Goal: Task Accomplishment & Management: Manage account settings

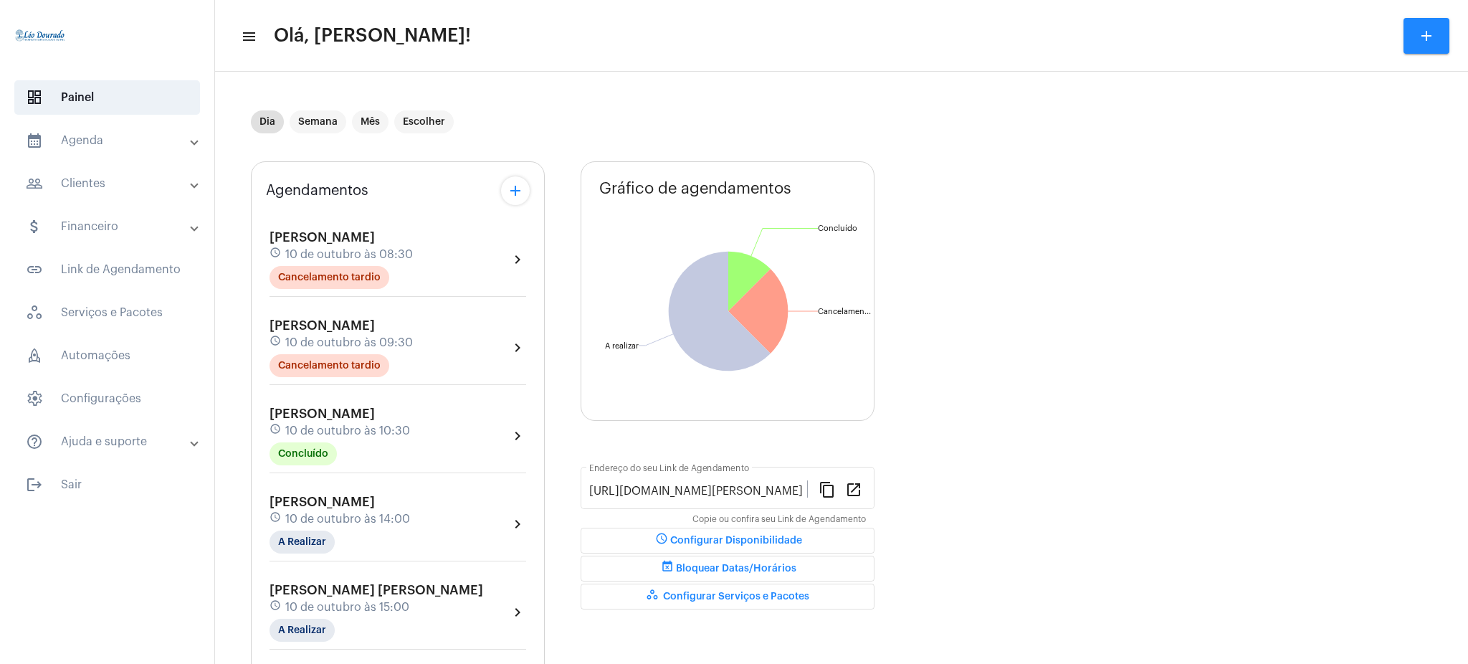
click at [126, 144] on mat-panel-title "calendar_month_outlined Agenda" at bounding box center [109, 140] width 166 height 17
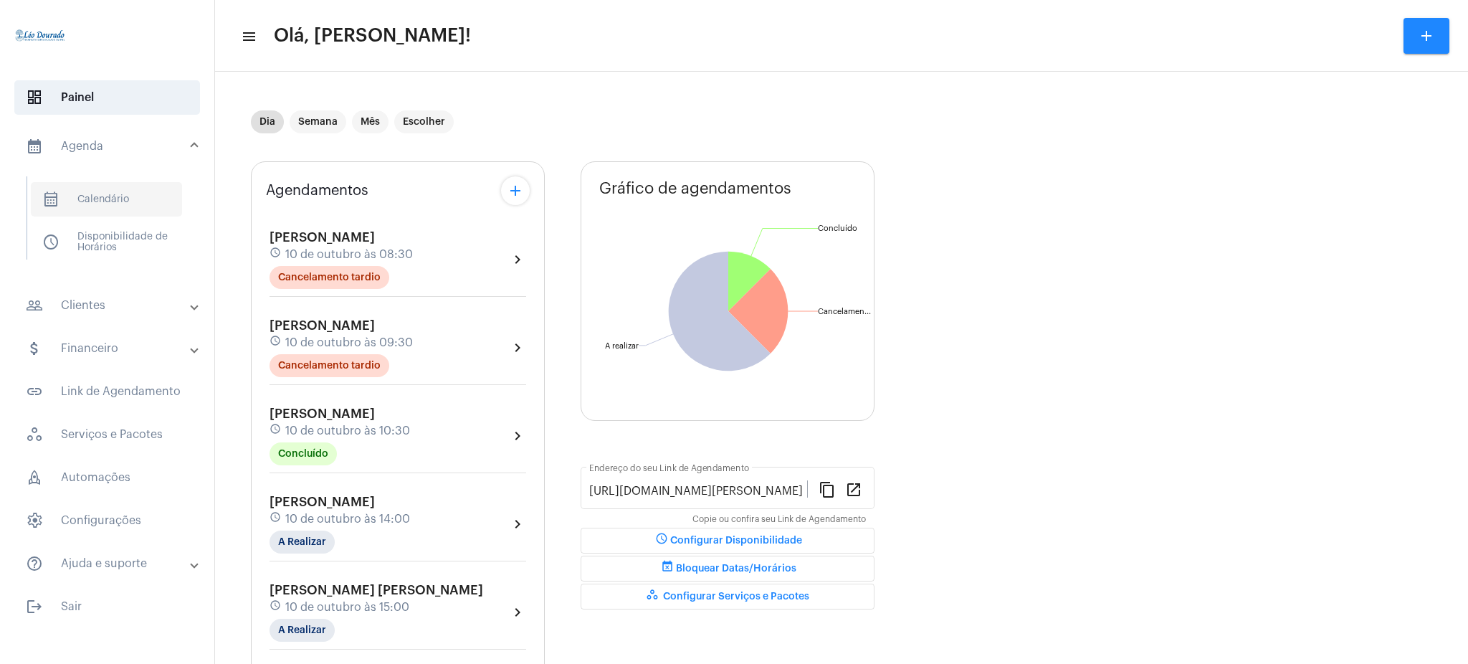
click at [148, 185] on span "calendar_month_outlined Calendário" at bounding box center [106, 199] width 151 height 34
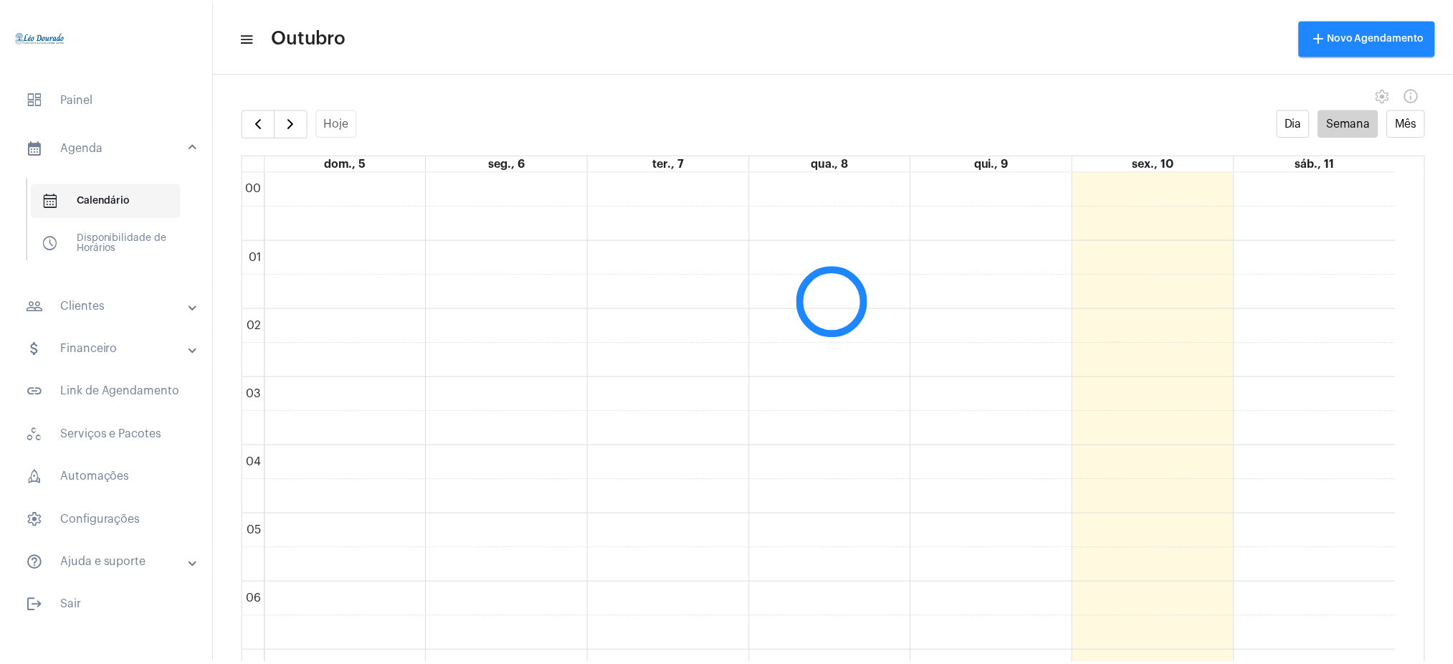
scroll to position [414, 0]
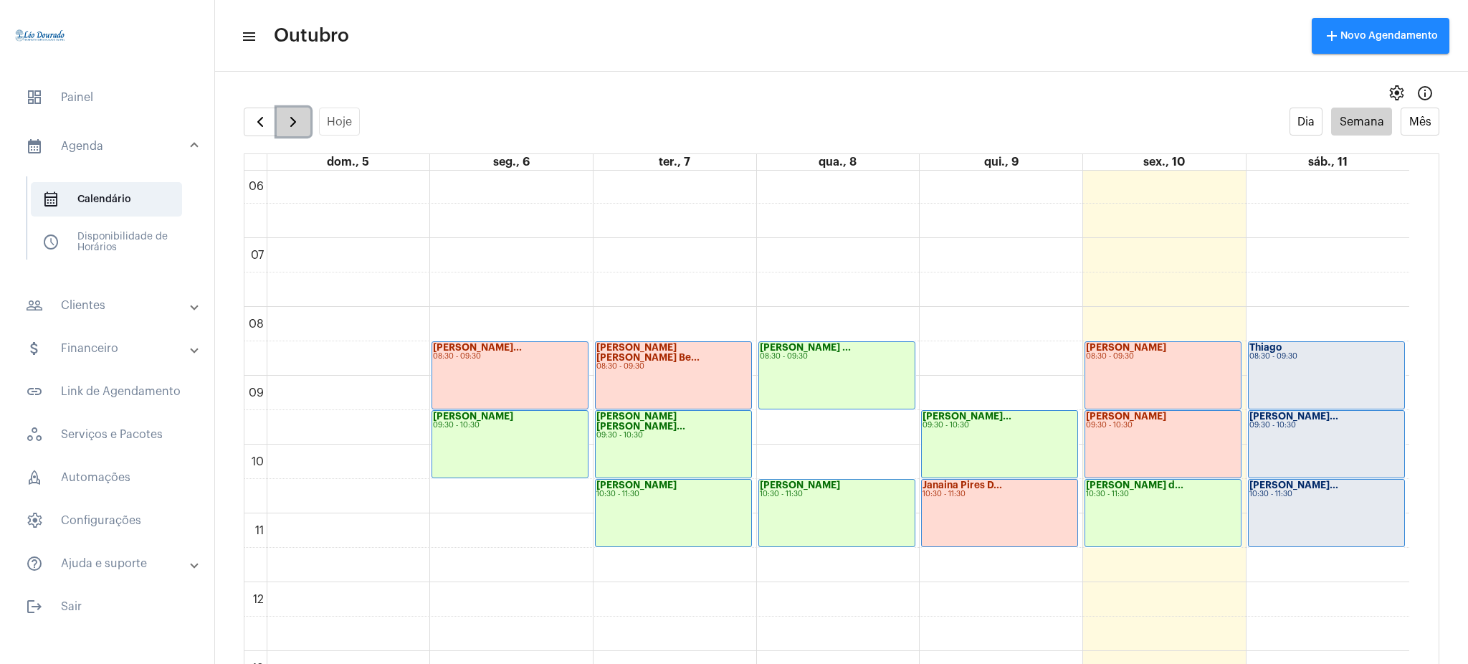
click at [308, 133] on button "button" at bounding box center [294, 122] width 34 height 29
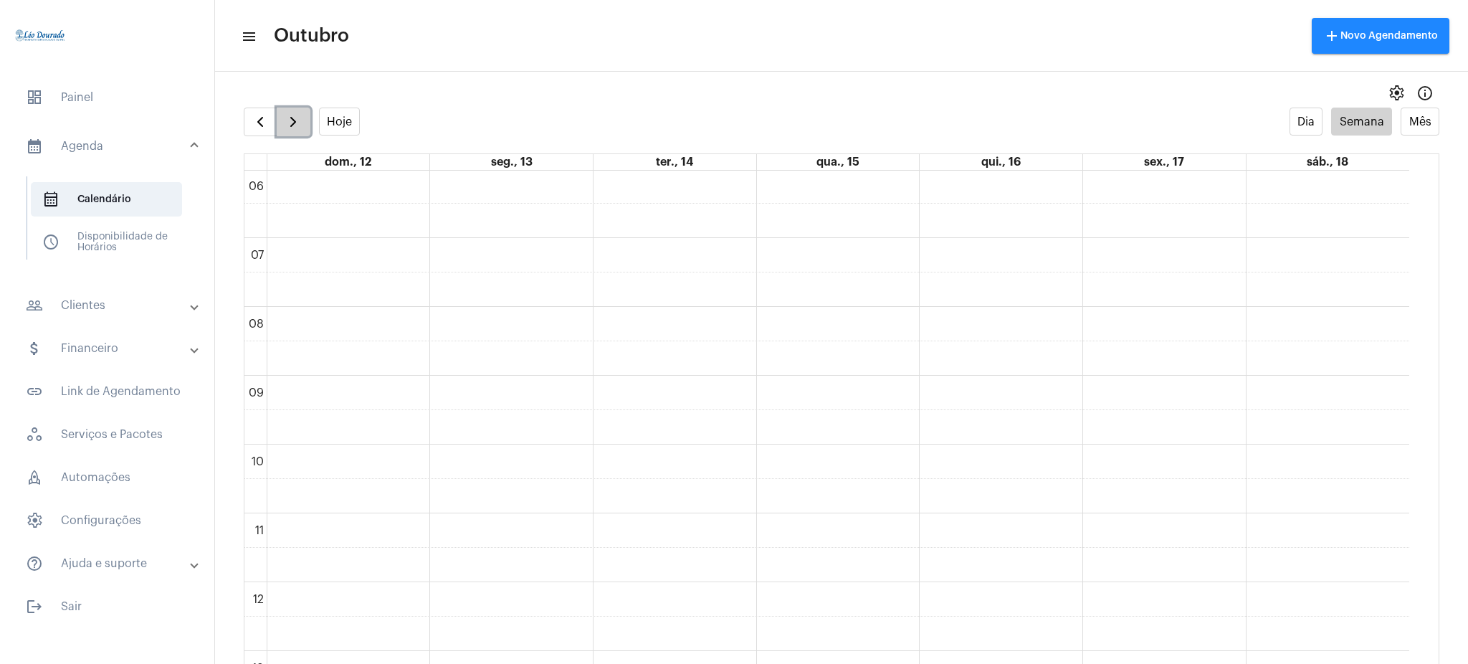
click at [308, 133] on button "button" at bounding box center [294, 122] width 34 height 29
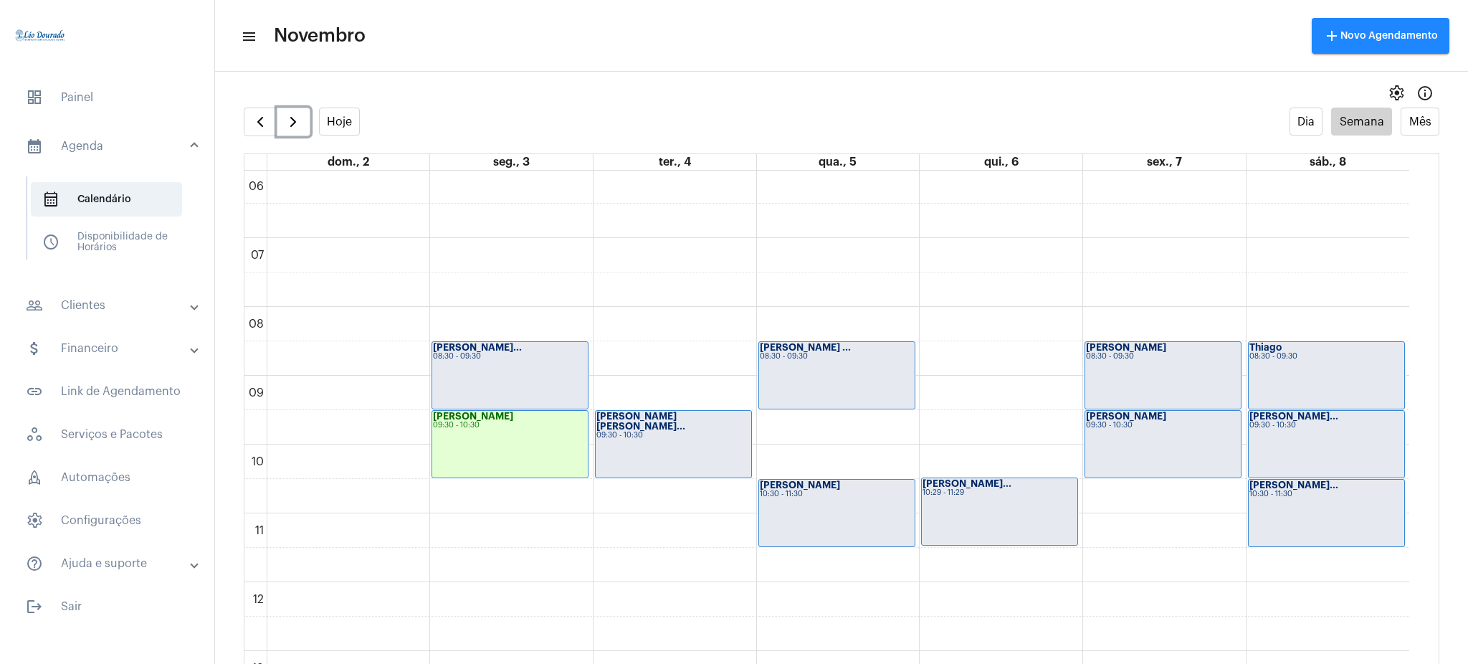
click at [485, 427] on div "09:30 - 10:30" at bounding box center [510, 426] width 154 height 8
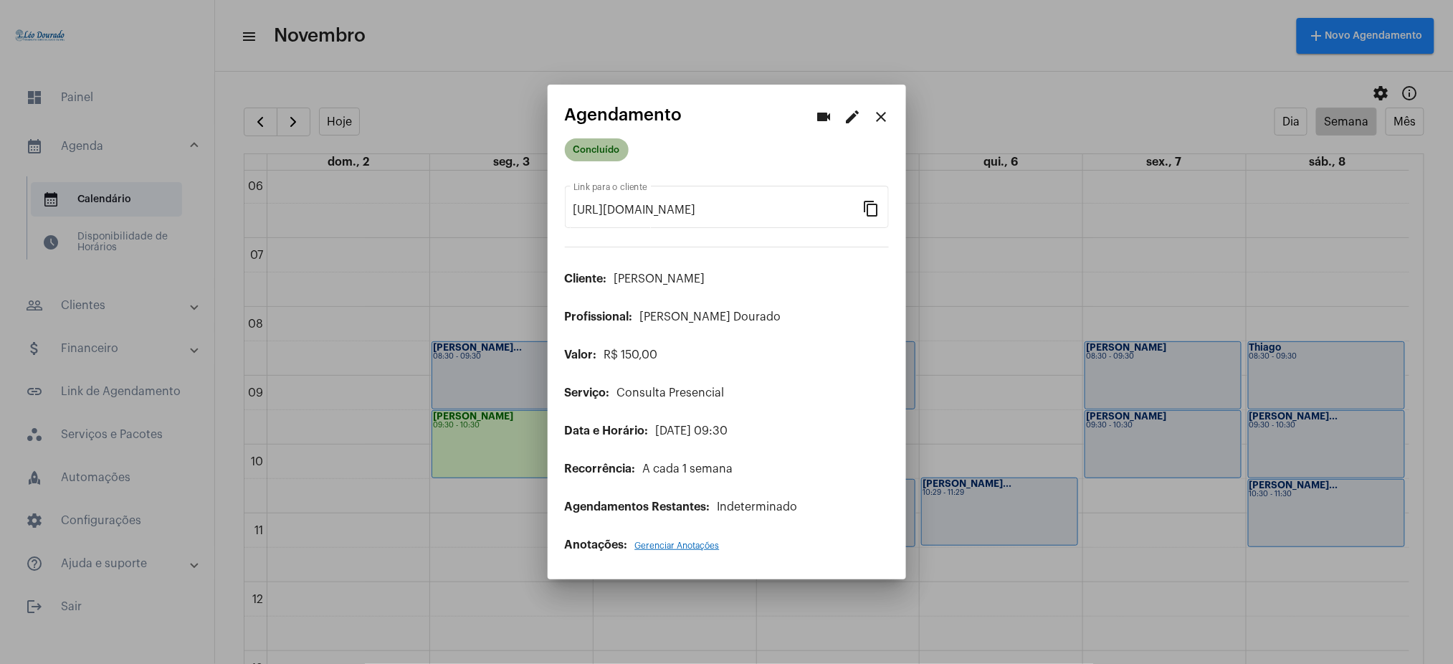
click at [598, 153] on mat-chip "Concluído" at bounding box center [597, 149] width 64 height 23
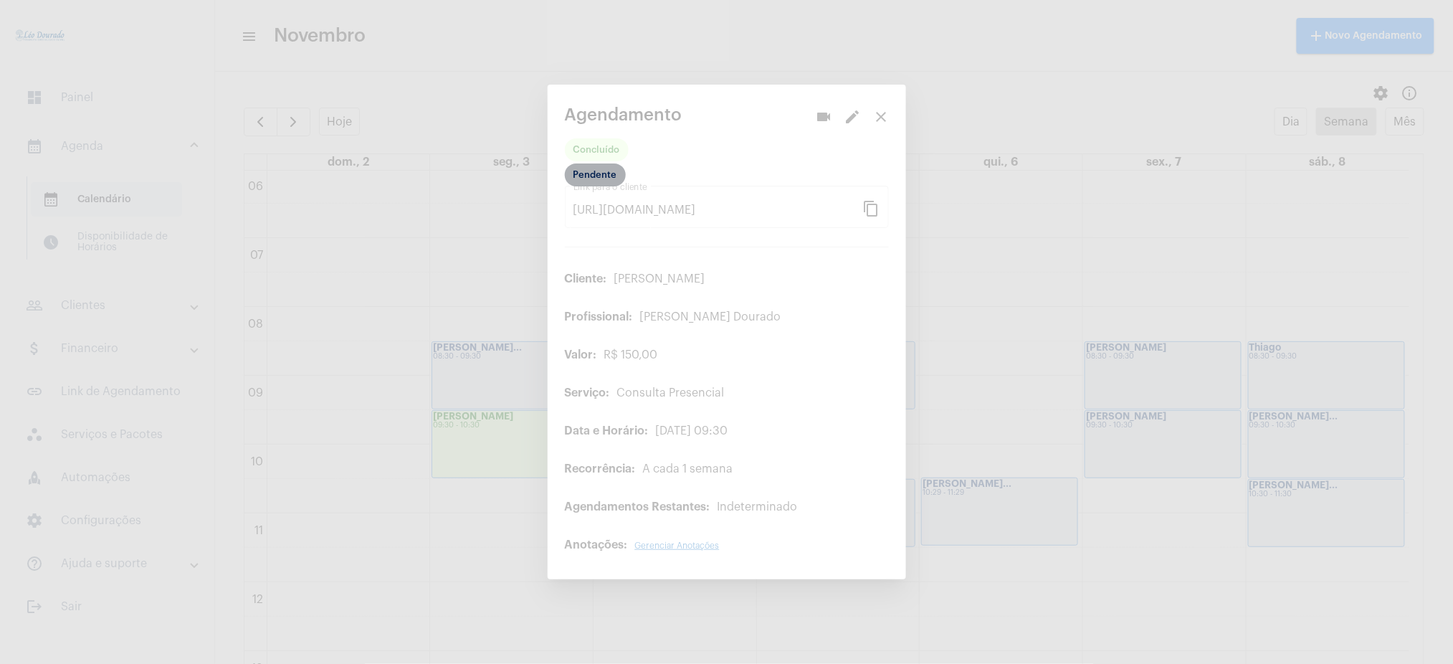
click at [601, 181] on mat-chip "Pendente" at bounding box center [595, 174] width 61 height 23
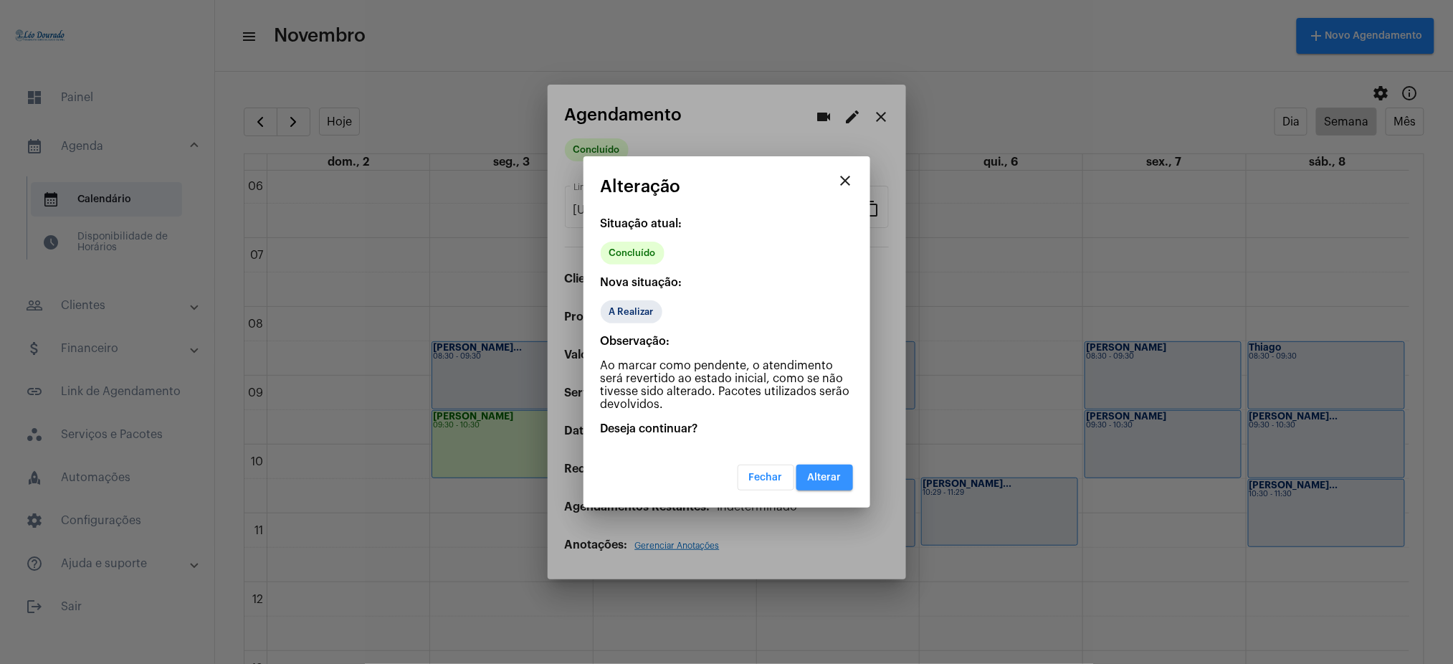
click at [827, 477] on span "Alterar" at bounding box center [825, 477] width 34 height 10
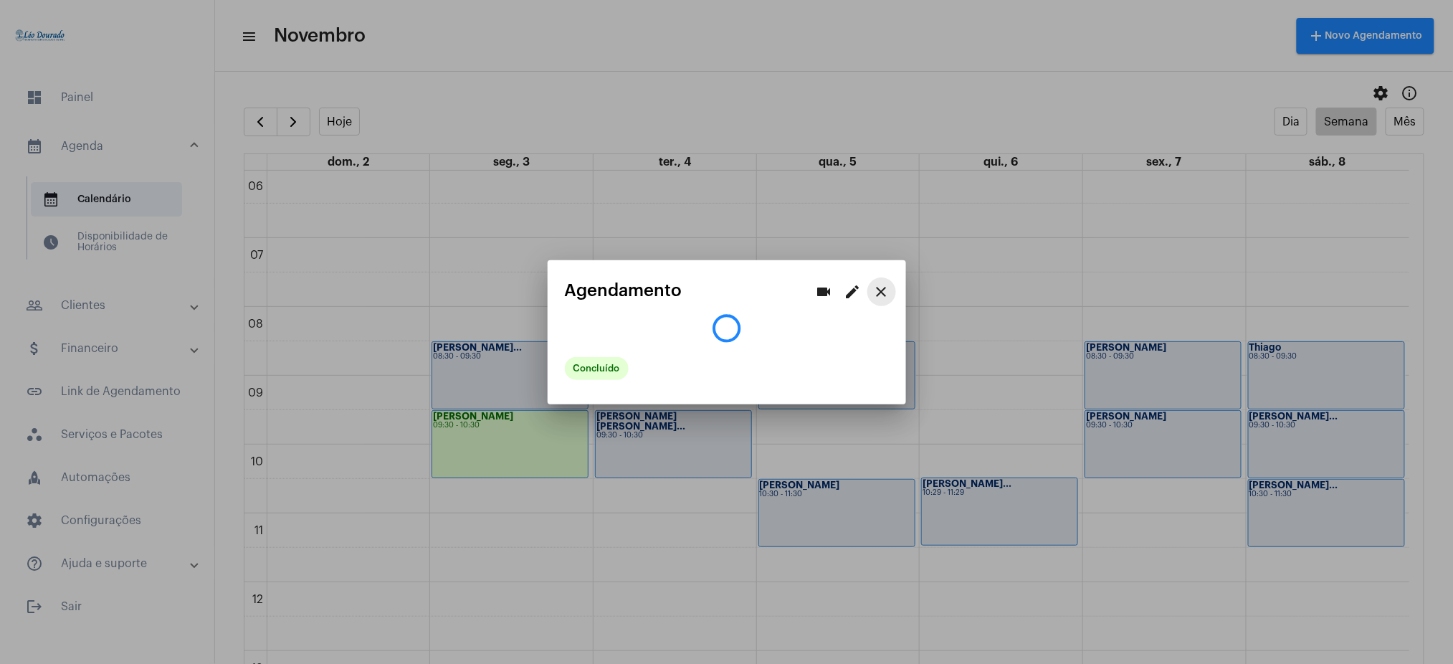
click at [885, 294] on mat-icon "close" at bounding box center [881, 291] width 17 height 17
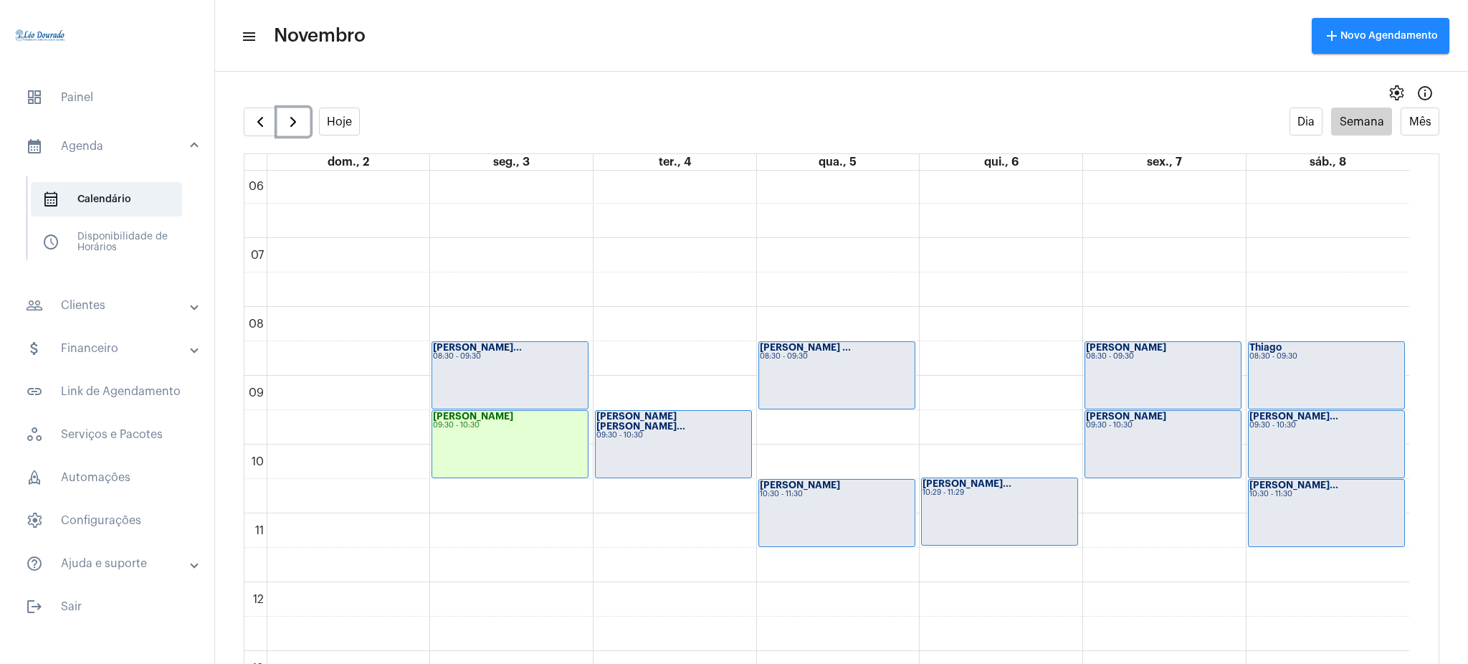
click at [493, 452] on div "[PERSON_NAME] 09:30 - 10:30" at bounding box center [510, 444] width 156 height 67
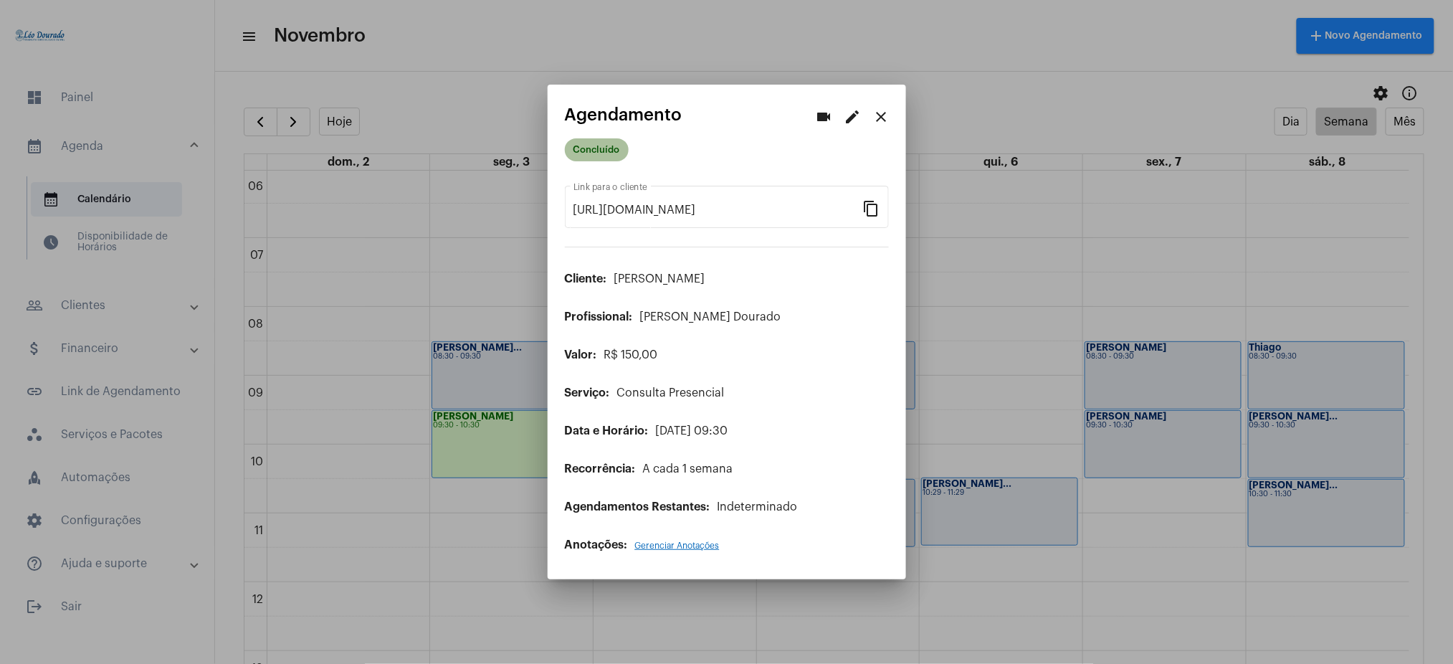
click at [604, 151] on mat-chip "Concluído" at bounding box center [597, 149] width 64 height 23
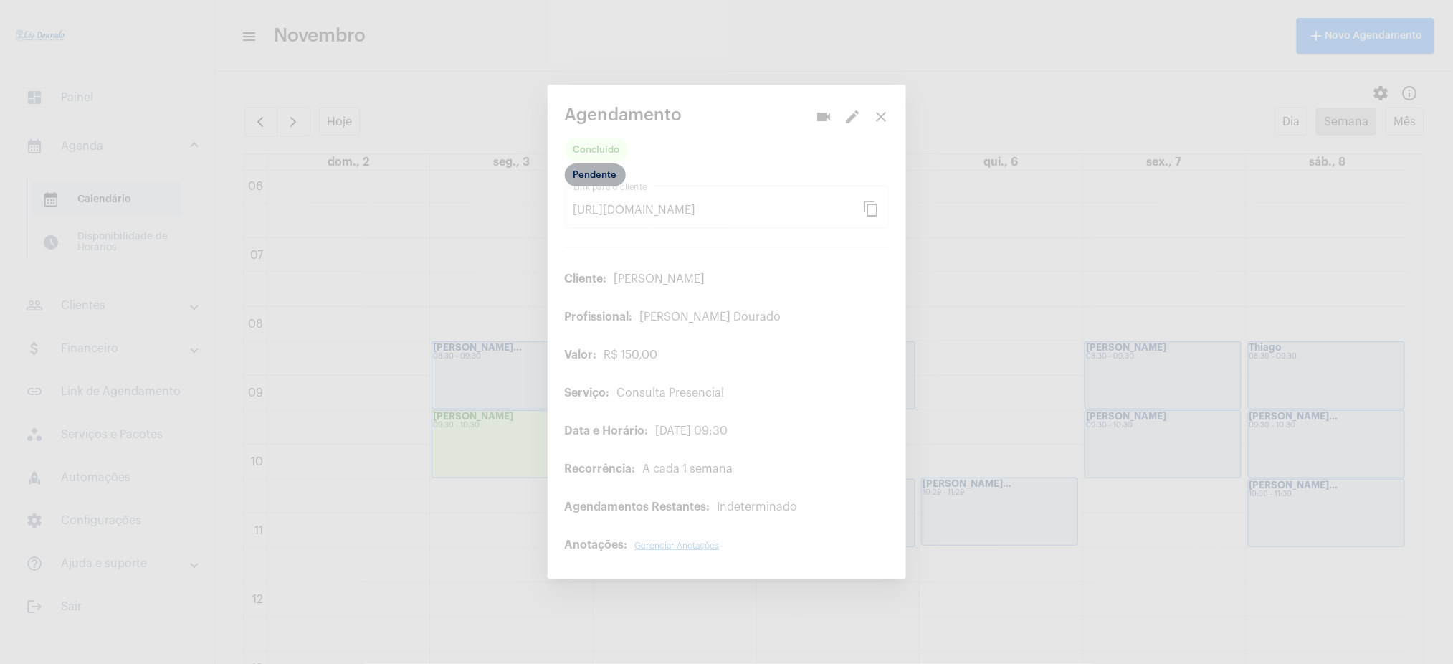
click at [594, 185] on mat-chip "Pendente" at bounding box center [595, 174] width 61 height 23
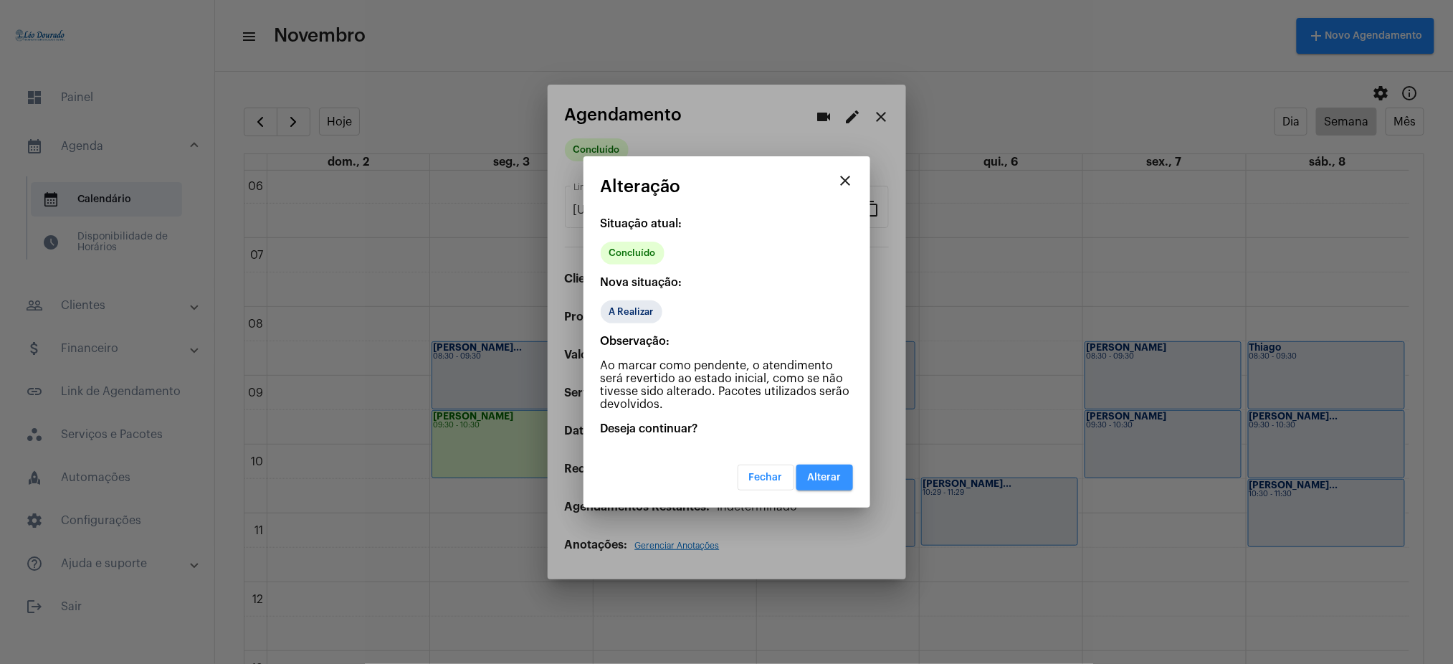
click at [817, 479] on span "Alterar" at bounding box center [825, 477] width 34 height 10
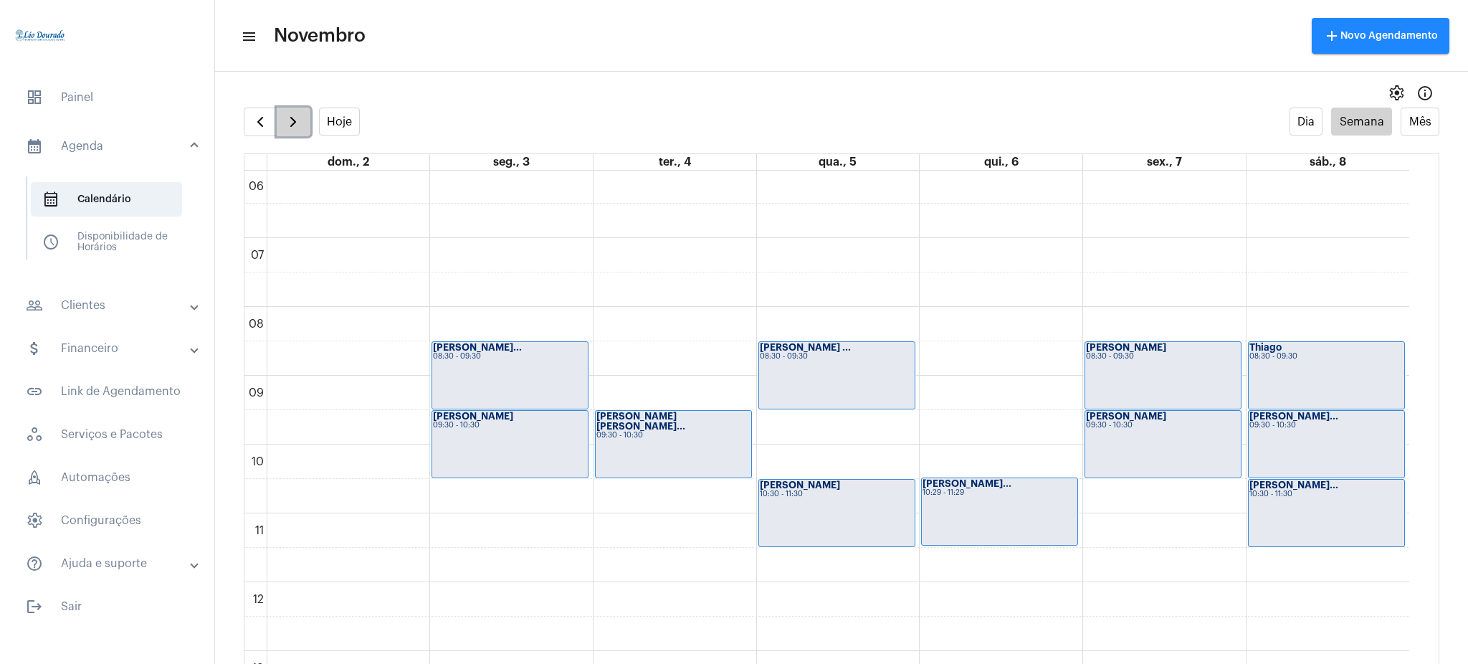
click at [295, 120] on span "button" at bounding box center [293, 121] width 17 height 17
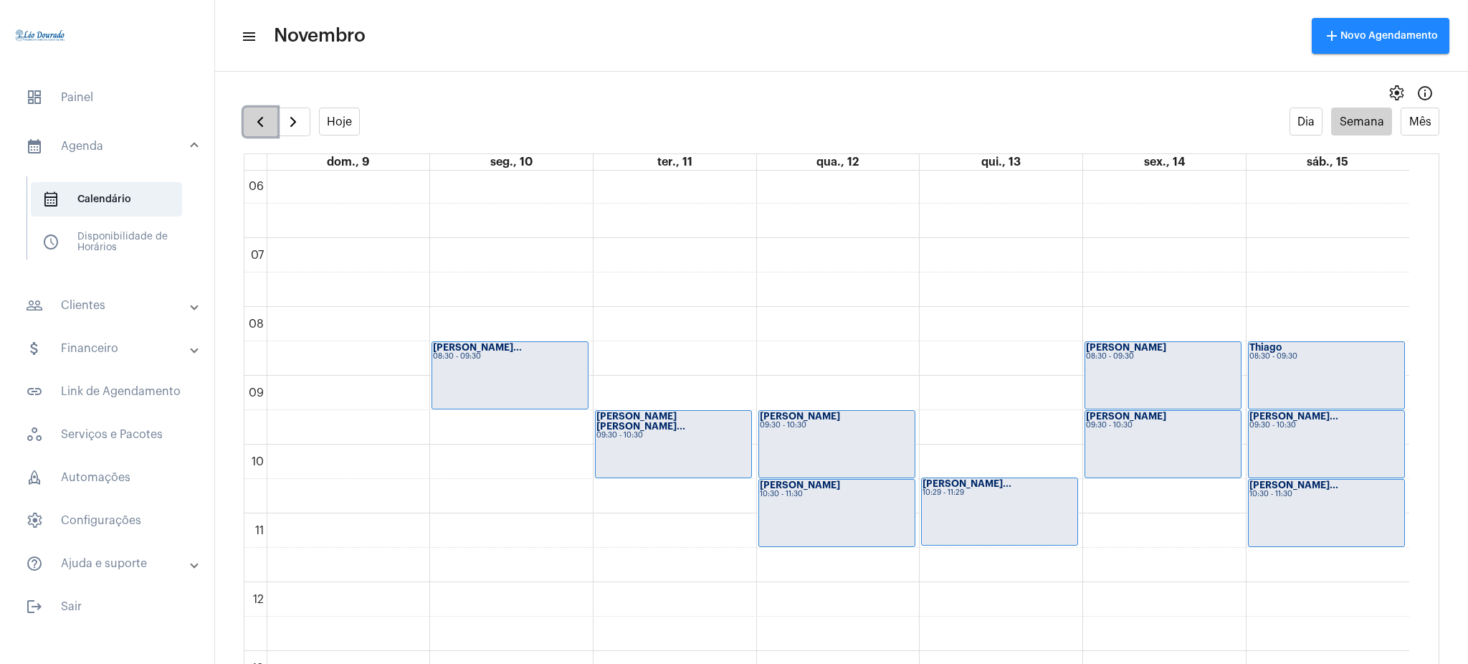
click at [266, 131] on button "button" at bounding box center [261, 122] width 34 height 29
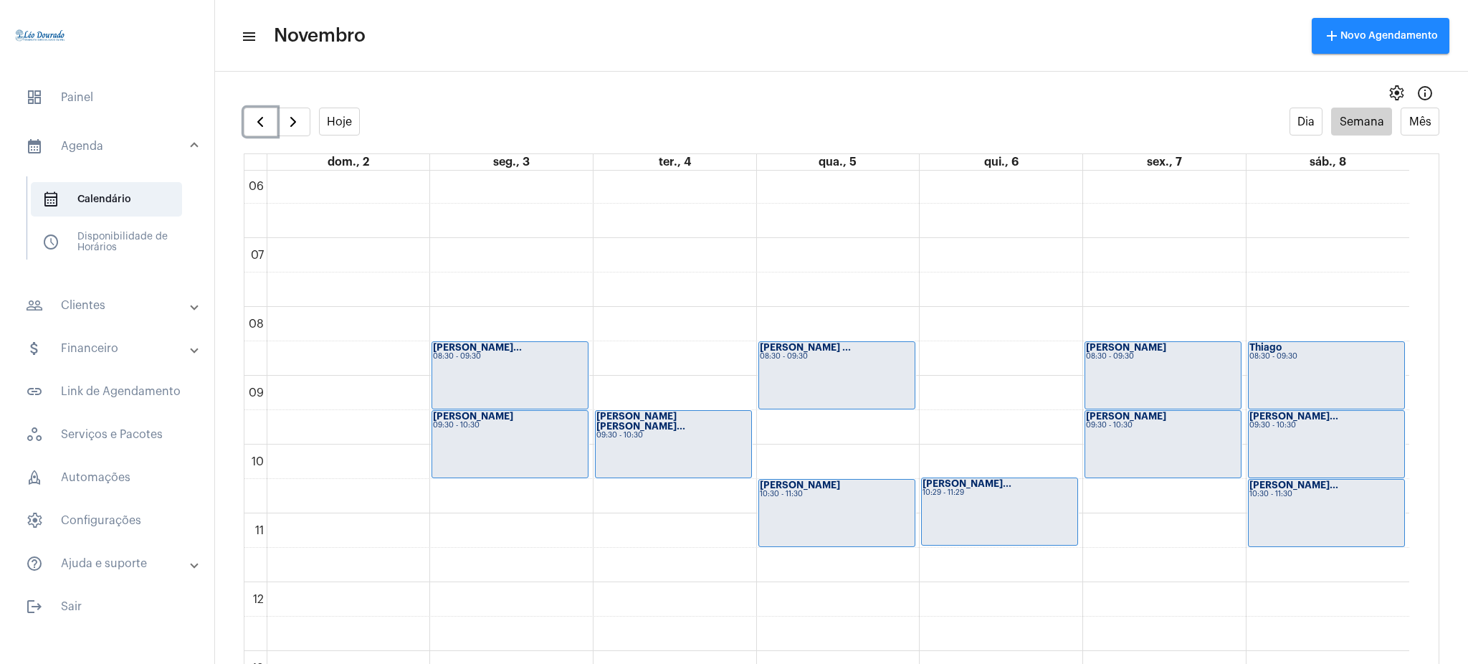
click at [503, 446] on div "[PERSON_NAME] 09:30 - 10:30" at bounding box center [510, 444] width 156 height 67
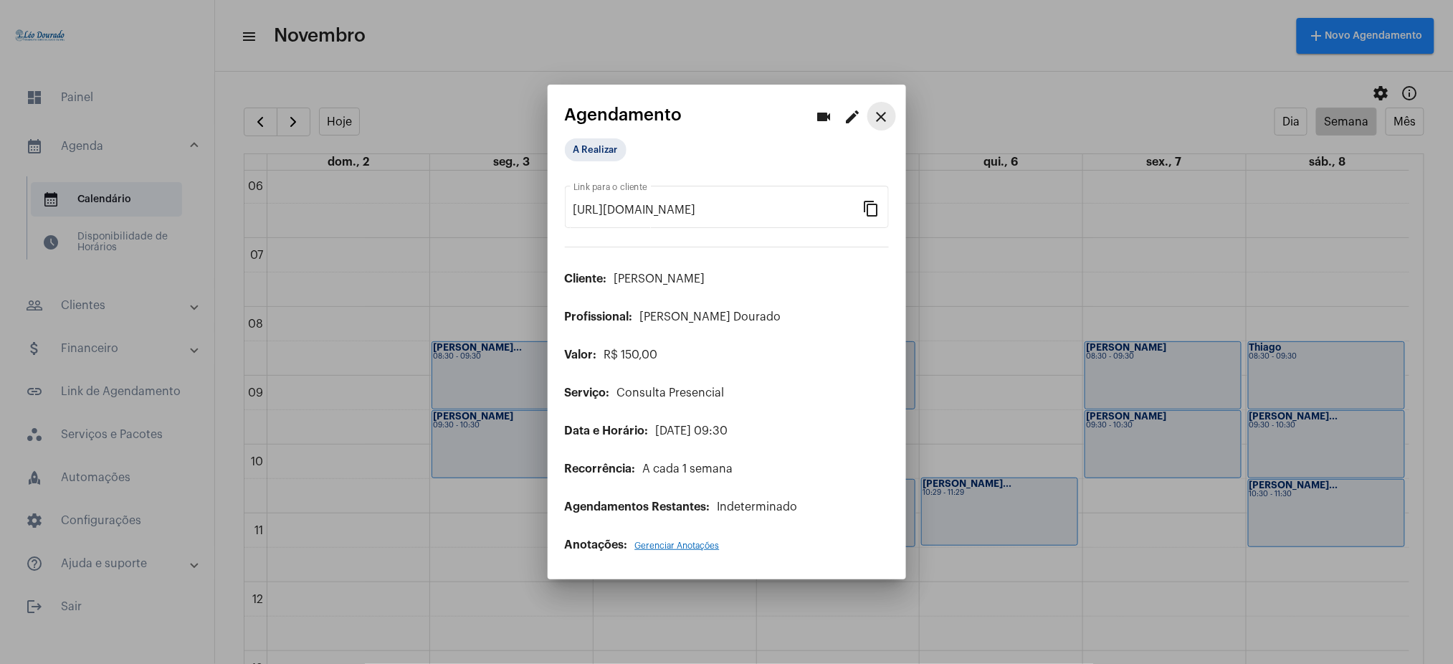
click at [885, 118] on mat-icon "close" at bounding box center [881, 116] width 17 height 17
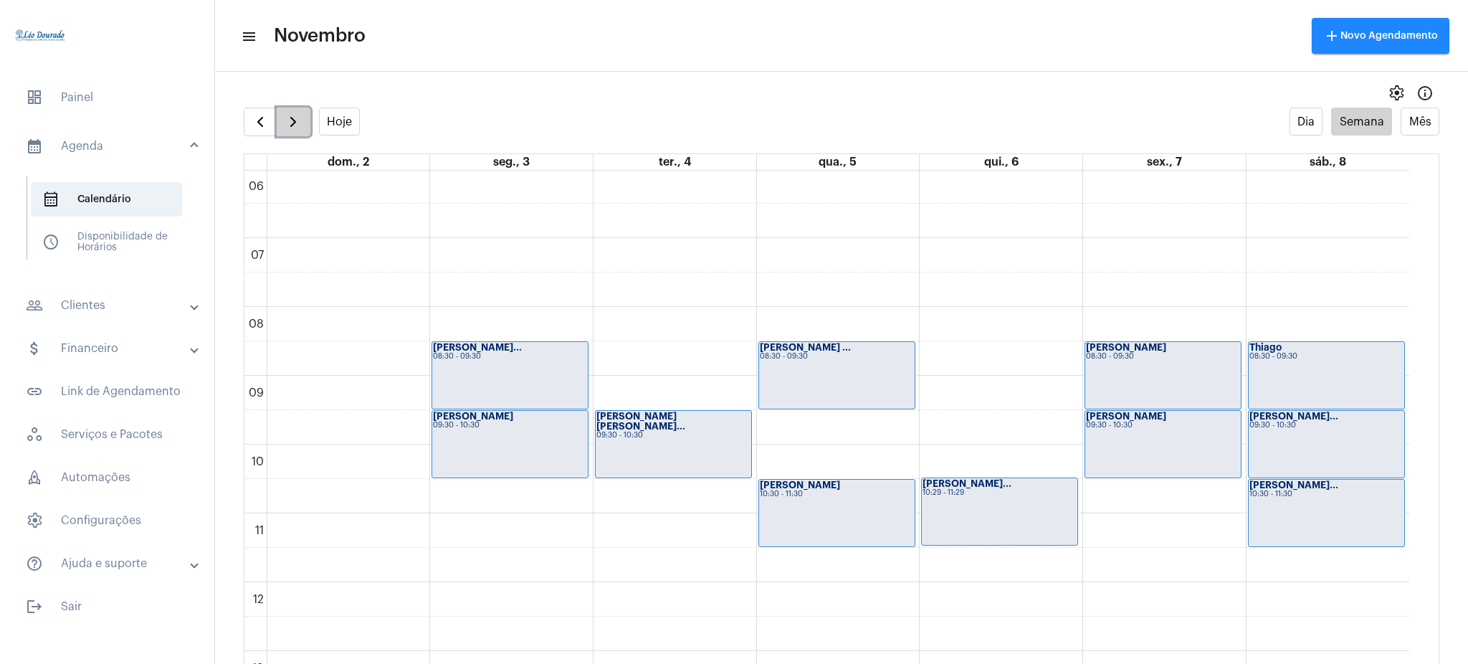
click at [287, 122] on span "button" at bounding box center [293, 121] width 17 height 17
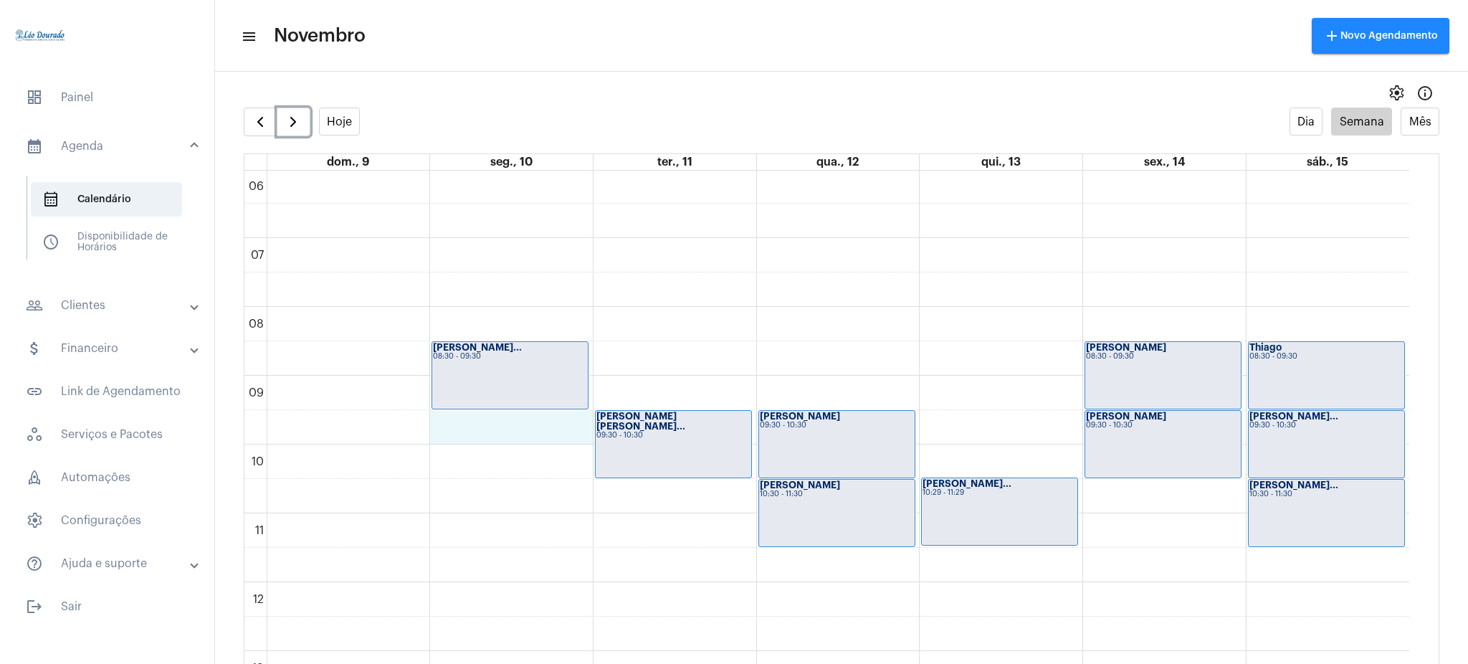
click at [501, 416] on div "00 01 02 03 04 05 06 07 08 09 10 11 12 13 14 15 16 17 18 19 20 21 22 23 [PERSON…" at bounding box center [826, 582] width 1165 height 1652
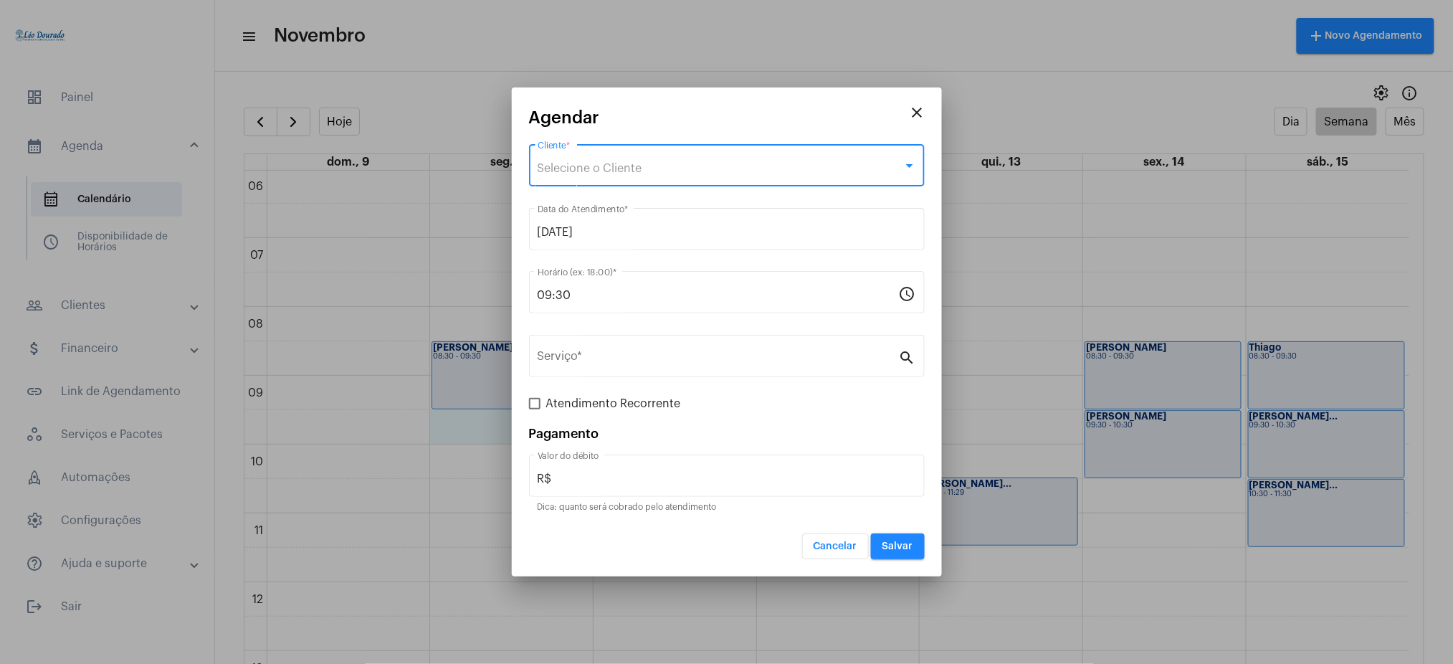
click at [604, 170] on span "Selecione o Cliente" at bounding box center [590, 168] width 105 height 11
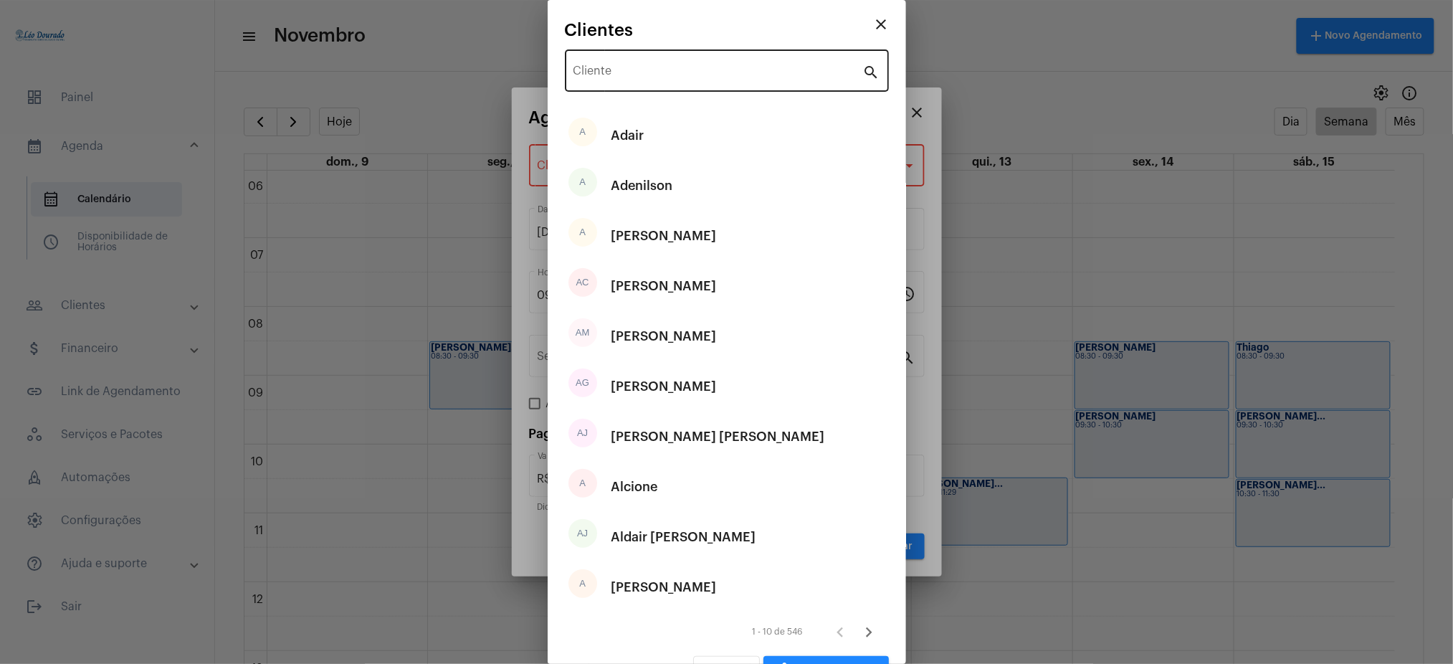
click at [683, 61] on div "Cliente" at bounding box center [719, 69] width 290 height 45
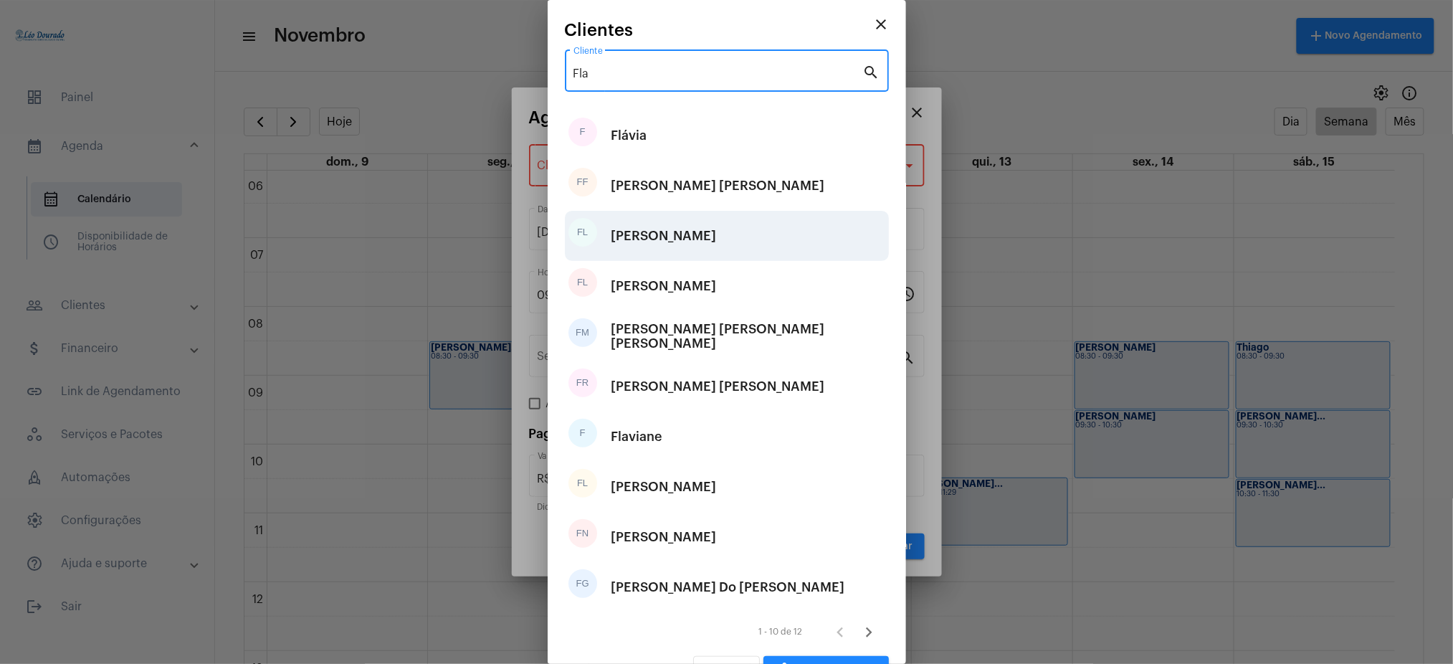
type input "Fla"
click at [677, 238] on div "[PERSON_NAME]" at bounding box center [664, 235] width 105 height 43
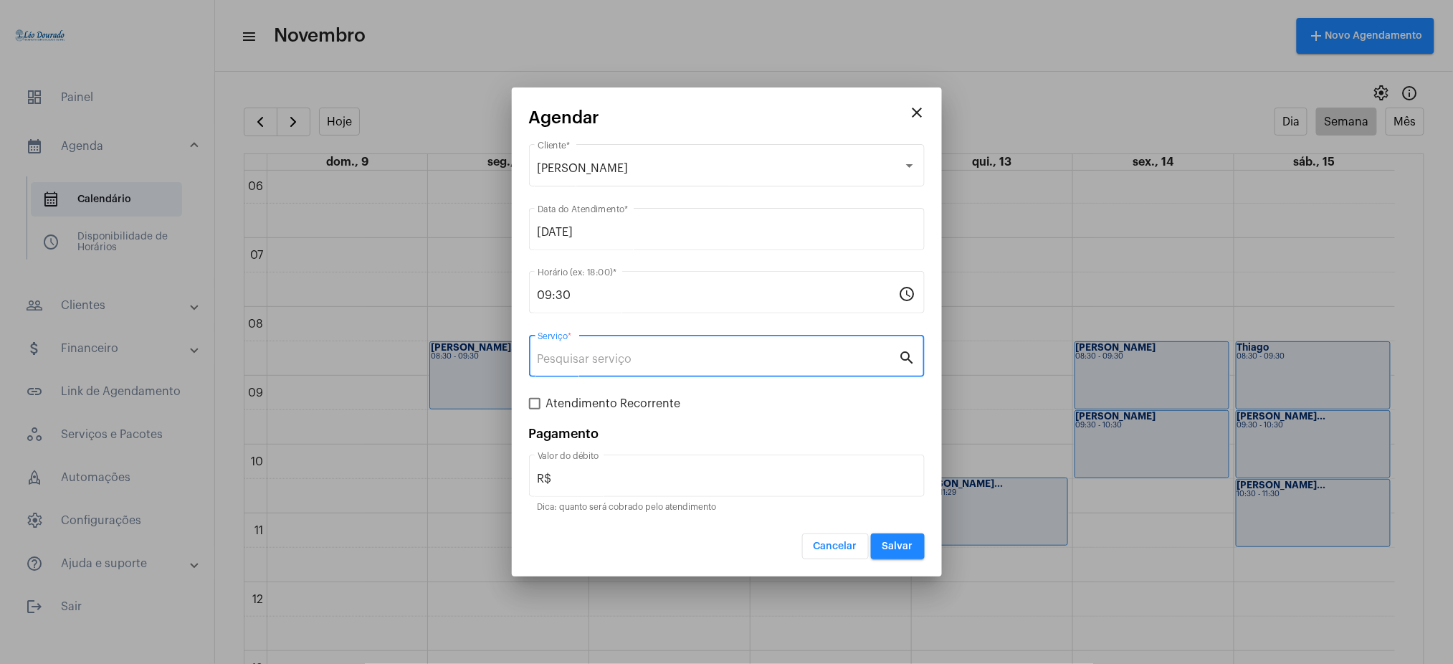
click at [587, 357] on input "Serviço *" at bounding box center [718, 359] width 361 height 13
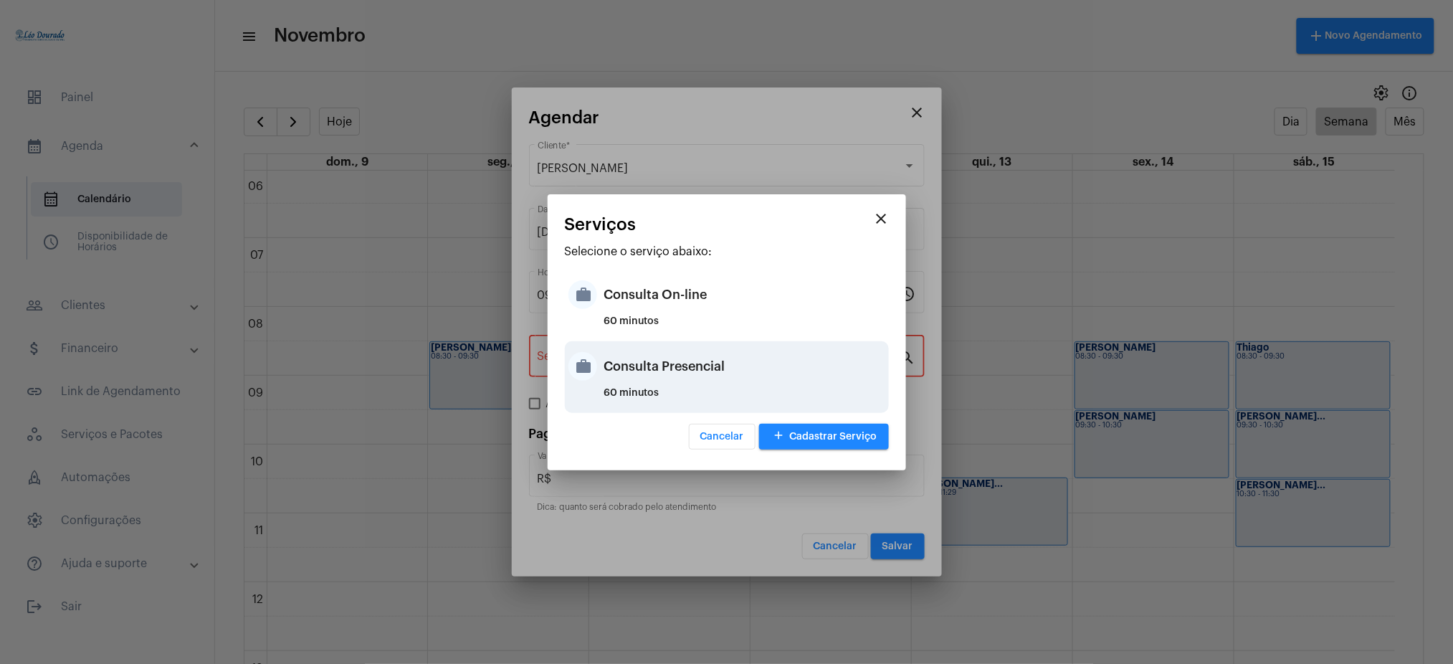
click at [688, 366] on div "Consulta Presencial" at bounding box center [744, 366] width 281 height 43
type input "Consulta Presencial"
type input "R$ 150"
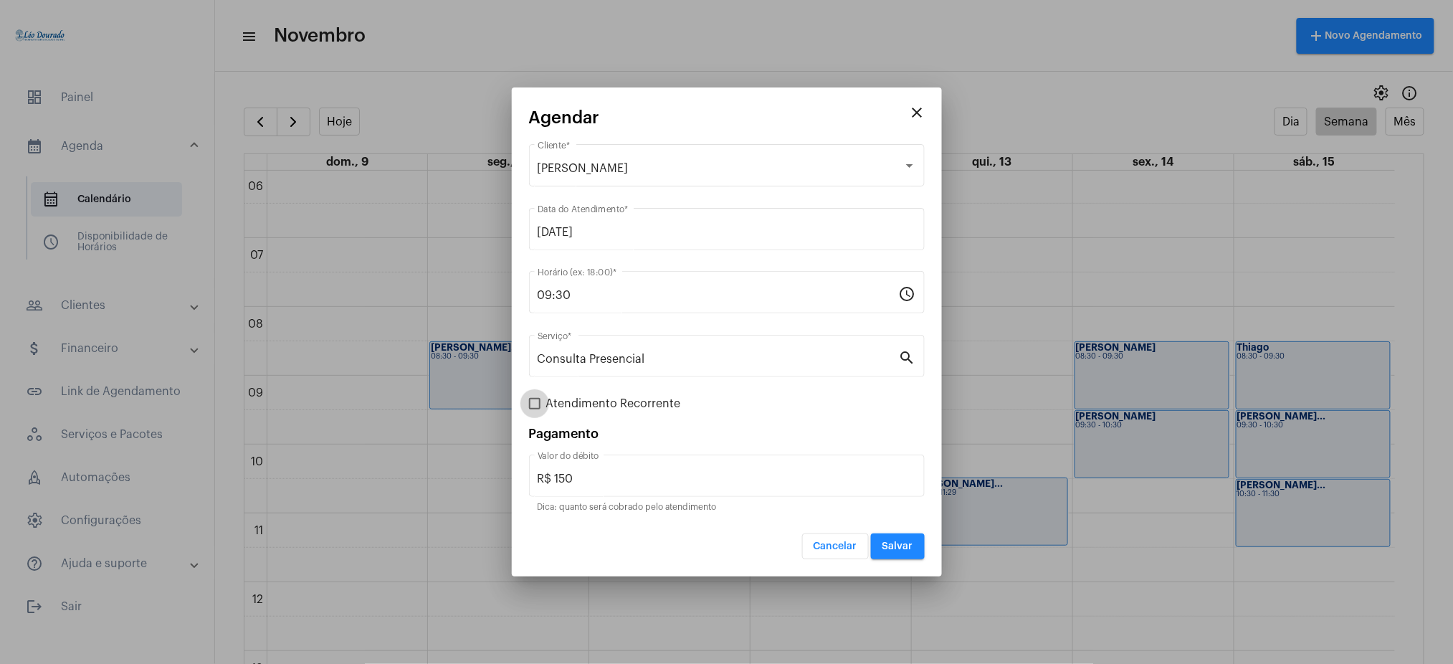
click at [543, 397] on label "Atendimento Recorrente" at bounding box center [605, 403] width 152 height 17
click at [535, 409] on input "Atendimento Recorrente" at bounding box center [534, 409] width 1 height 1
checkbox input "true"
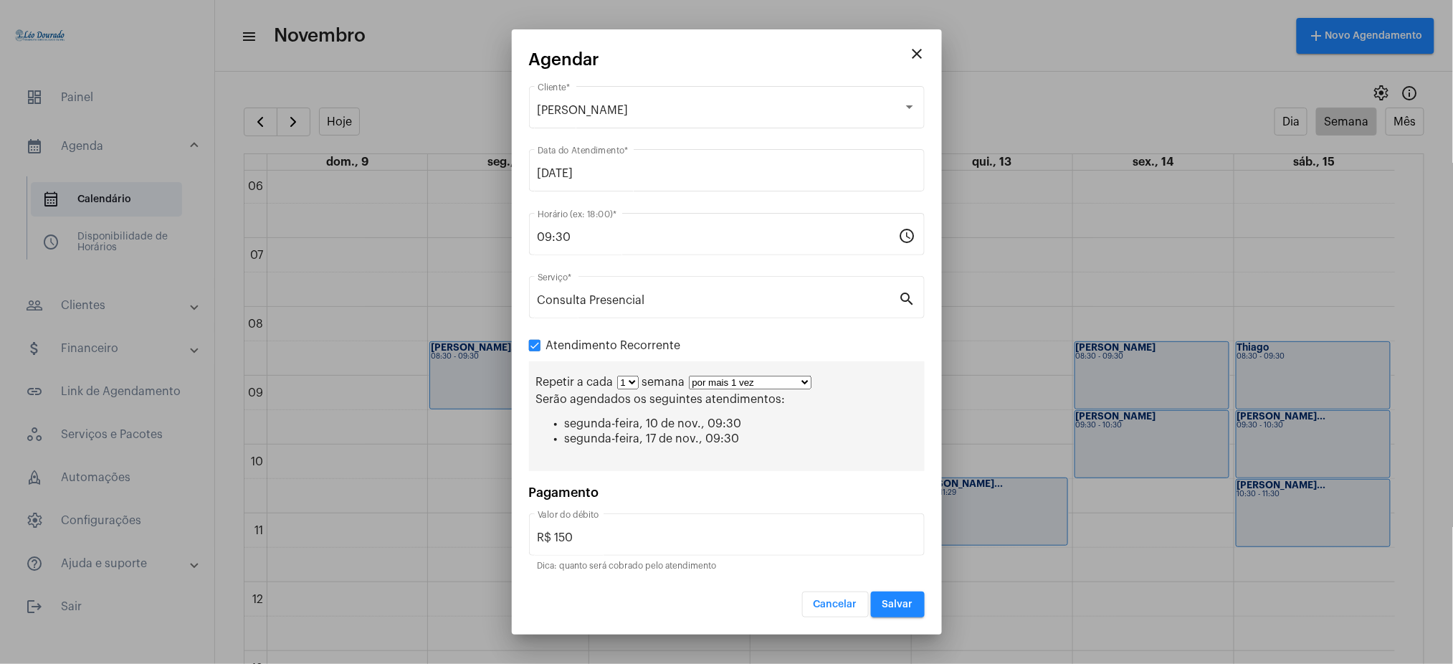
click at [723, 382] on select "por mais 1 vez por mais 2 vezes por mais 3 vezes por mais 4 vezes por mais 5 ve…" at bounding box center [750, 383] width 123 height 14
select select "10: 0"
click at [689, 376] on select "por mais 1 vez por mais 2 vezes por mais 3 vezes por mais 4 vezes por mais 5 ve…" at bounding box center [750, 383] width 123 height 14
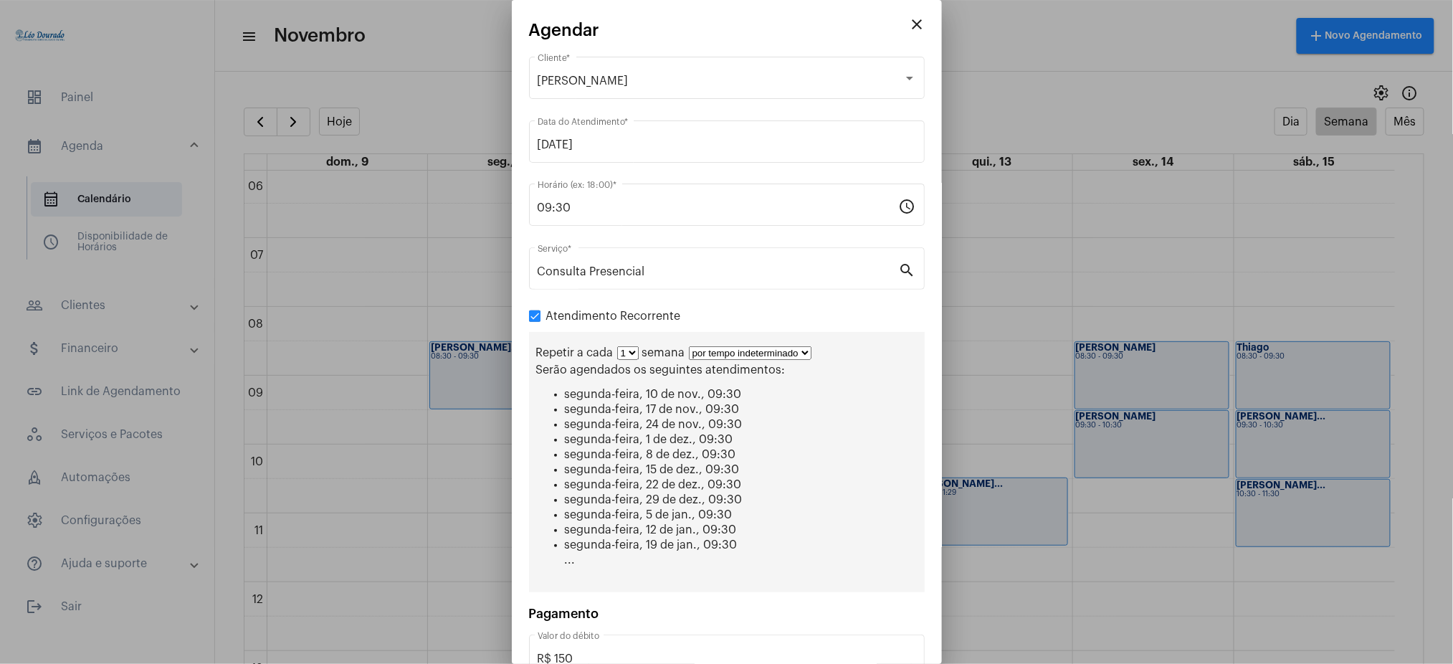
scroll to position [90, 0]
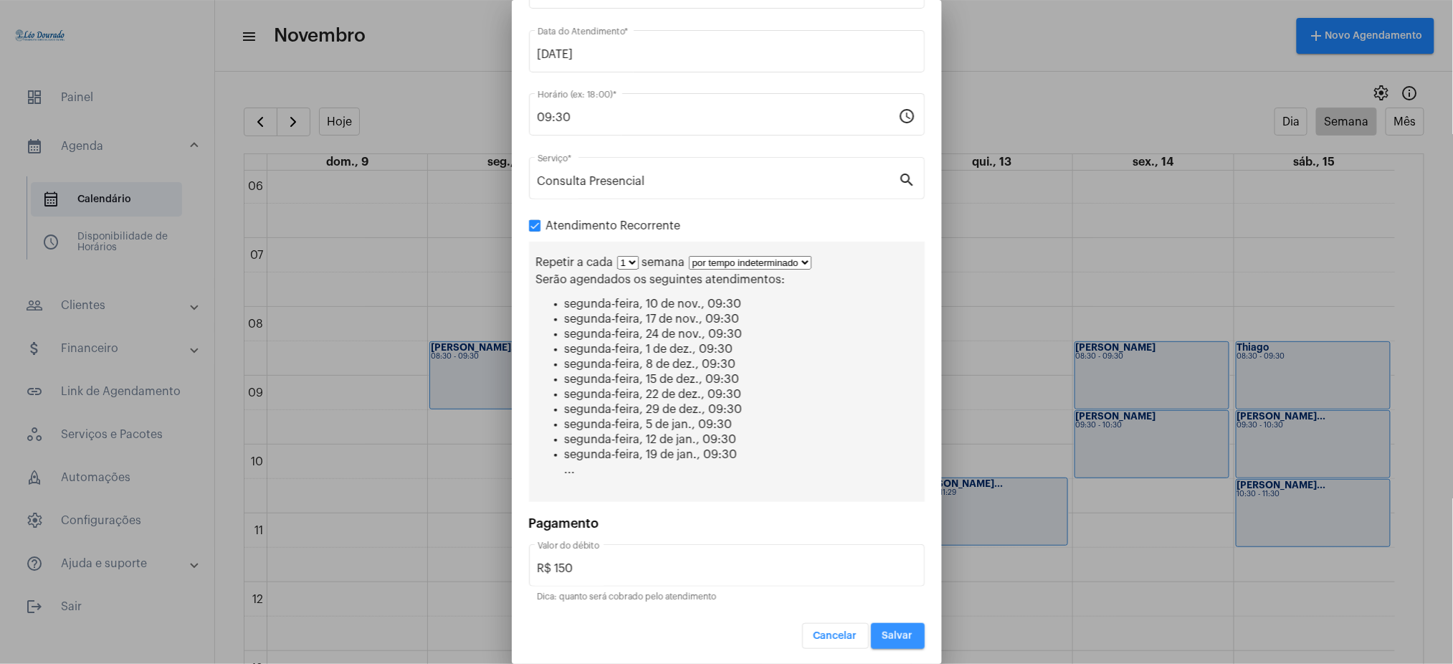
click at [885, 624] on button "Salvar" at bounding box center [898, 636] width 54 height 26
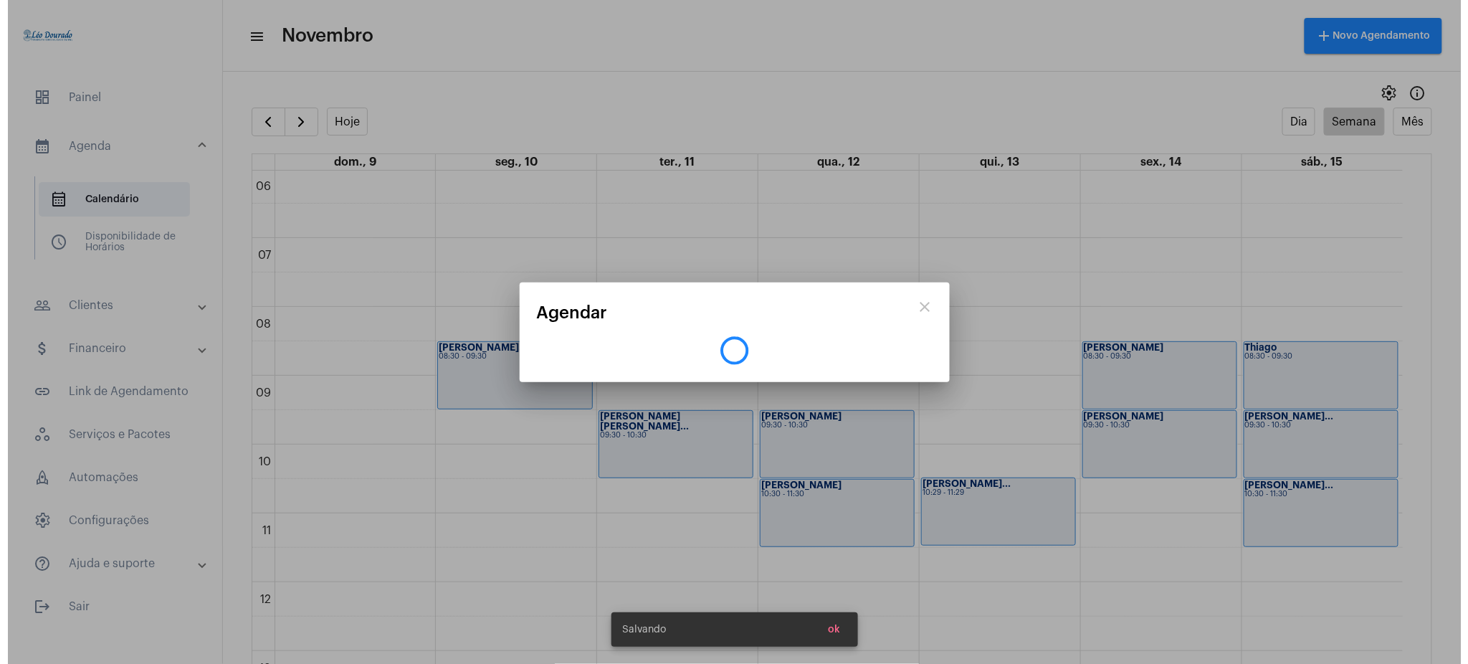
scroll to position [0, 0]
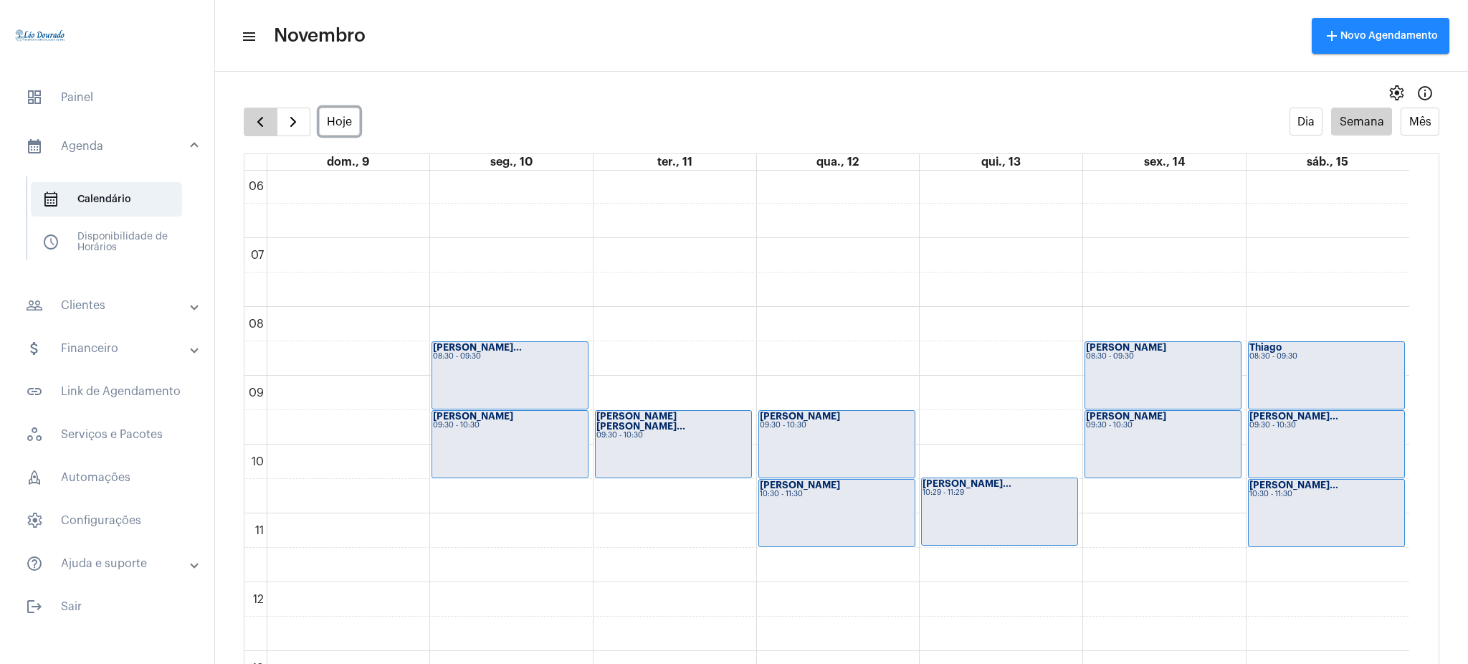
drag, startPoint x: 324, startPoint y: 125, endPoint x: 273, endPoint y: 124, distance: 50.9
click at [273, 124] on div "Hoje" at bounding box center [302, 122] width 116 height 29
click at [350, 130] on button "Hoje" at bounding box center [340, 122] width 42 height 28
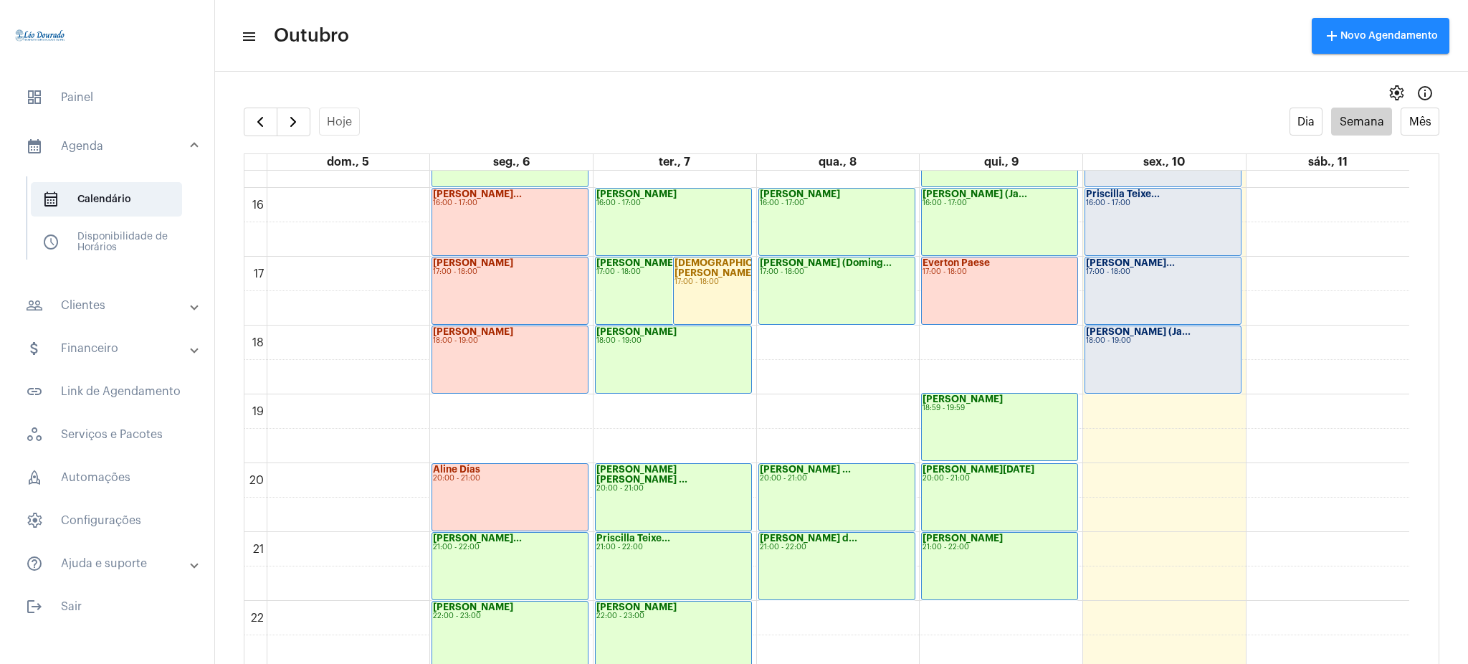
scroll to position [1073, 0]
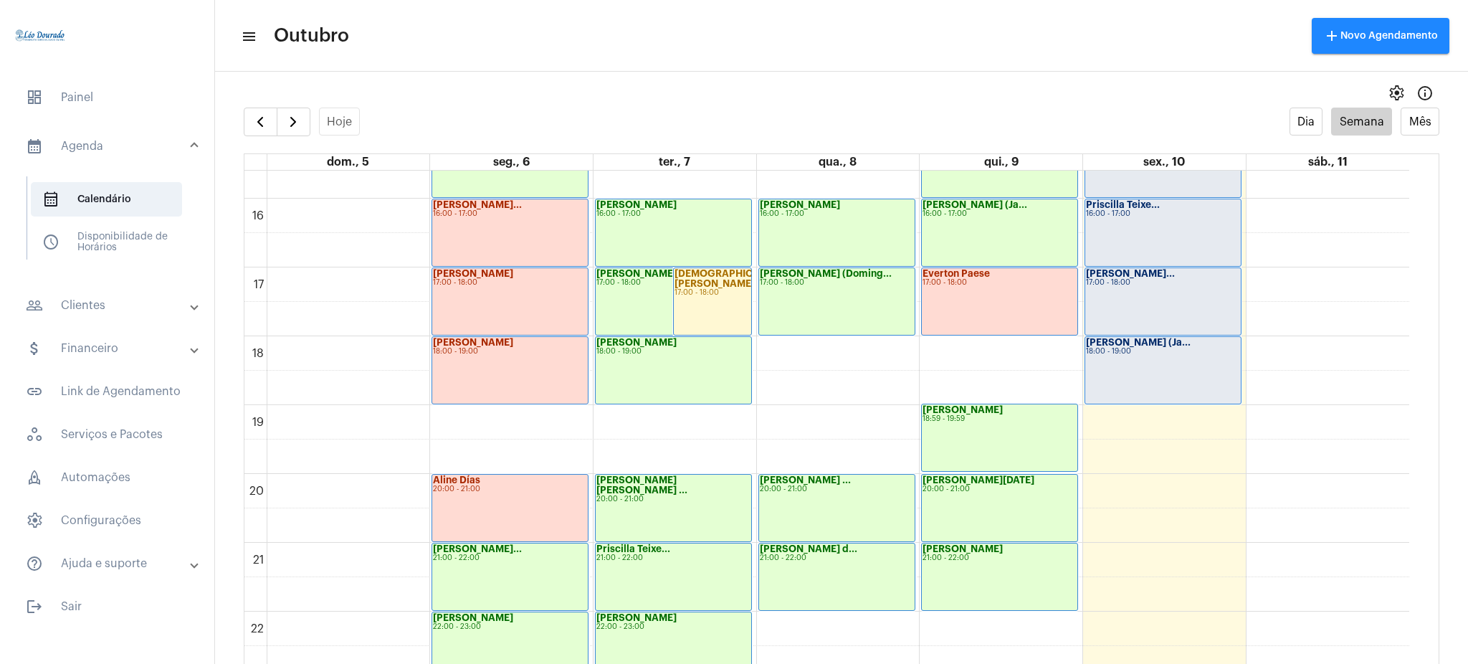
click at [941, 568] on div "[PERSON_NAME] 21:00 - 22:00" at bounding box center [1000, 576] width 156 height 67
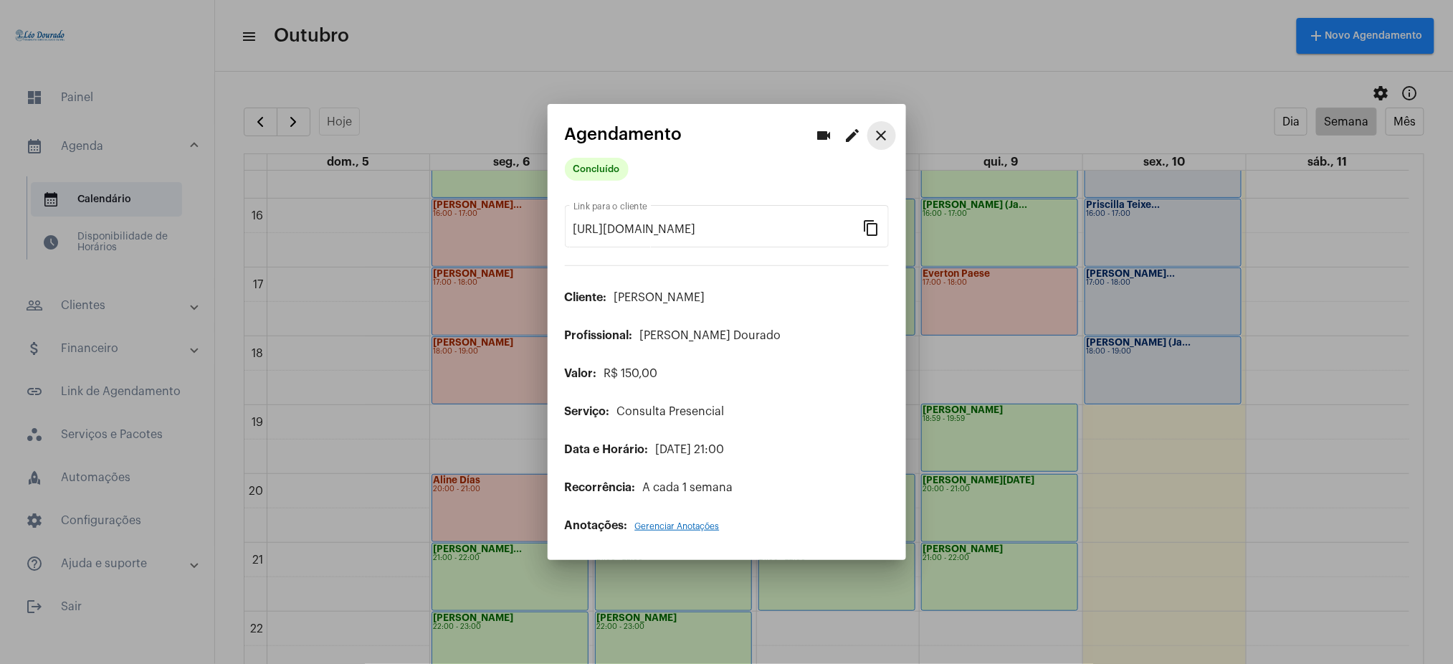
click at [885, 144] on mat-icon "close" at bounding box center [881, 135] width 17 height 17
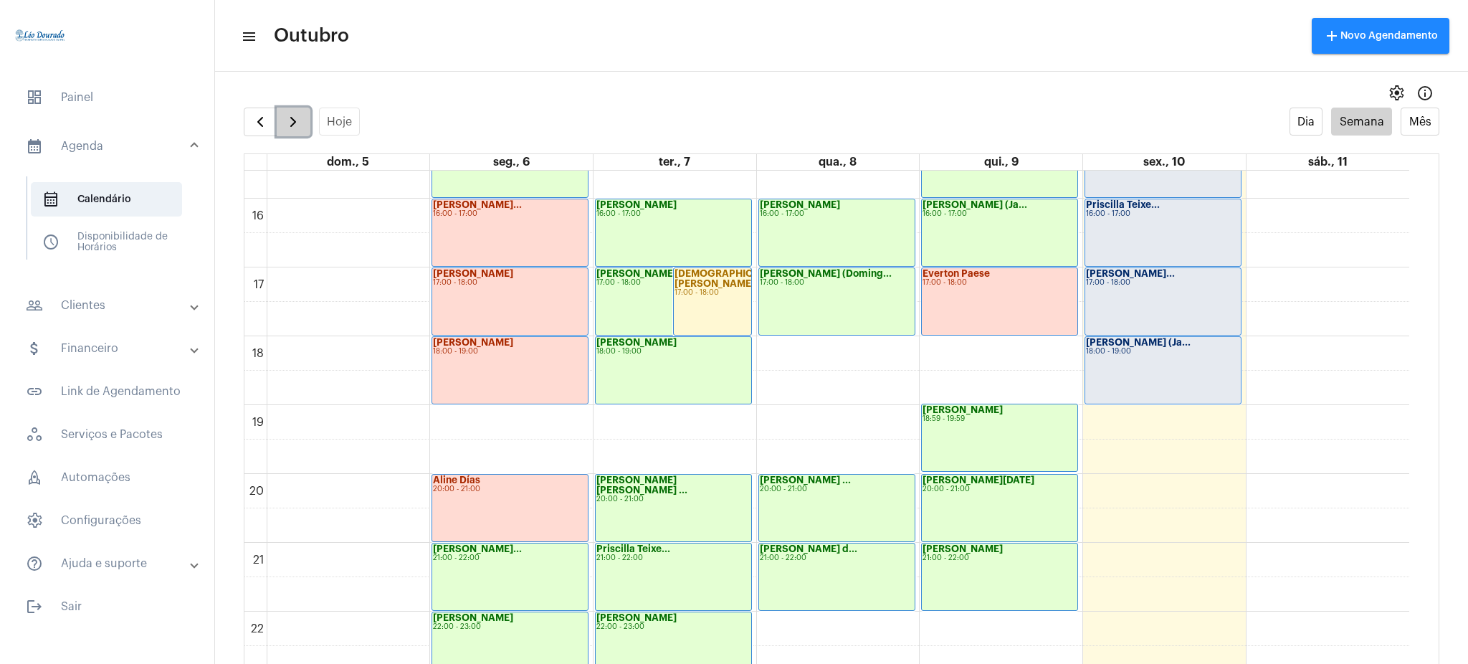
click at [293, 120] on span "button" at bounding box center [293, 121] width 17 height 17
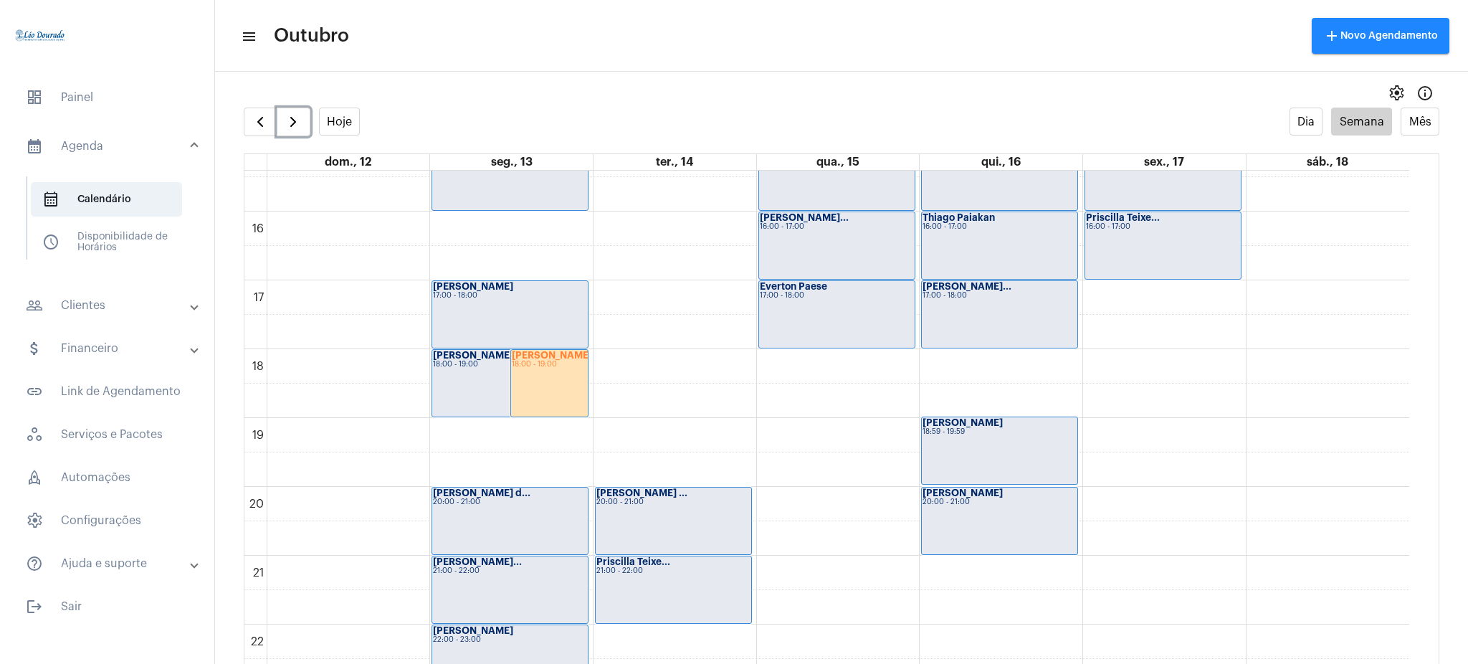
scroll to position [1129, 0]
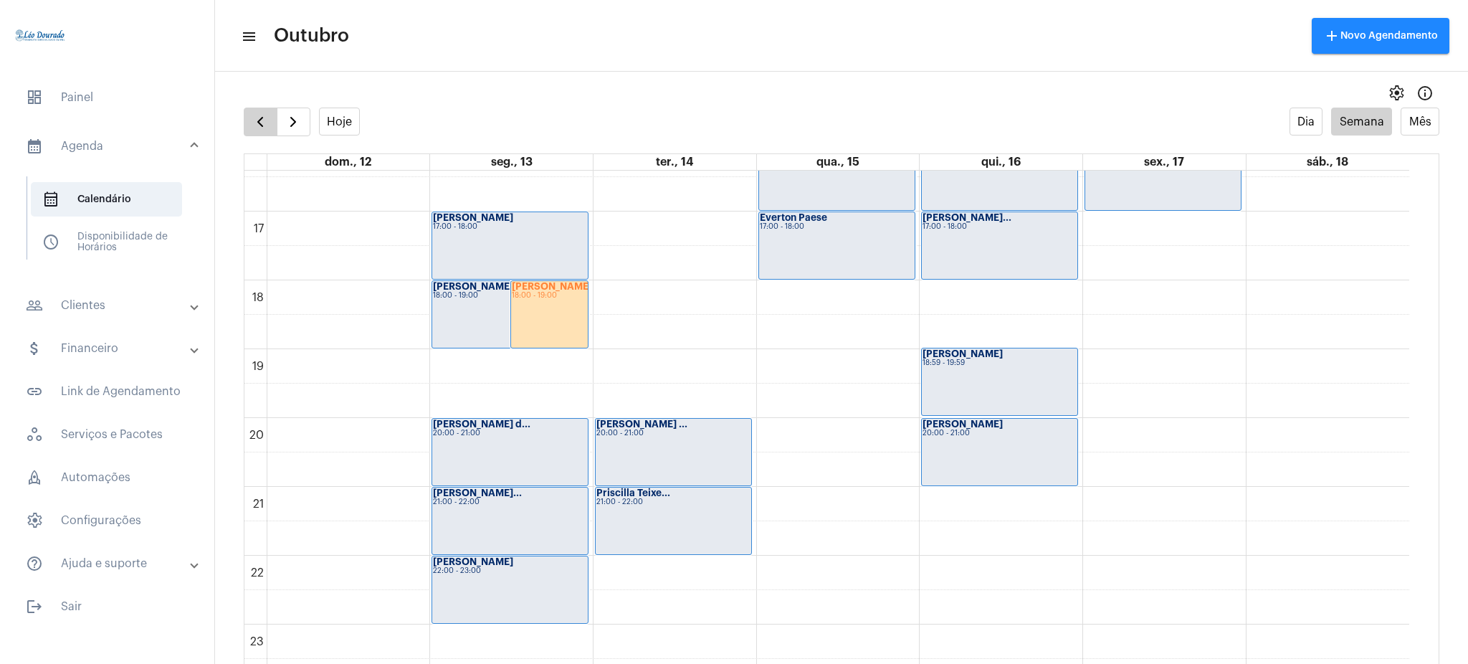
drag, startPoint x: 312, startPoint y: 135, endPoint x: 272, endPoint y: 130, distance: 39.7
drag, startPoint x: 272, startPoint y: 130, endPoint x: 262, endPoint y: 98, distance: 33.8
click at [262, 98] on div "settings info_outlined" at bounding box center [841, 93] width 1253 height 29
click at [282, 115] on button "button" at bounding box center [294, 122] width 34 height 29
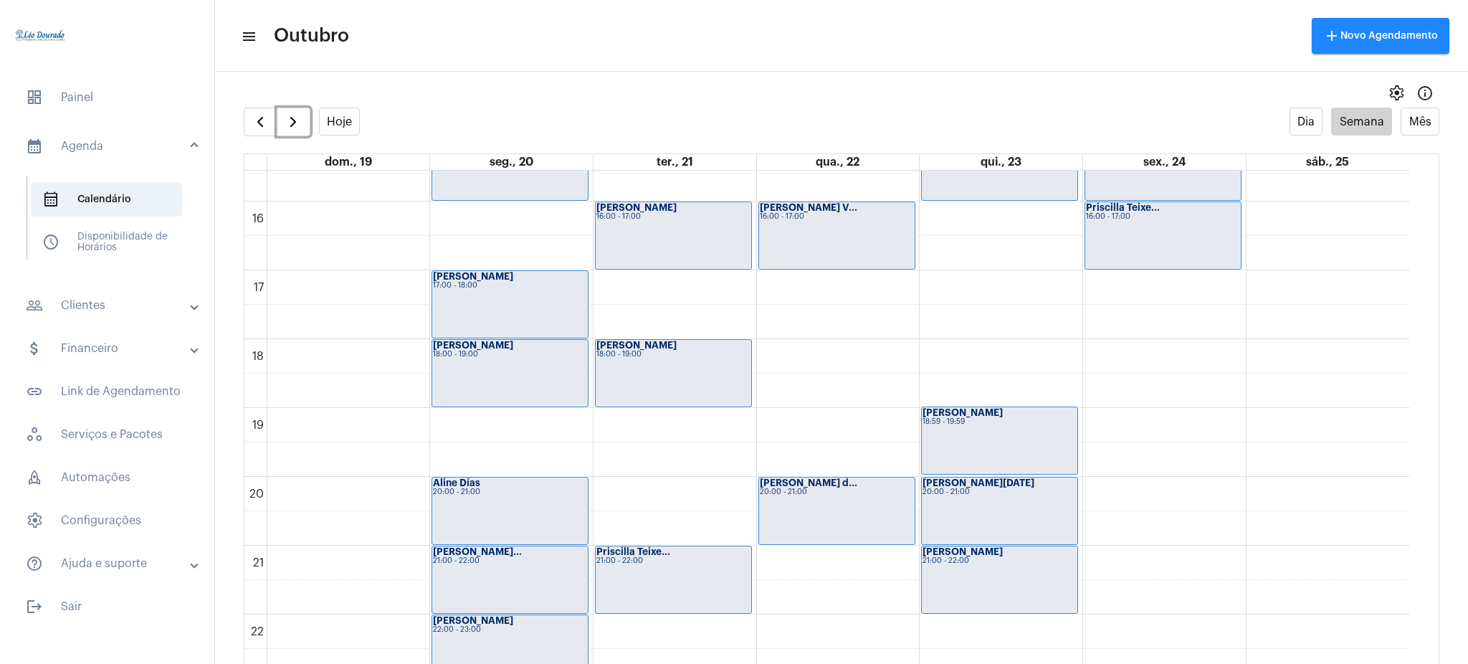
scroll to position [1065, 0]
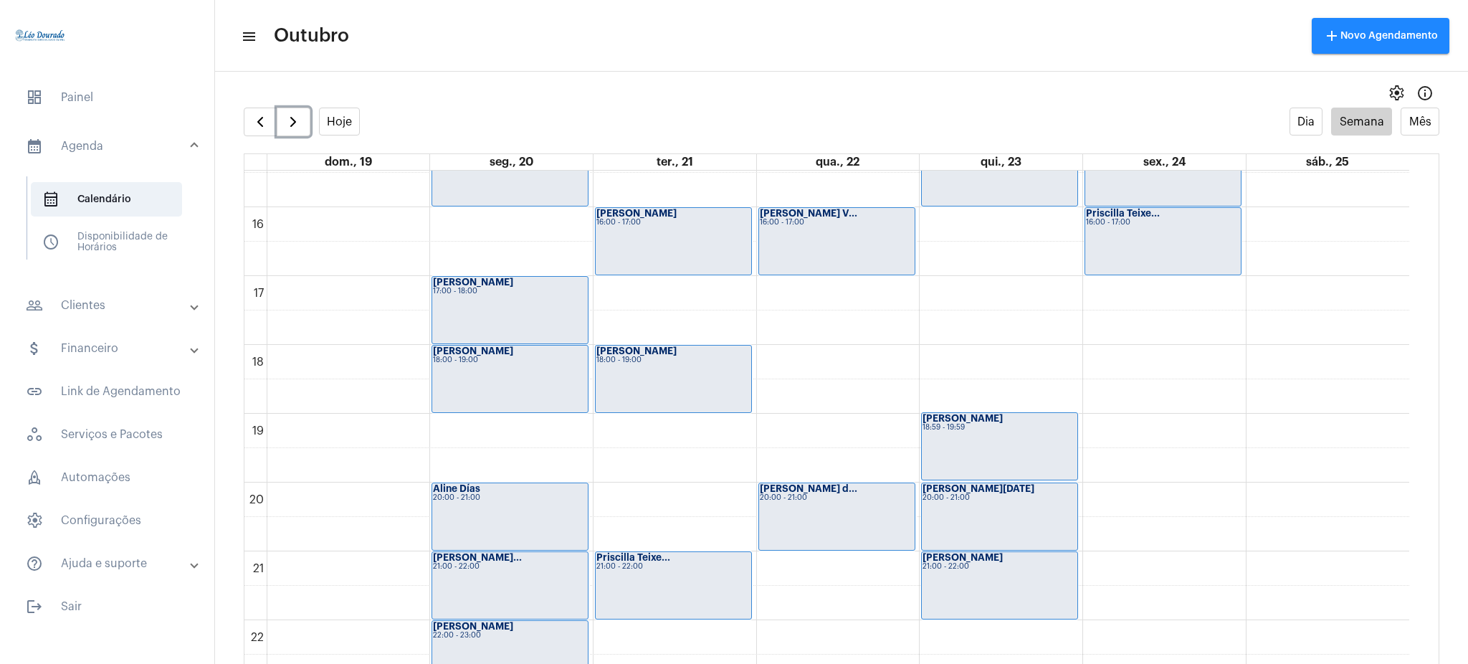
click at [1027, 602] on div "[PERSON_NAME] 21:00 - 22:00" at bounding box center [1000, 585] width 156 height 67
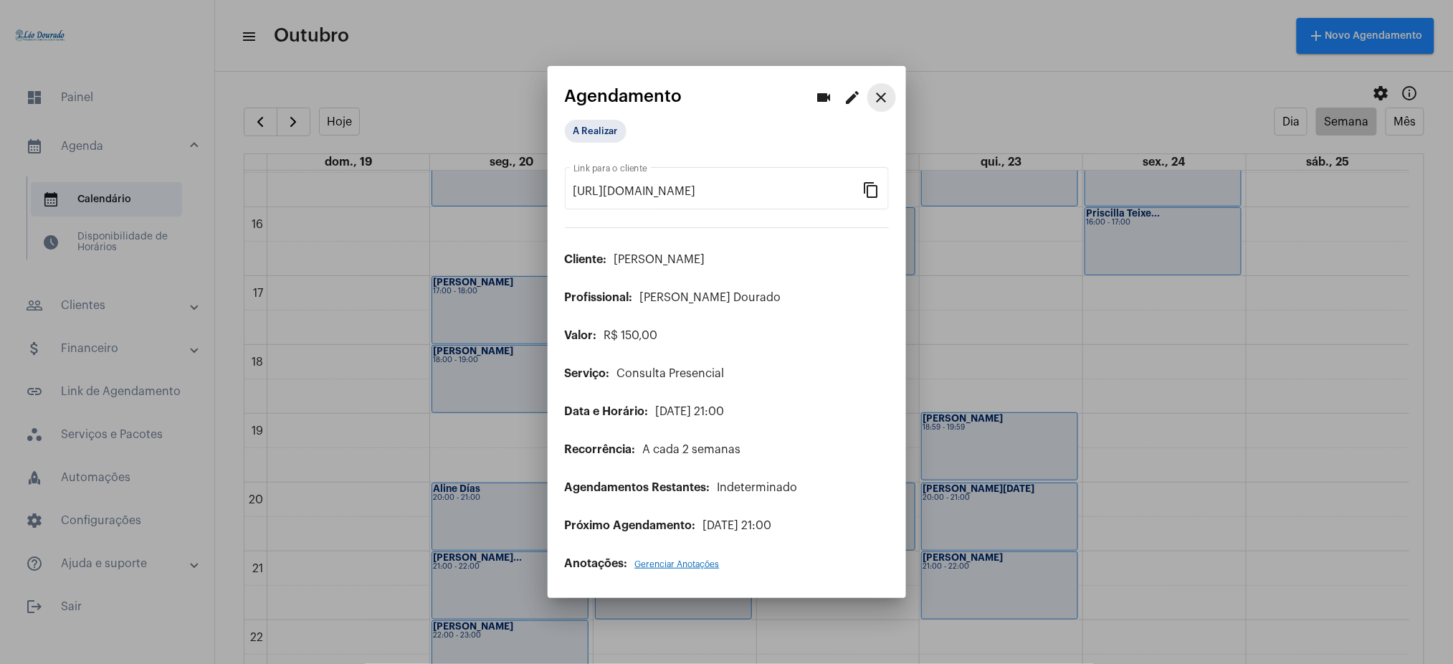
click at [878, 105] on mat-icon "close" at bounding box center [881, 97] width 17 height 17
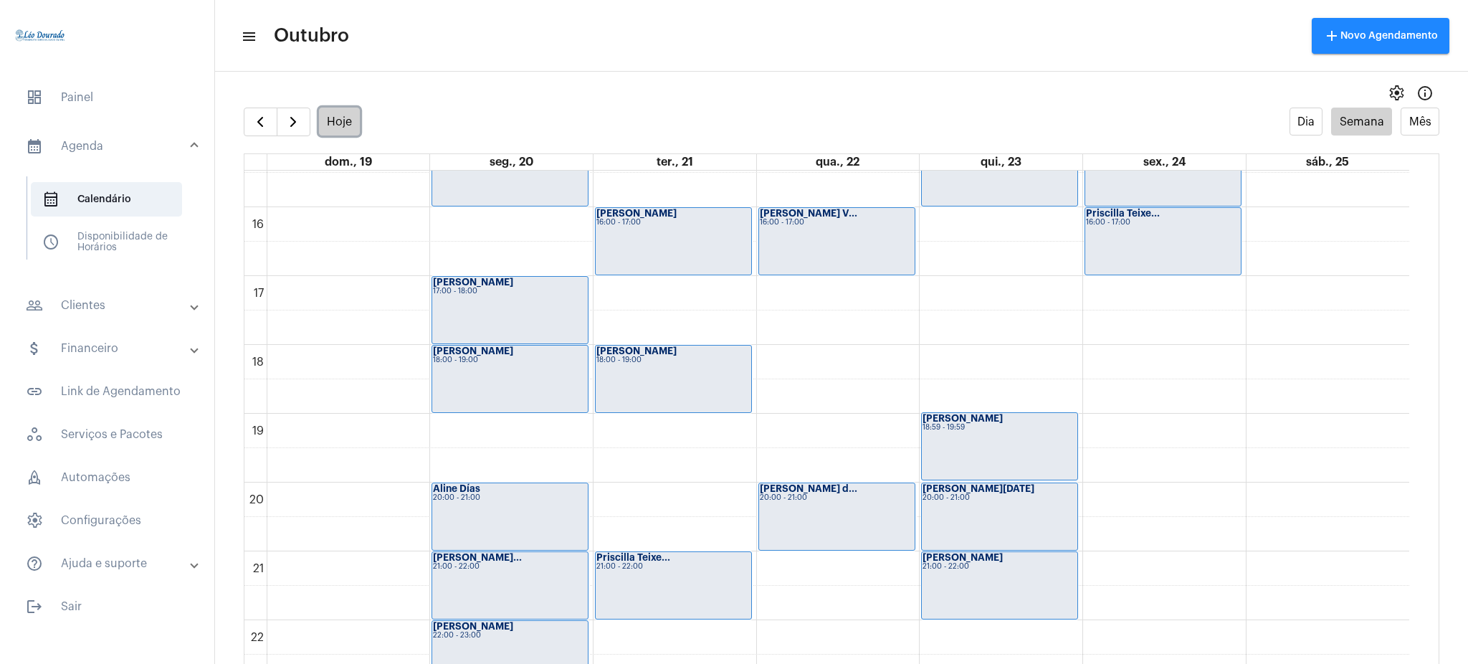
click at [334, 115] on button "Hoje" at bounding box center [340, 122] width 42 height 28
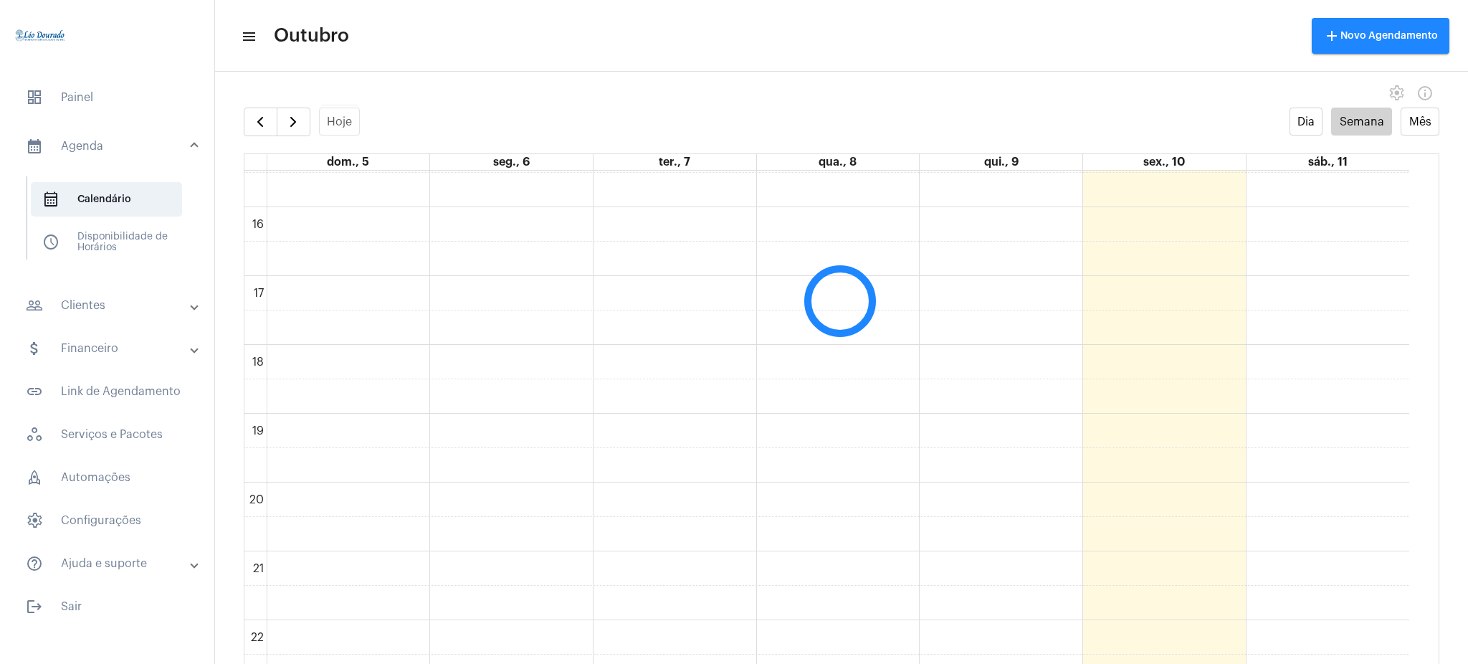
scroll to position [414, 0]
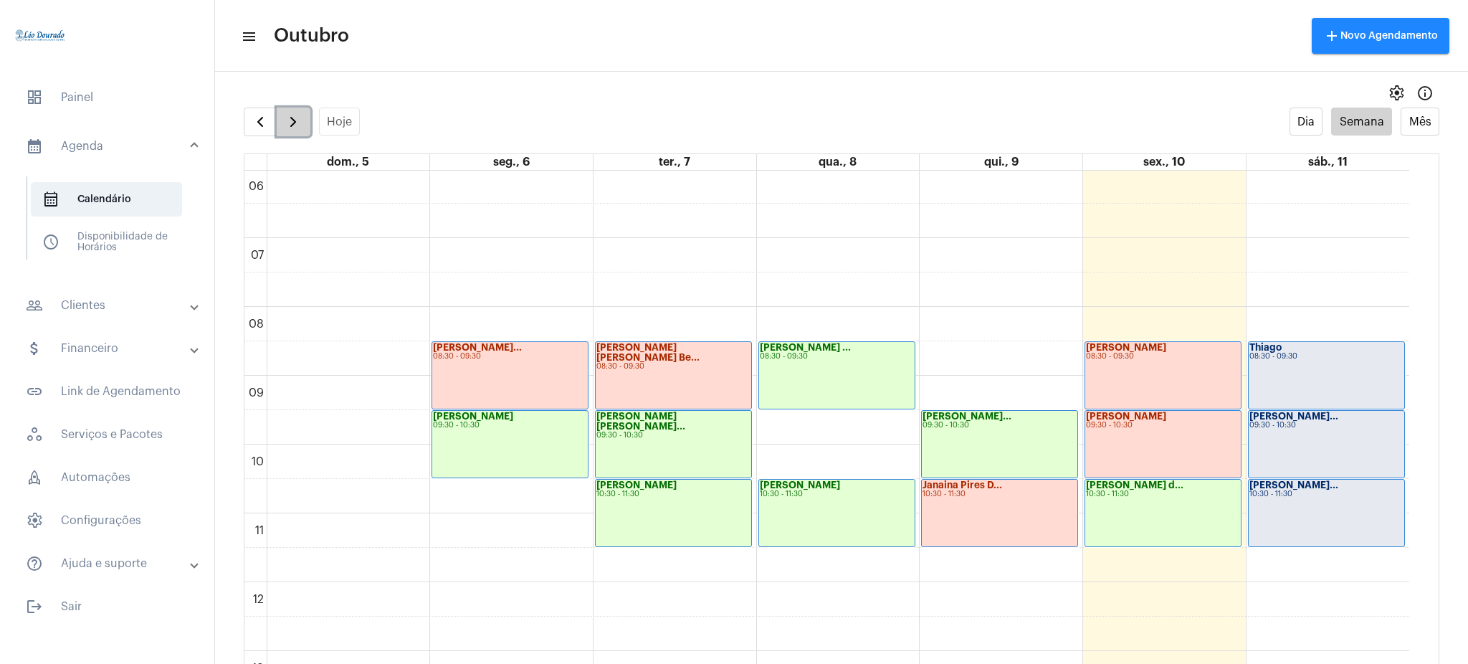
click at [299, 123] on span "button" at bounding box center [293, 121] width 17 height 17
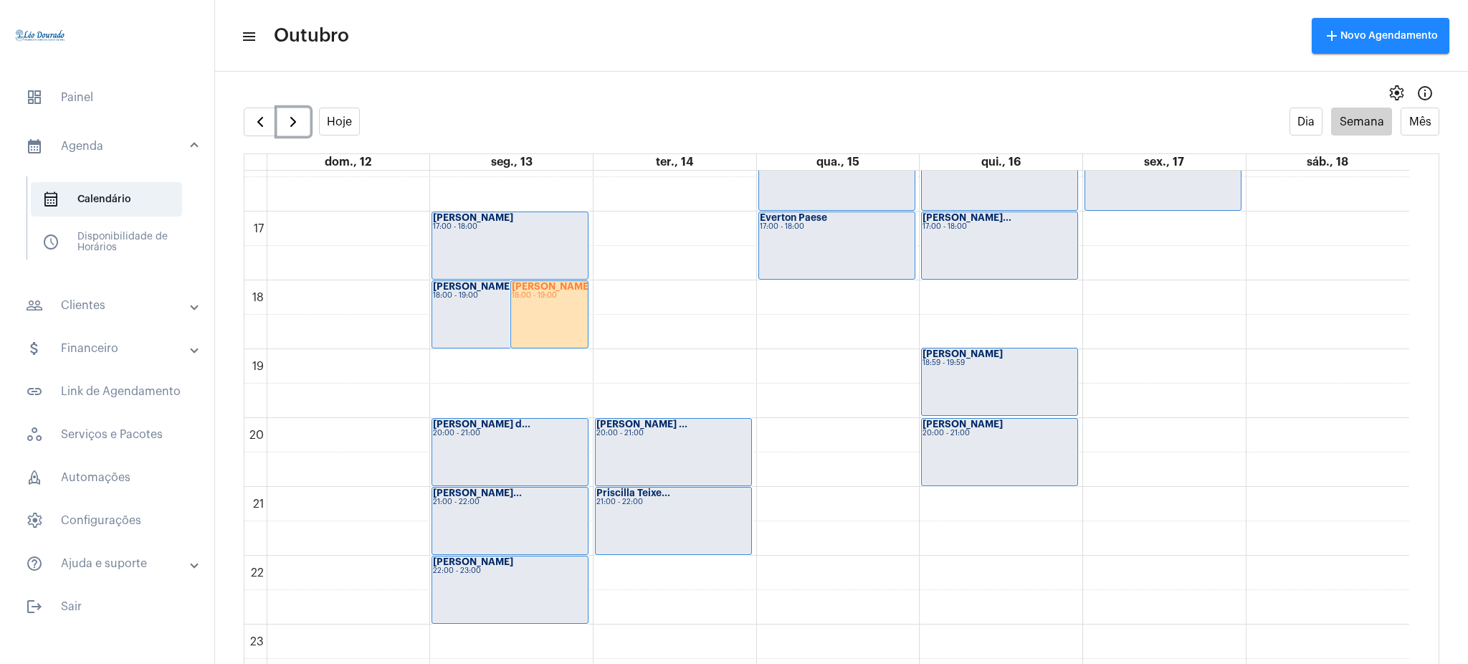
scroll to position [1122, 0]
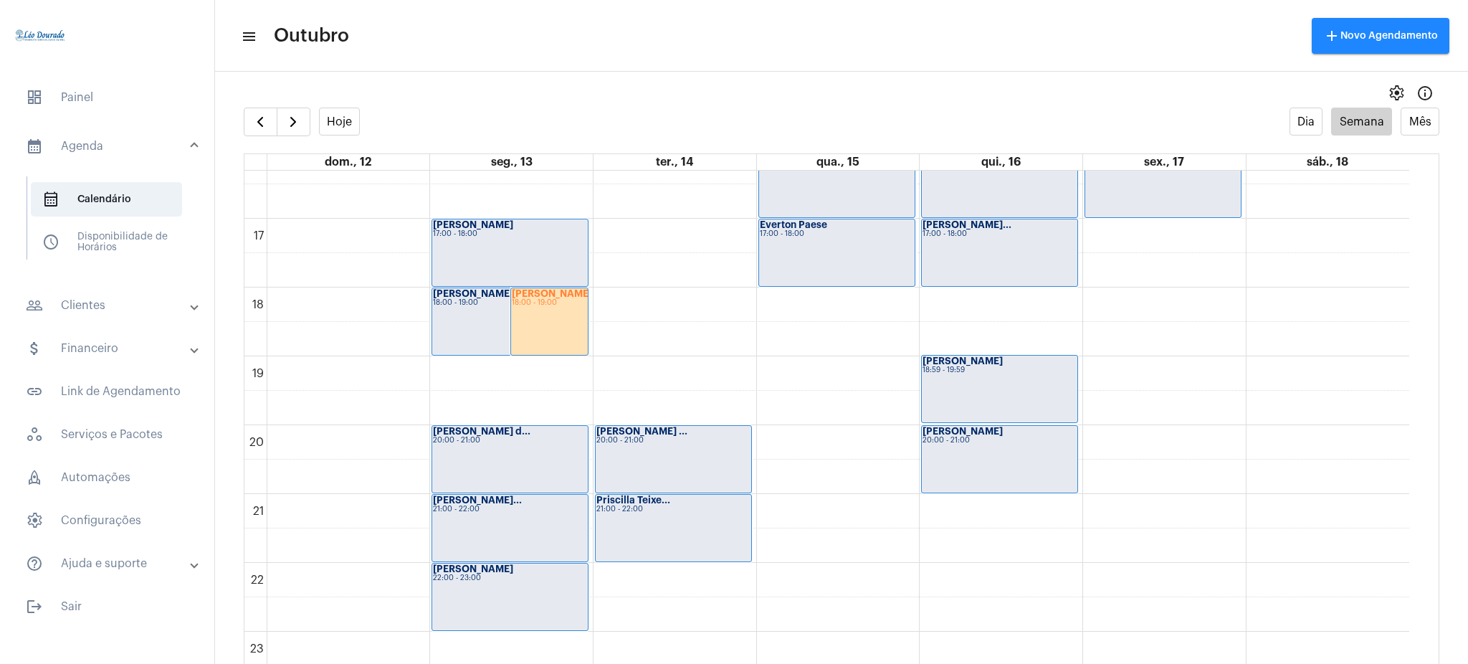
drag, startPoint x: 118, startPoint y: 324, endPoint x: 122, endPoint y: 309, distance: 15.5
click at [122, 309] on mat-accordion "calendar_month_outlined Agenda calendar_month_outlined Calendário schedule Disp…" at bounding box center [107, 351] width 214 height 457
click at [122, 309] on mat-panel-title "people_outline Clientes" at bounding box center [109, 305] width 166 height 17
click at [262, 113] on span "button" at bounding box center [260, 121] width 17 height 17
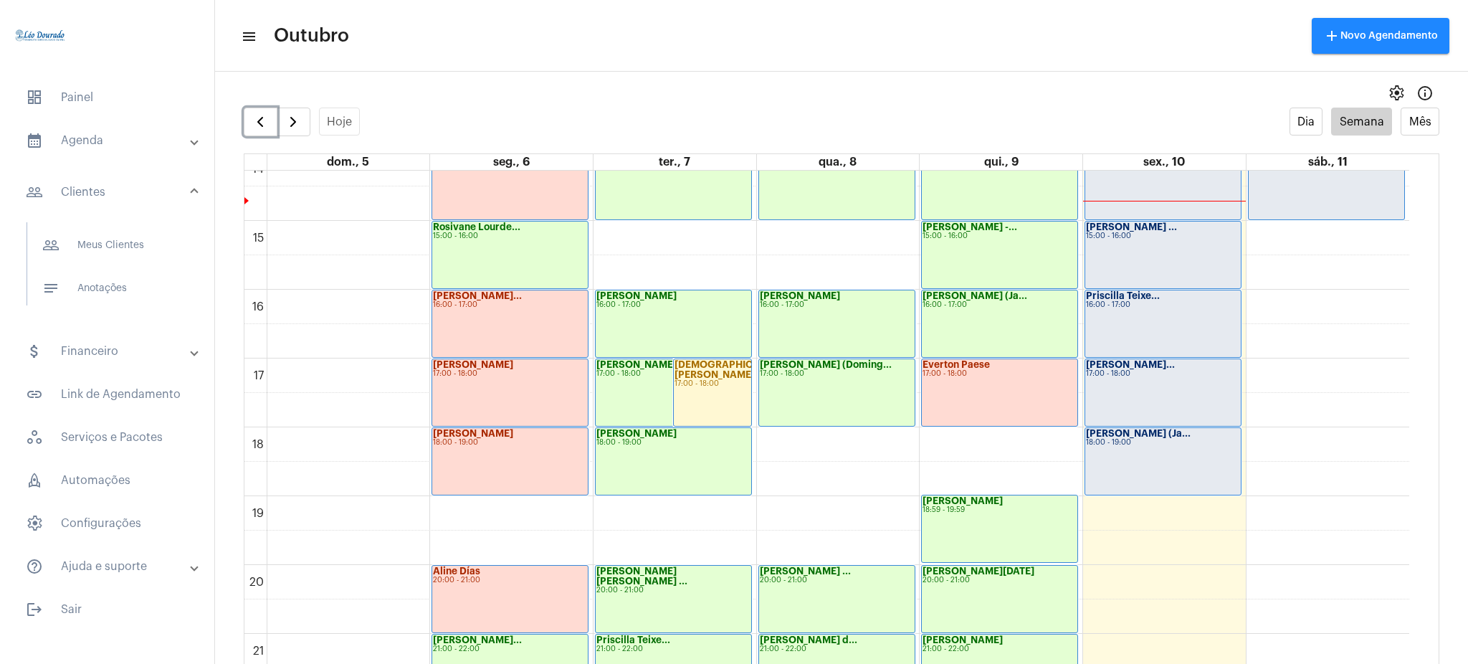
scroll to position [1129, 0]
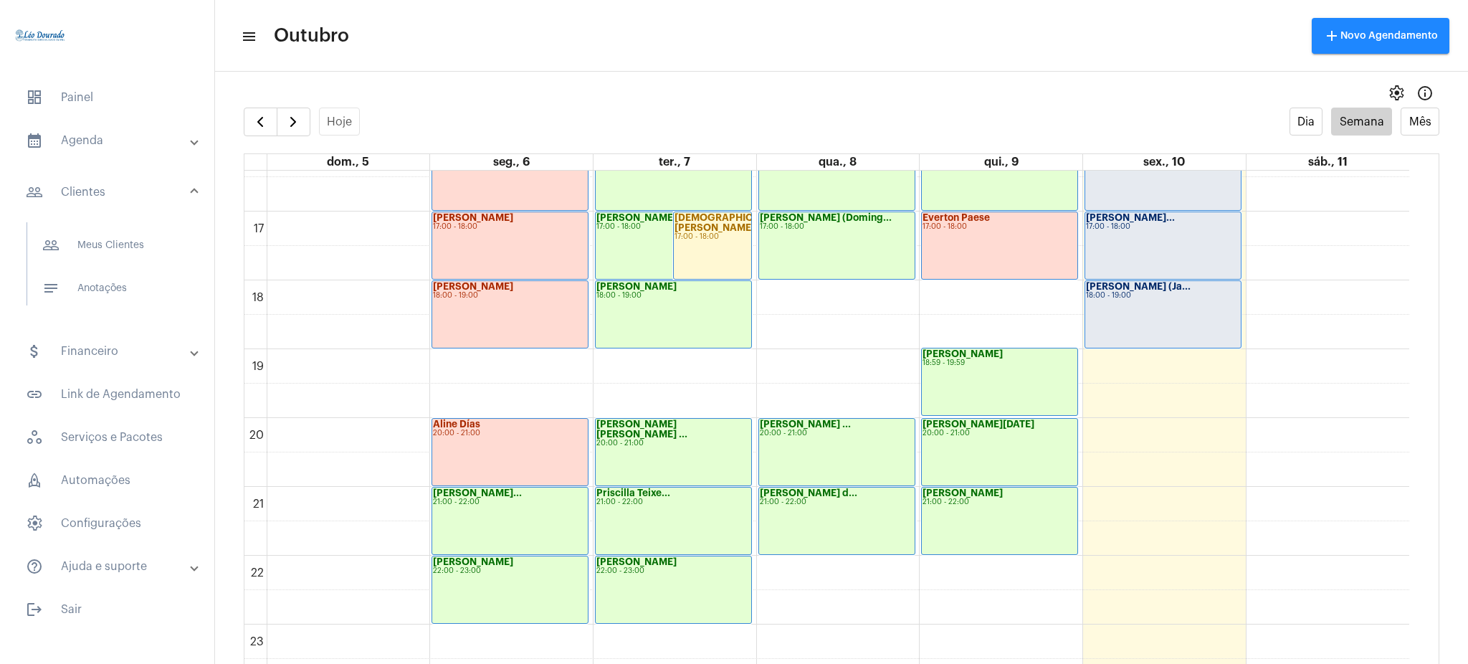
click at [289, 135] on full-calendar "Hoje Dia Semana Mês dom., 5 seg., 6 ter., 7 qua., 8 qui., 9 sex., 10 sáb., 11 0…" at bounding box center [841, 400] width 1253 height 585
click at [289, 124] on span "button" at bounding box center [293, 121] width 17 height 17
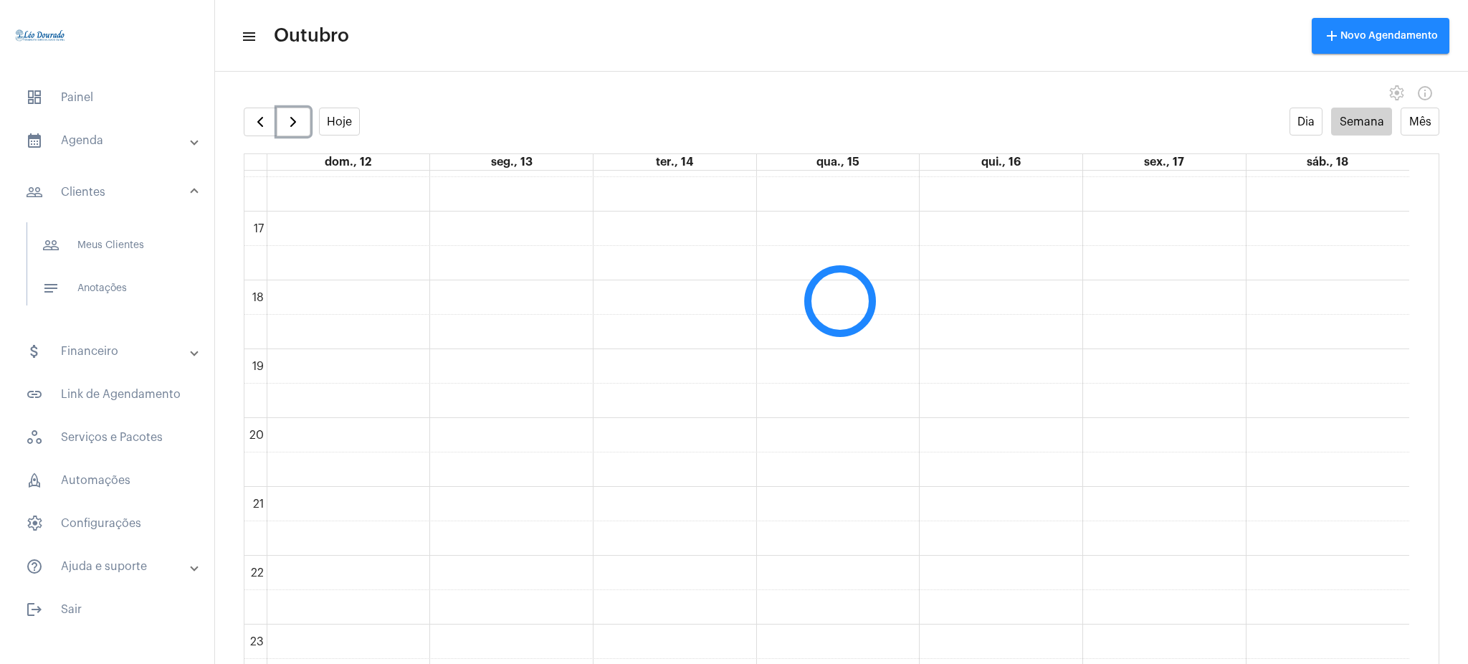
scroll to position [414, 0]
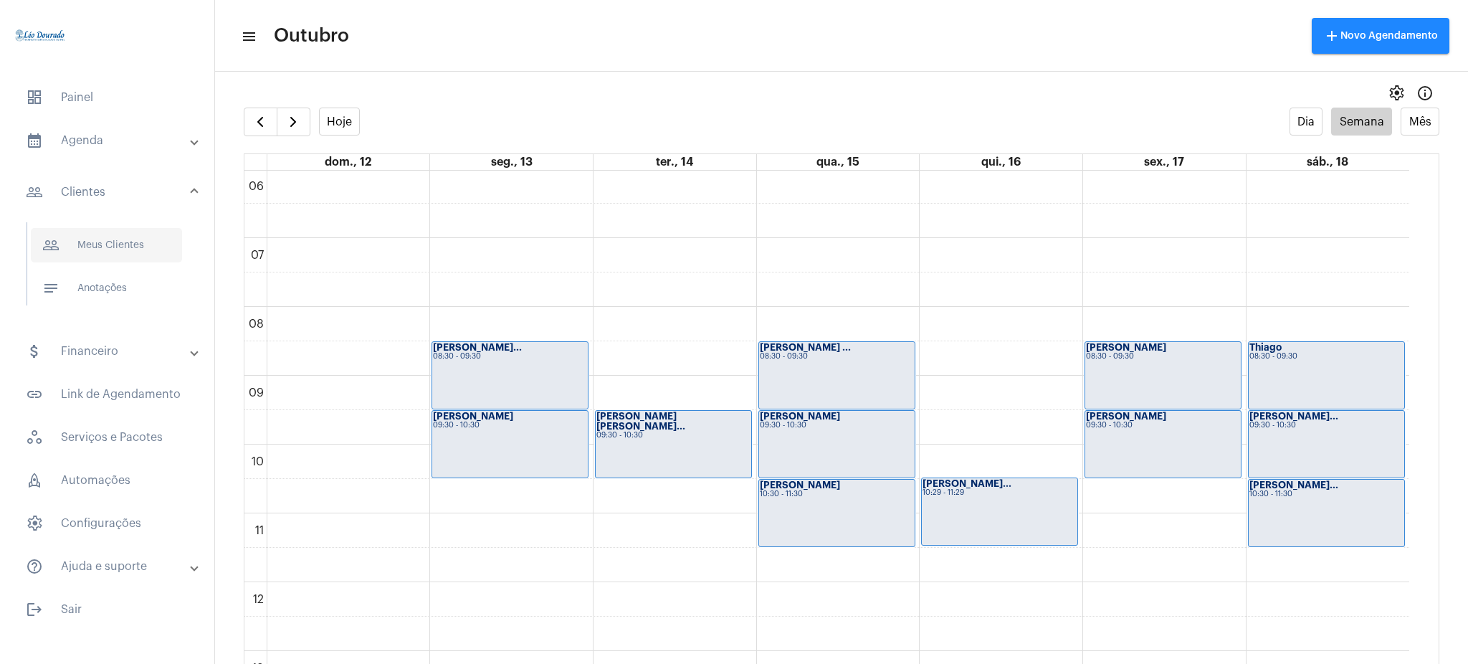
click at [135, 241] on span "people_outline Meus Clientes" at bounding box center [106, 245] width 151 height 34
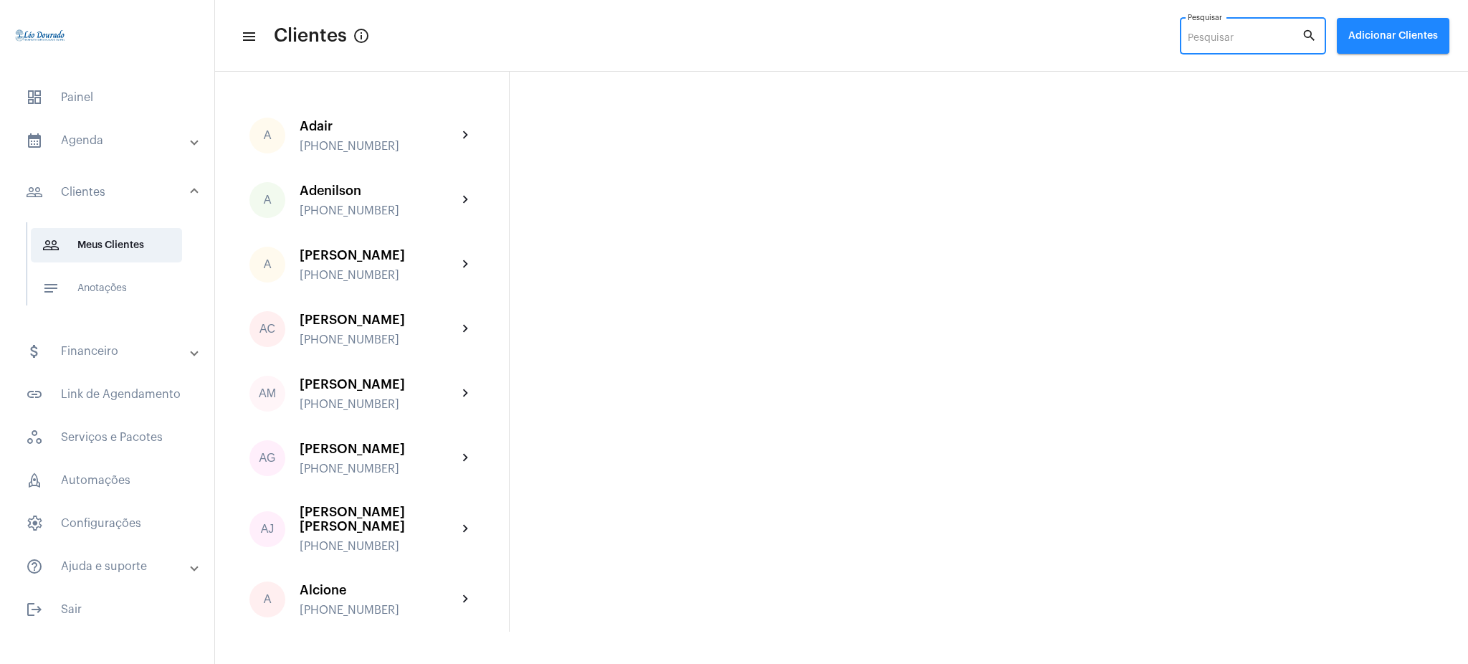
click at [1206, 37] on input "Pesquisar" at bounding box center [1245, 38] width 114 height 11
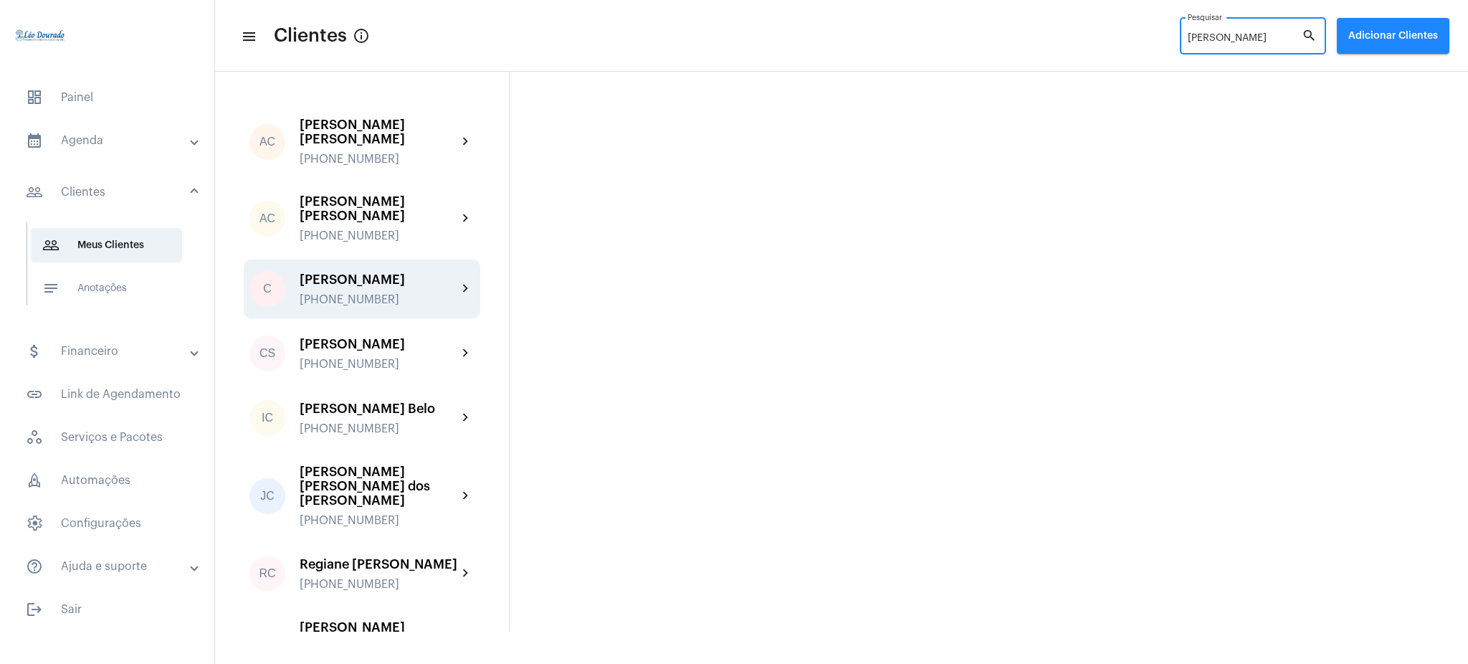
type input "[PERSON_NAME]"
click at [440, 303] on div "[PHONE_NUMBER]" at bounding box center [379, 299] width 158 height 13
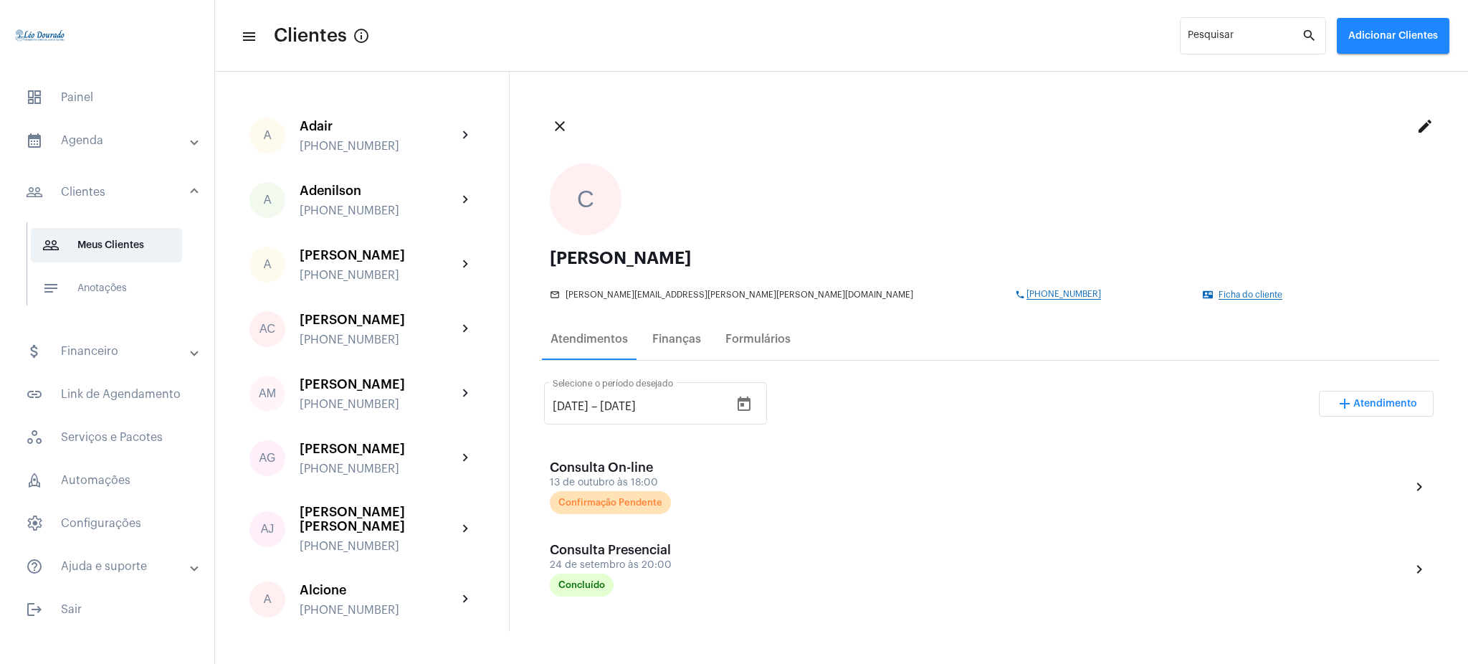
click at [890, 288] on div "mail_outline [PERSON_NAME][EMAIL_ADDRESS][PERSON_NAME][PERSON_NAME][DOMAIN_NAME…" at bounding box center [985, 292] width 871 height 15
click at [1027, 295] on span "[PHONE_NUMBER]" at bounding box center [1064, 295] width 75 height 10
click at [131, 238] on span "people_outline Meus Clientes" at bounding box center [106, 245] width 151 height 34
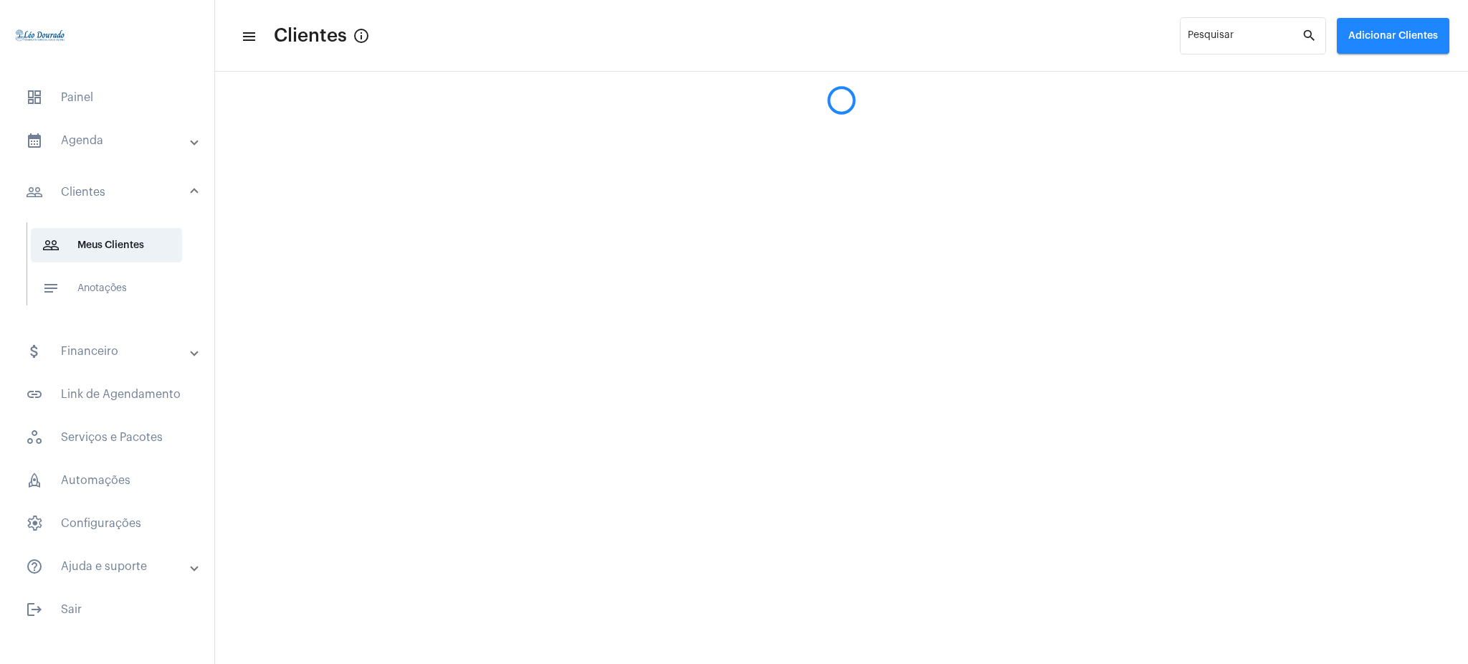
click at [105, 130] on mat-expansion-panel-header "calendar_month_outlined Agenda" at bounding box center [112, 140] width 206 height 34
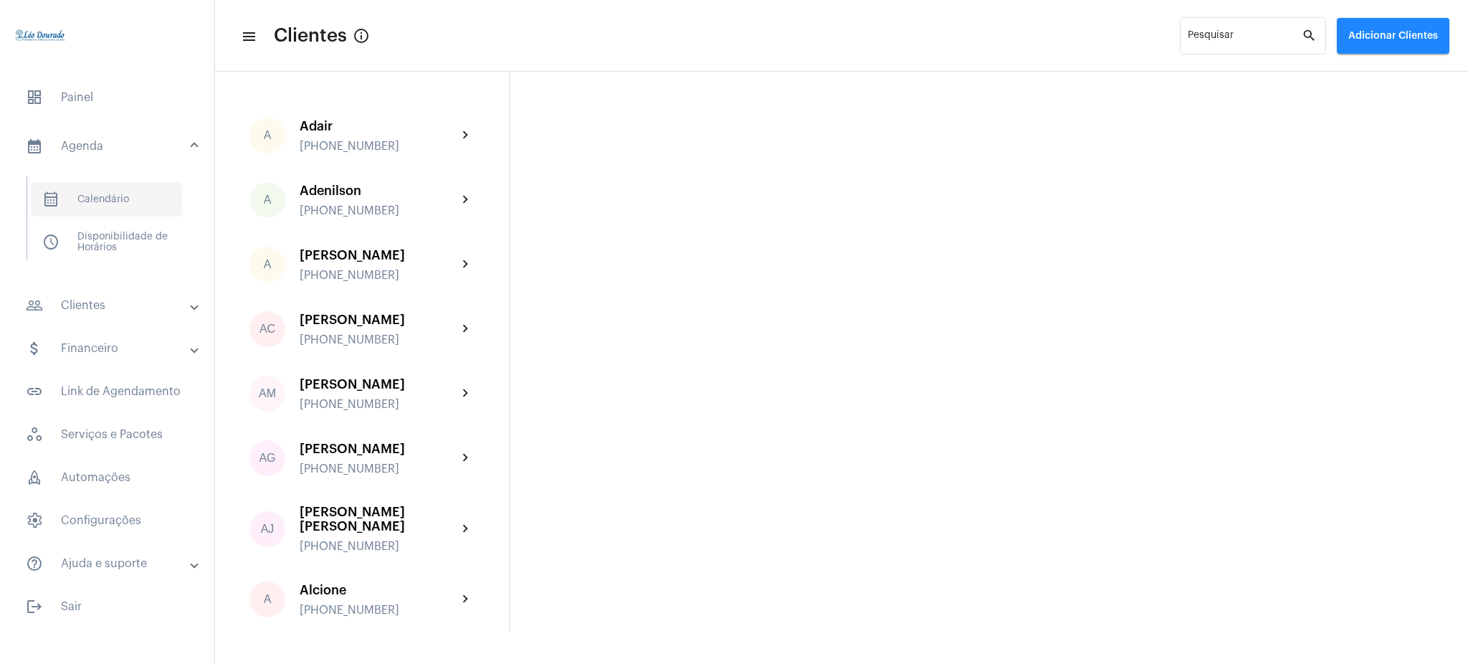
click at [126, 188] on span "calendar_month_outlined Calendário" at bounding box center [106, 199] width 151 height 34
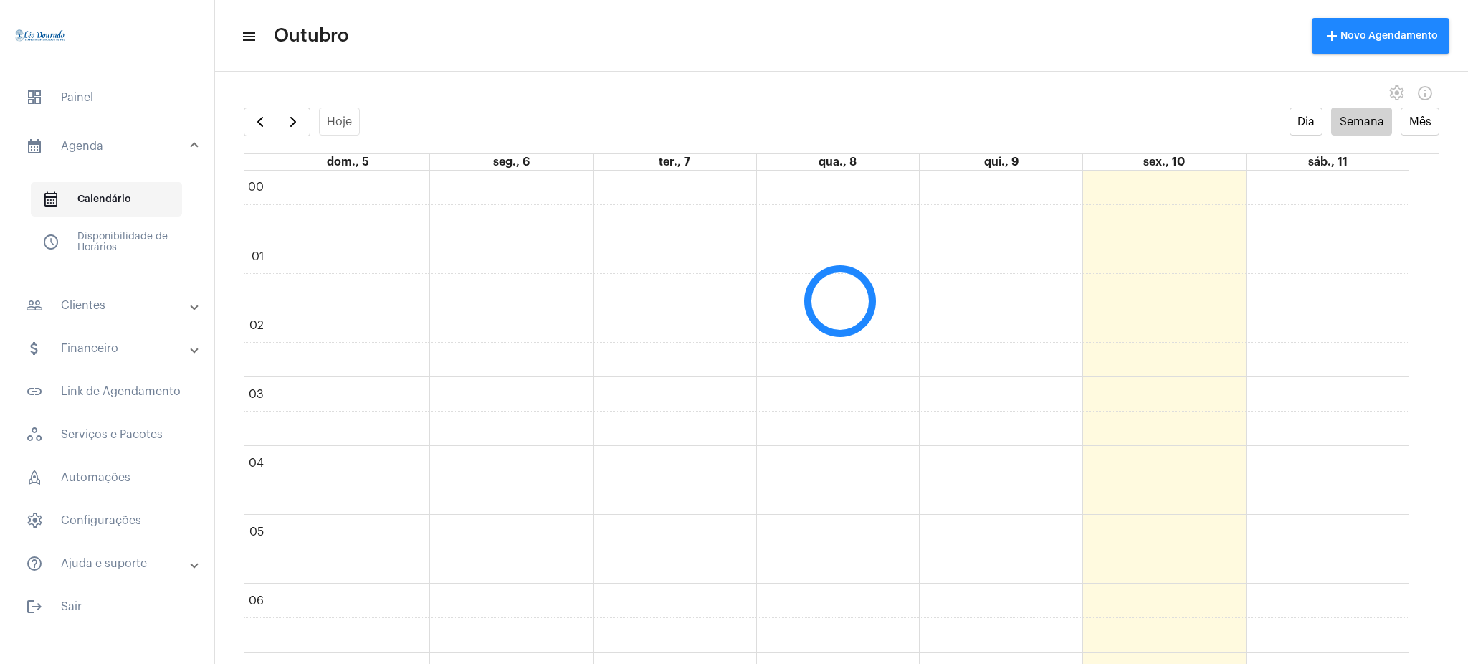
scroll to position [414, 0]
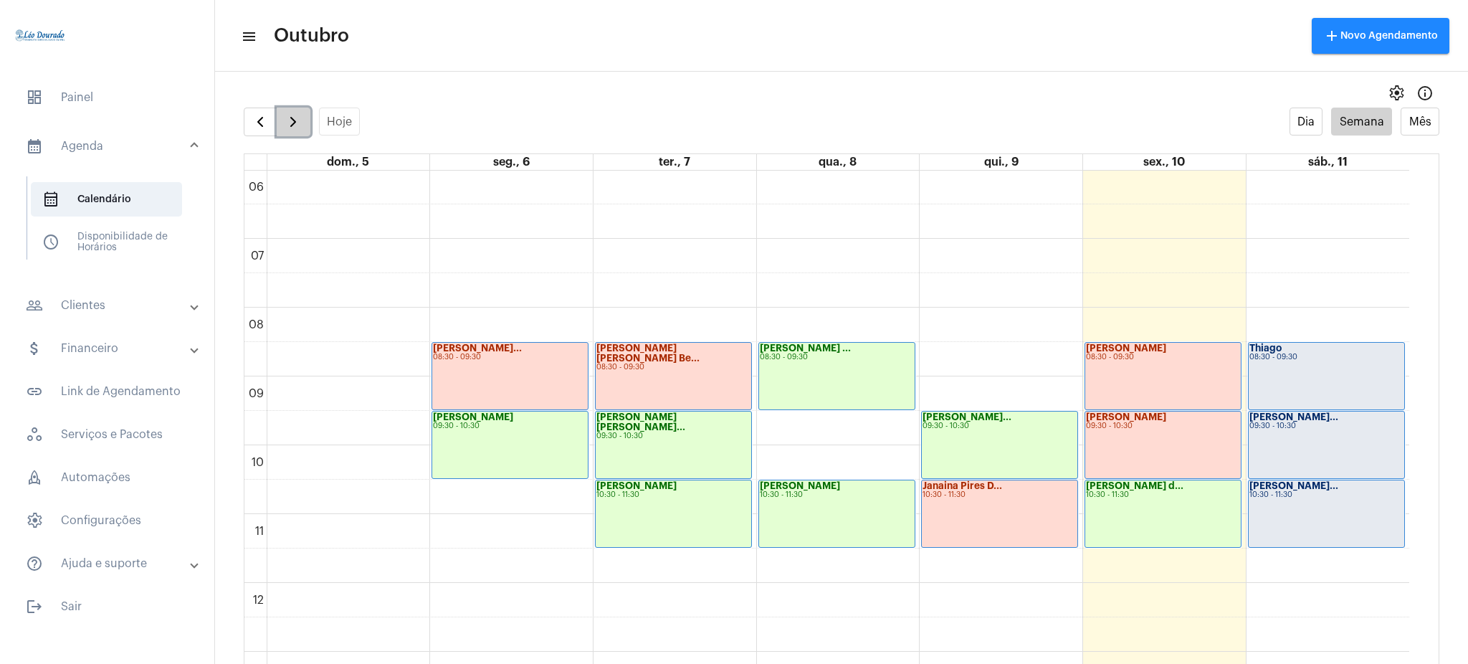
click at [287, 125] on span "button" at bounding box center [293, 121] width 17 height 17
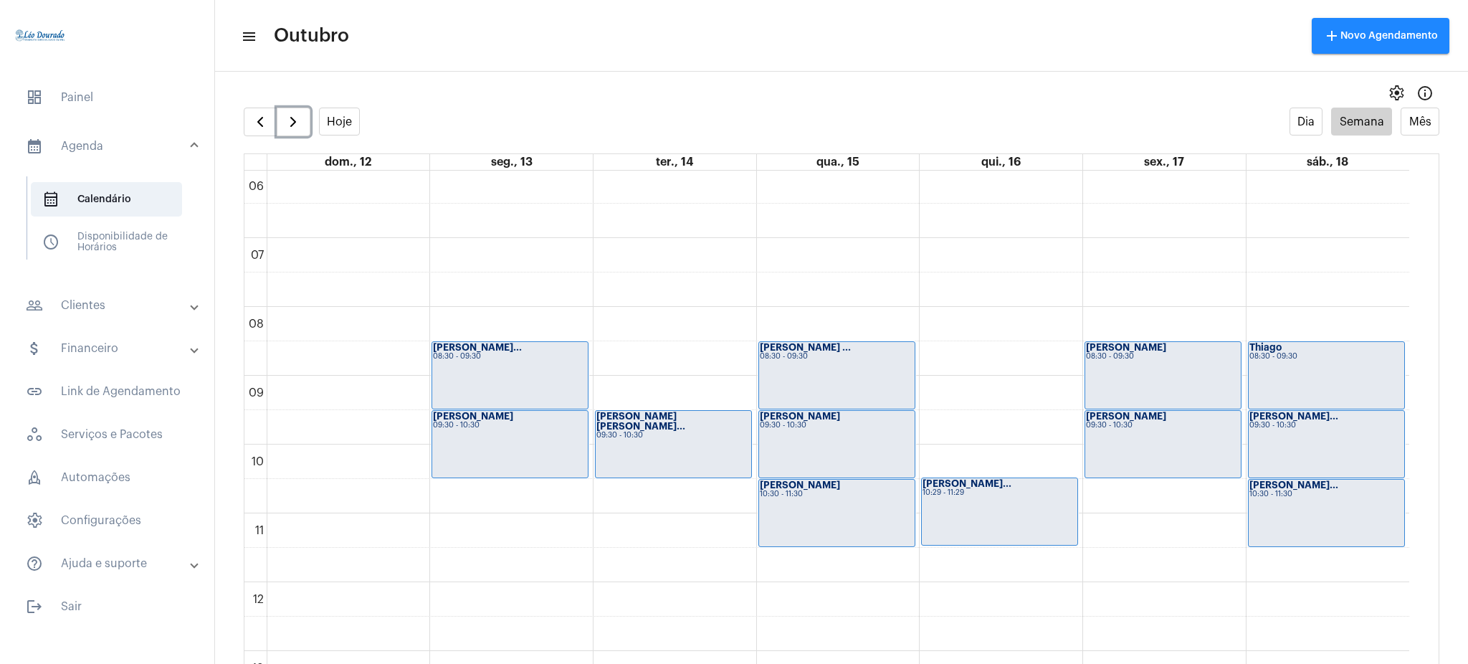
scroll to position [415, 0]
click at [252, 119] on span "button" at bounding box center [260, 121] width 17 height 17
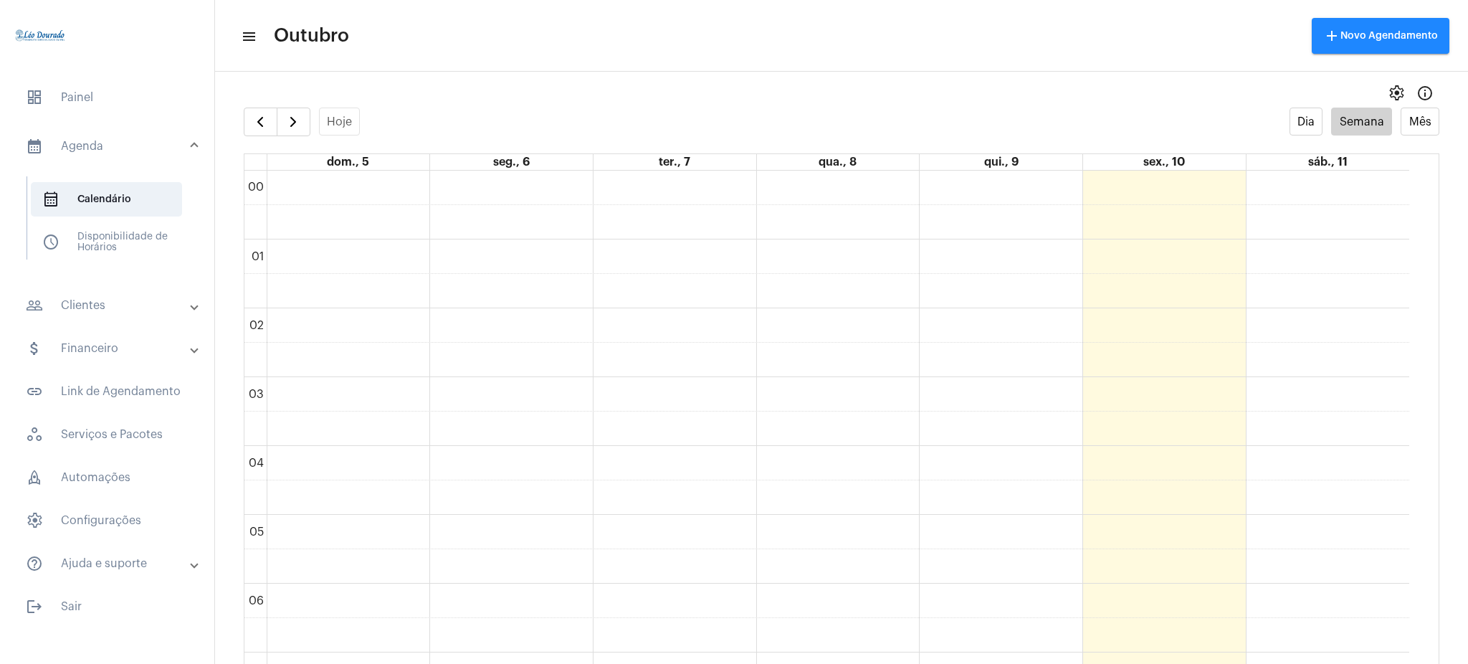
drag, startPoint x: 1427, startPoint y: 367, endPoint x: 1213, endPoint y: -116, distance: 528.3
click at [1213, 0] on html "dashboard Painel calendar_month_outlined Agenda calendar_month_outlined Calendá…" at bounding box center [734, 332] width 1468 height 664
click at [253, 125] on span "button" at bounding box center [260, 121] width 17 height 17
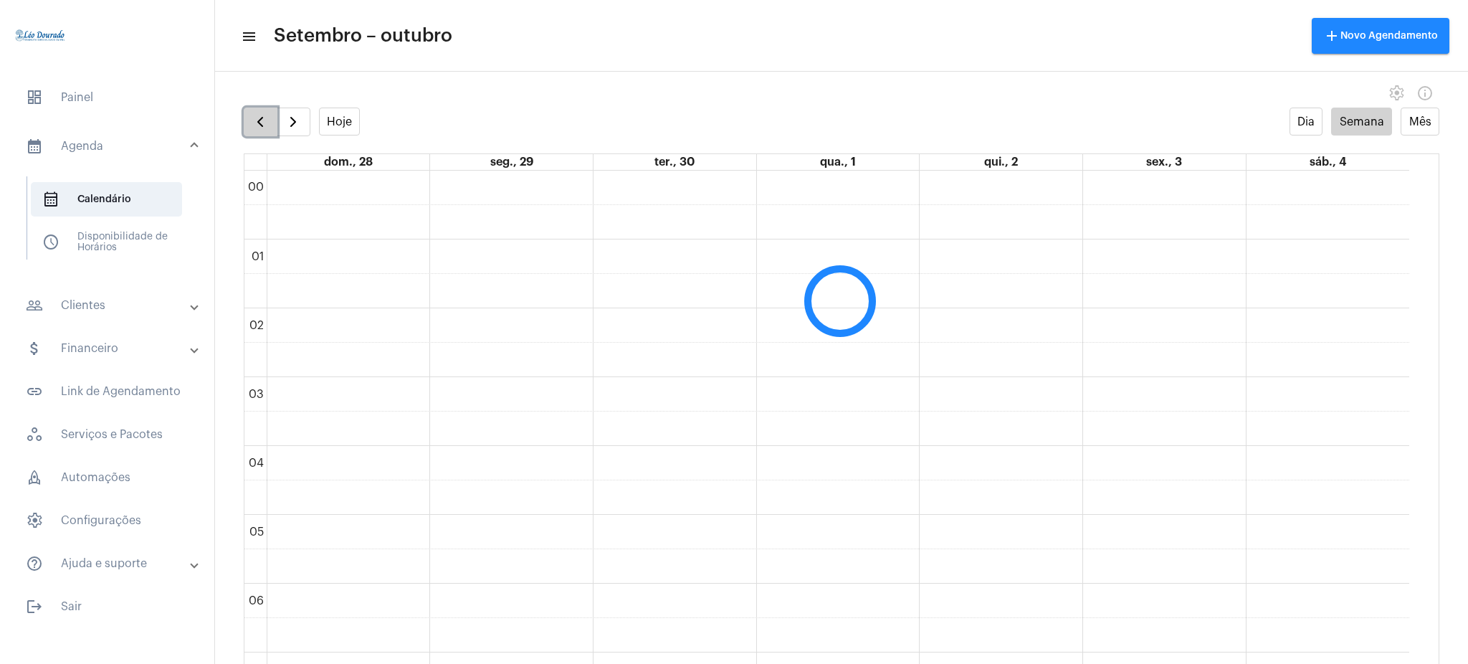
scroll to position [414, 0]
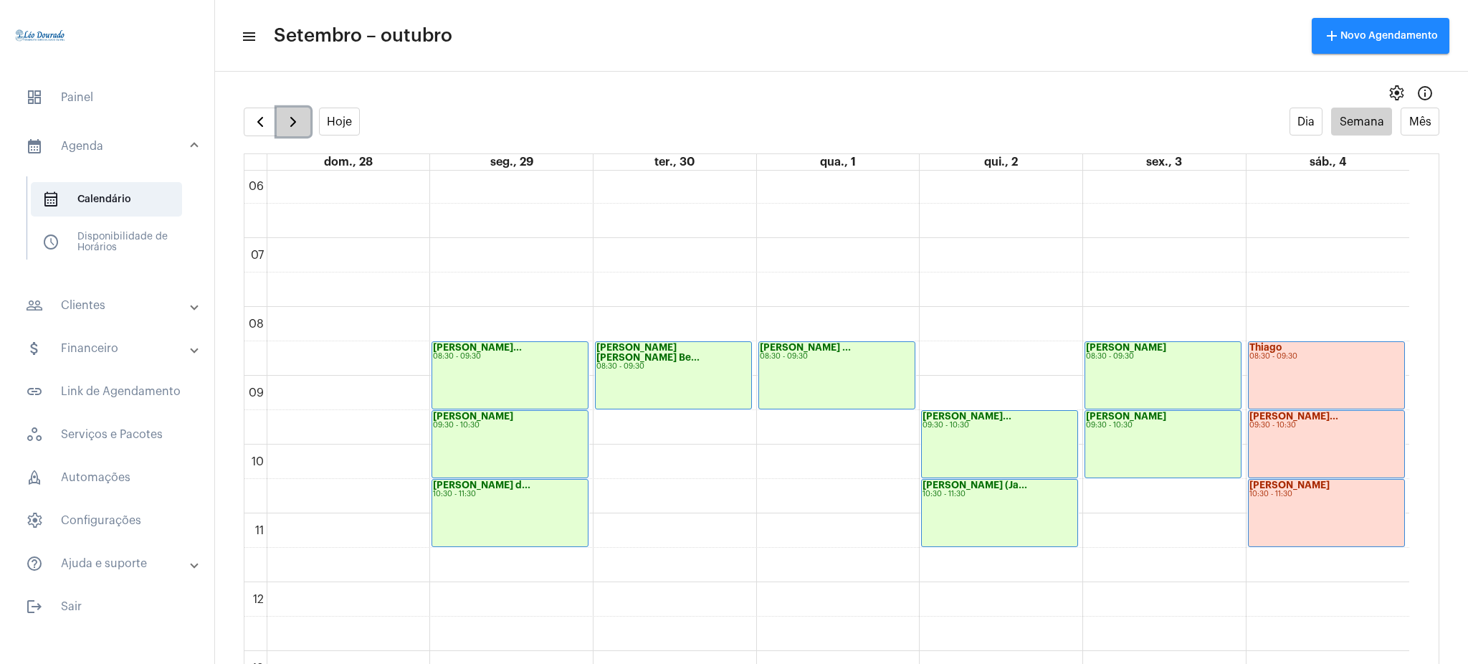
click at [295, 118] on span "button" at bounding box center [293, 121] width 17 height 17
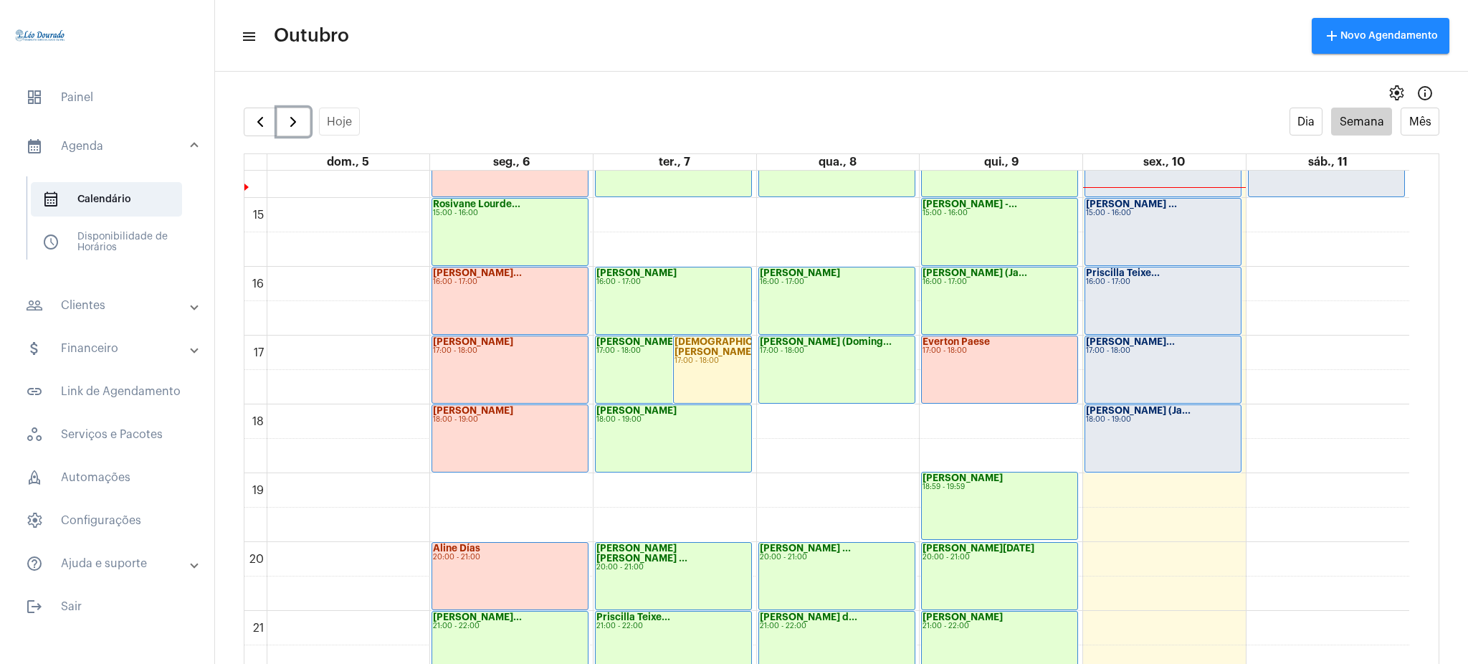
scroll to position [998, 0]
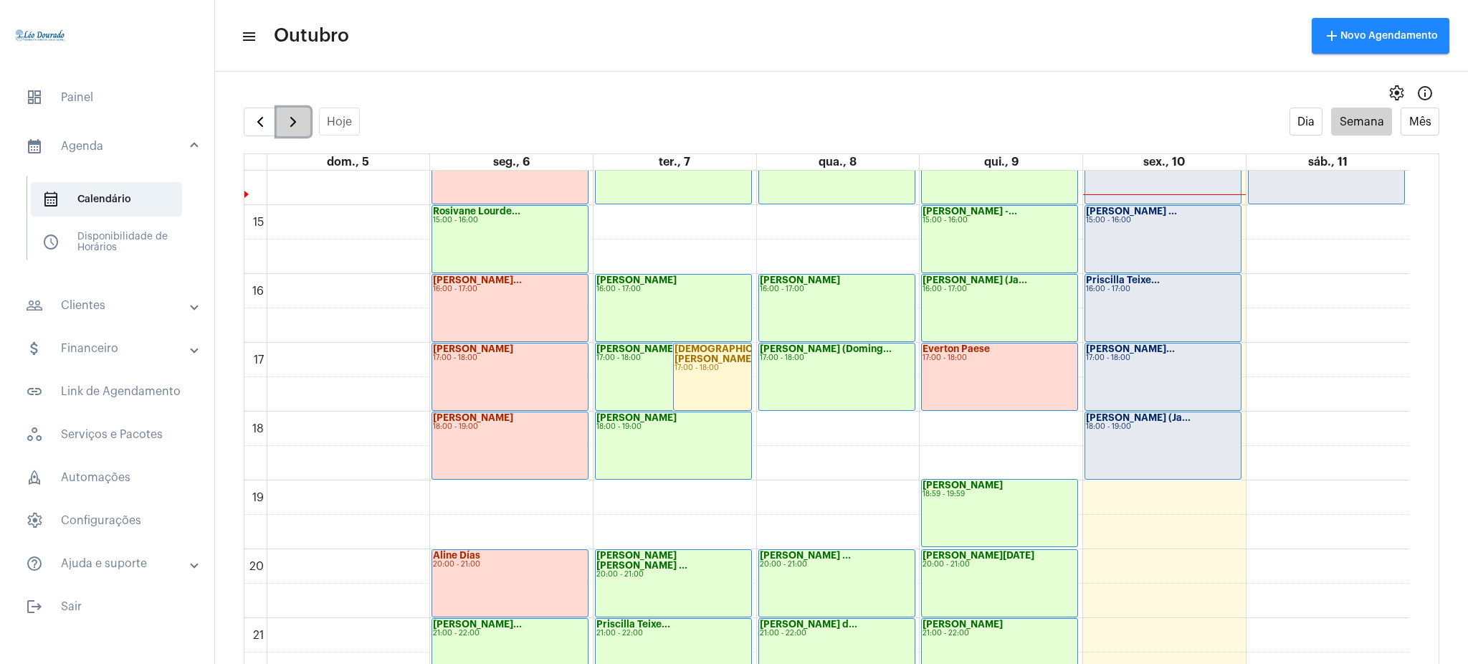
click at [295, 133] on button "button" at bounding box center [294, 122] width 34 height 29
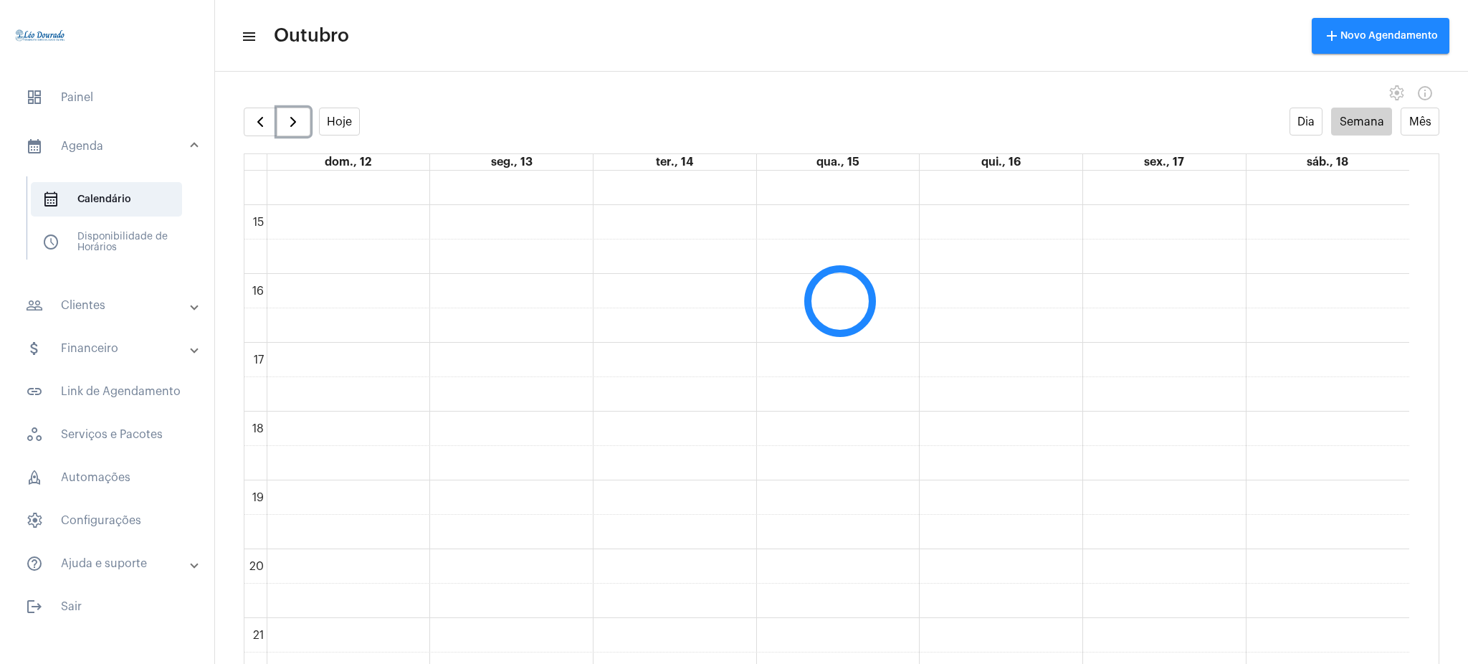
scroll to position [414, 0]
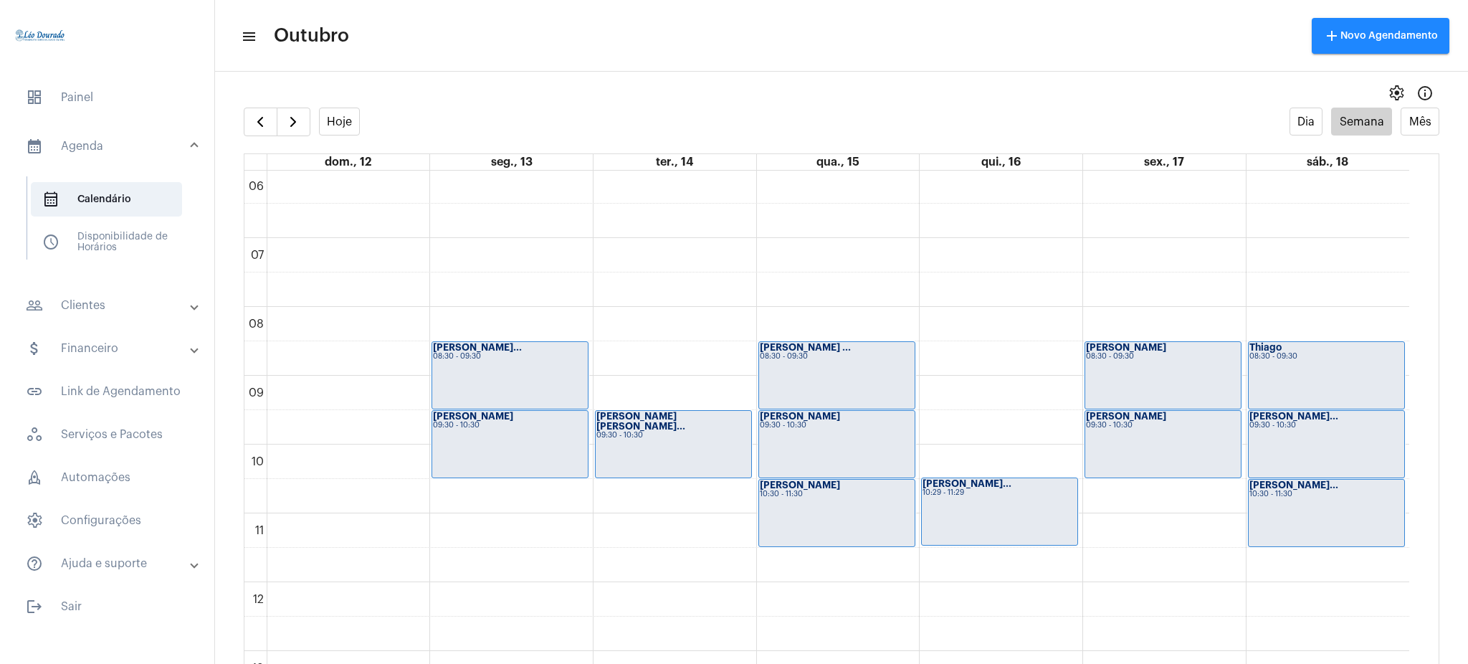
drag, startPoint x: 1425, startPoint y: 376, endPoint x: 1412, endPoint y: 368, distance: 14.8
click at [1412, 368] on full-calendar "Hoje Dia Semana Mês dom., 12 seg., 13 ter., 14 qua., 15 qui., 16 sex., 17 sáb.,…" at bounding box center [841, 400] width 1253 height 585
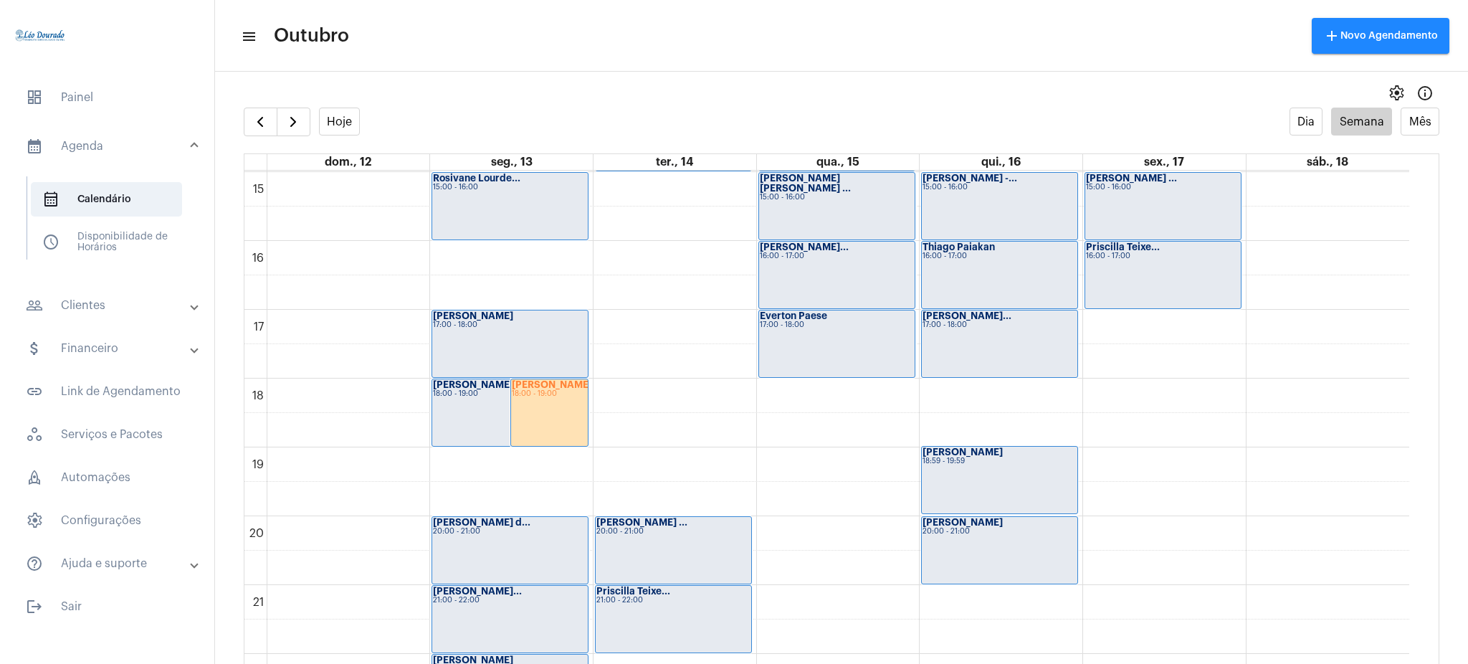
scroll to position [1005, 0]
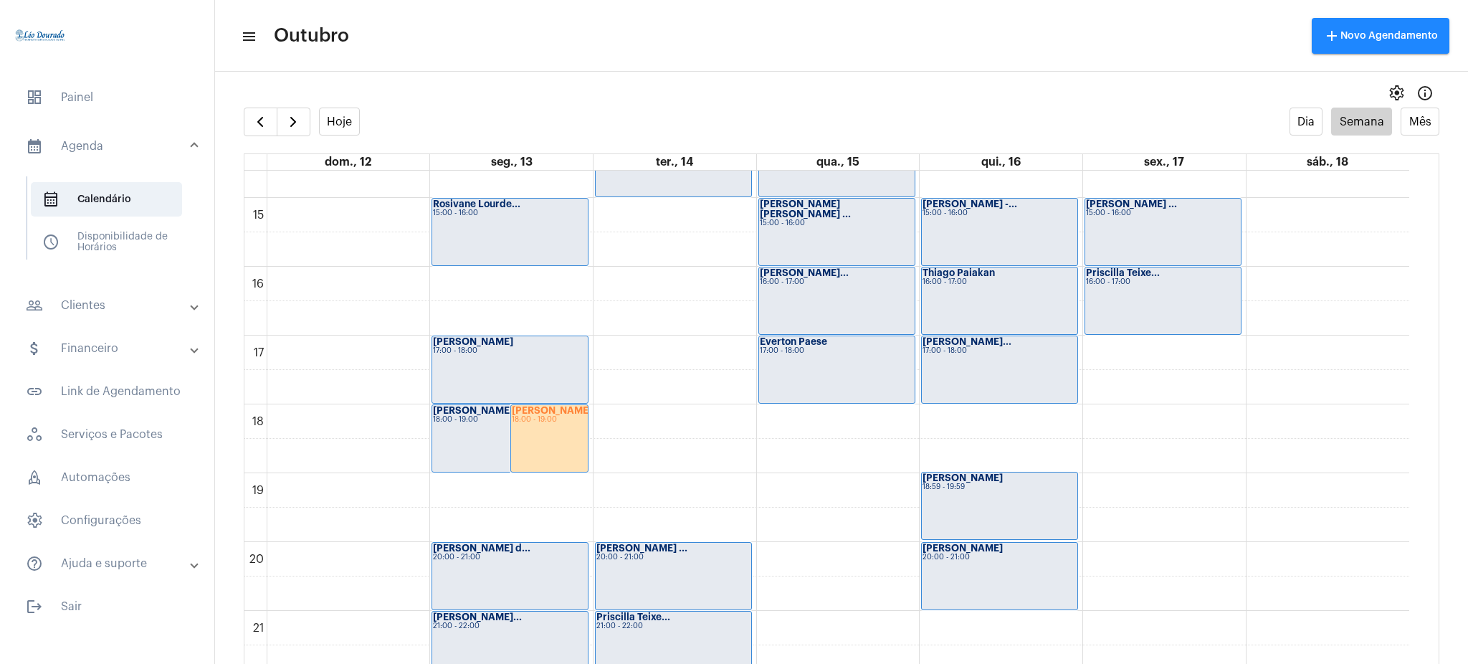
click at [728, 18] on mat-toolbar-row "menu Outubro add Novo Agendamento" at bounding box center [841, 36] width 1253 height 46
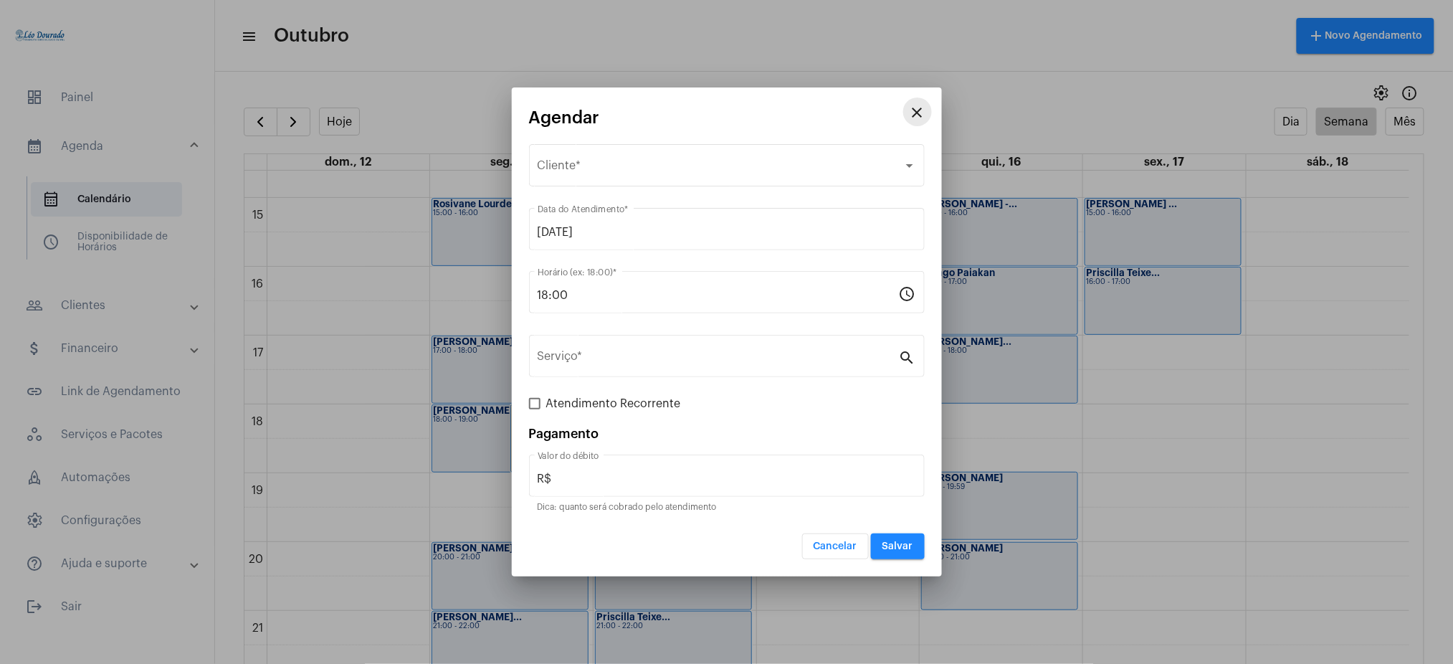
click at [914, 122] on button "close" at bounding box center [917, 111] width 29 height 29
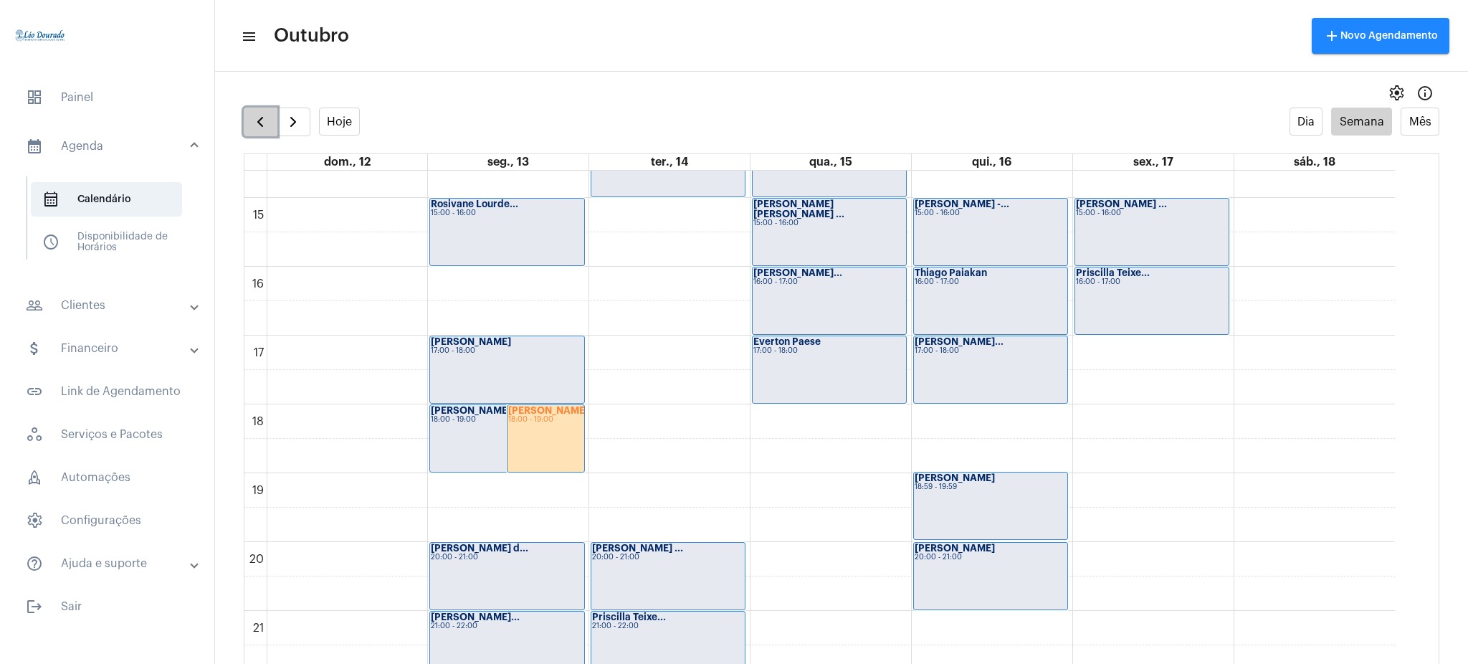
click at [267, 116] on span "button" at bounding box center [260, 121] width 17 height 17
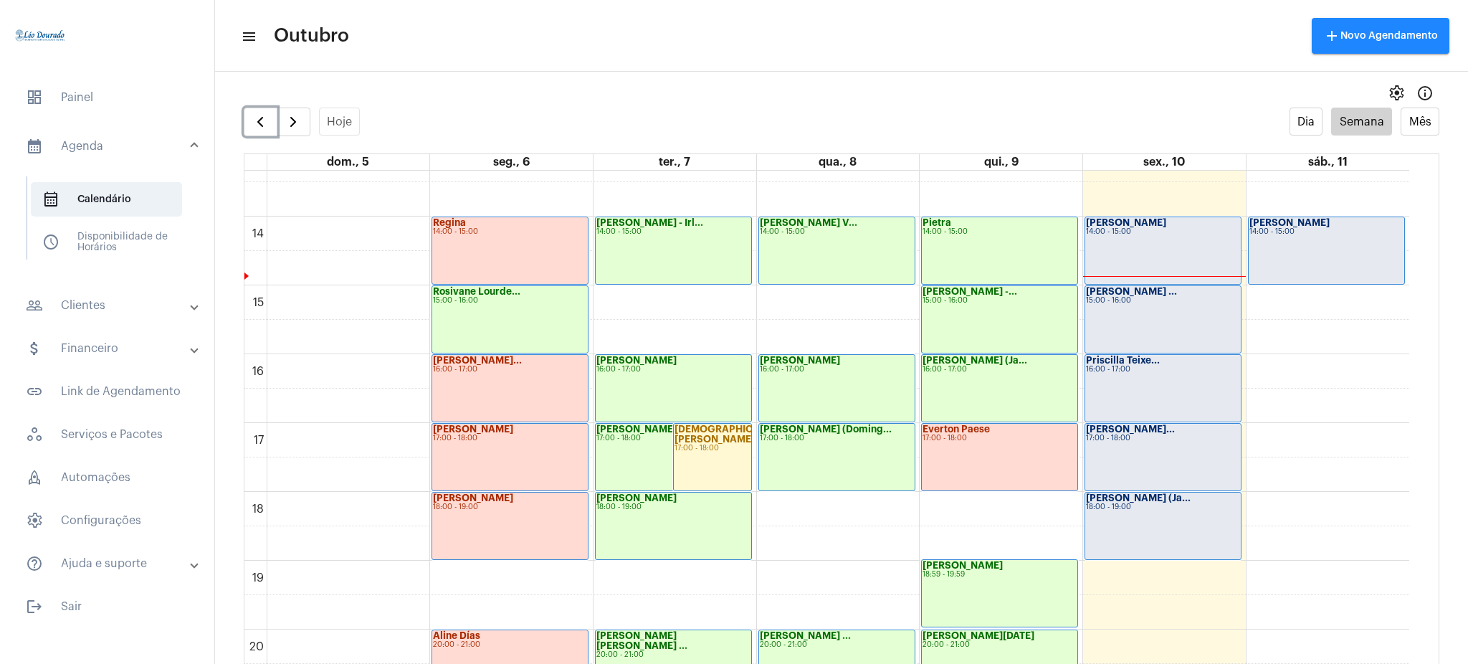
scroll to position [913, 0]
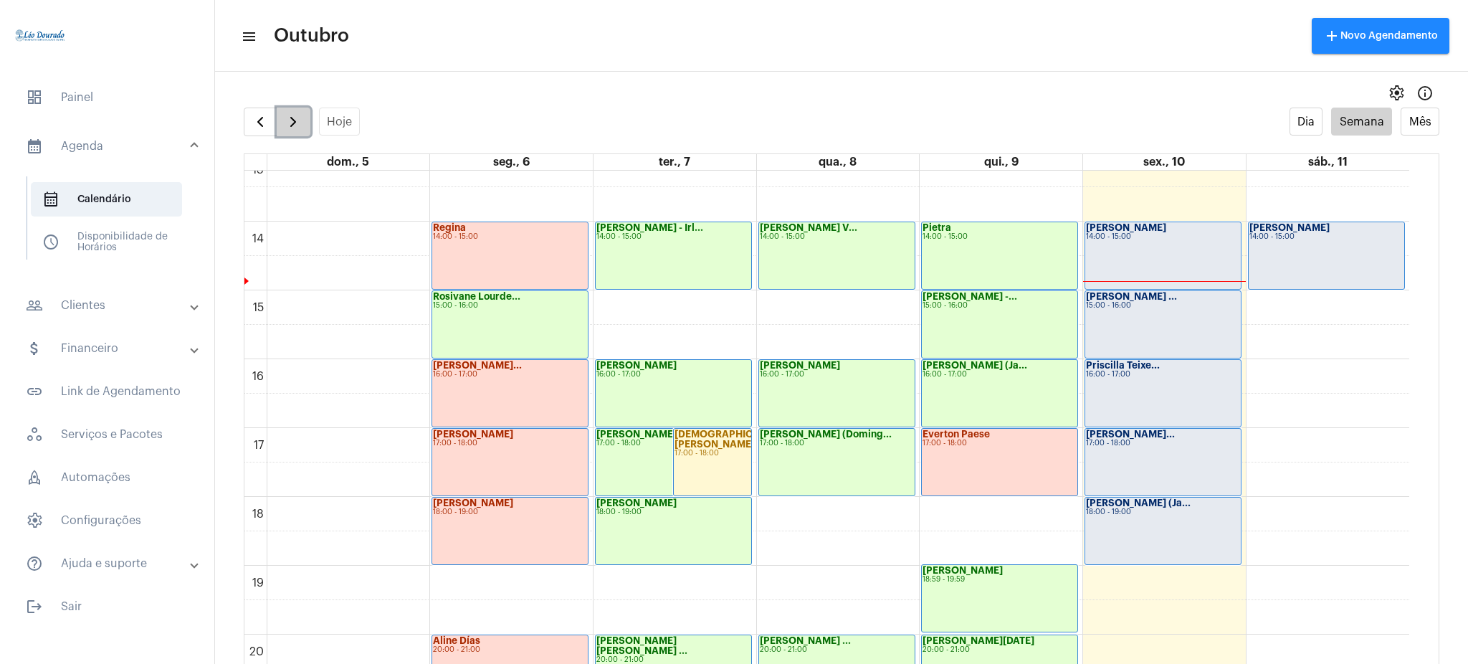
click at [303, 112] on button "button" at bounding box center [294, 122] width 34 height 29
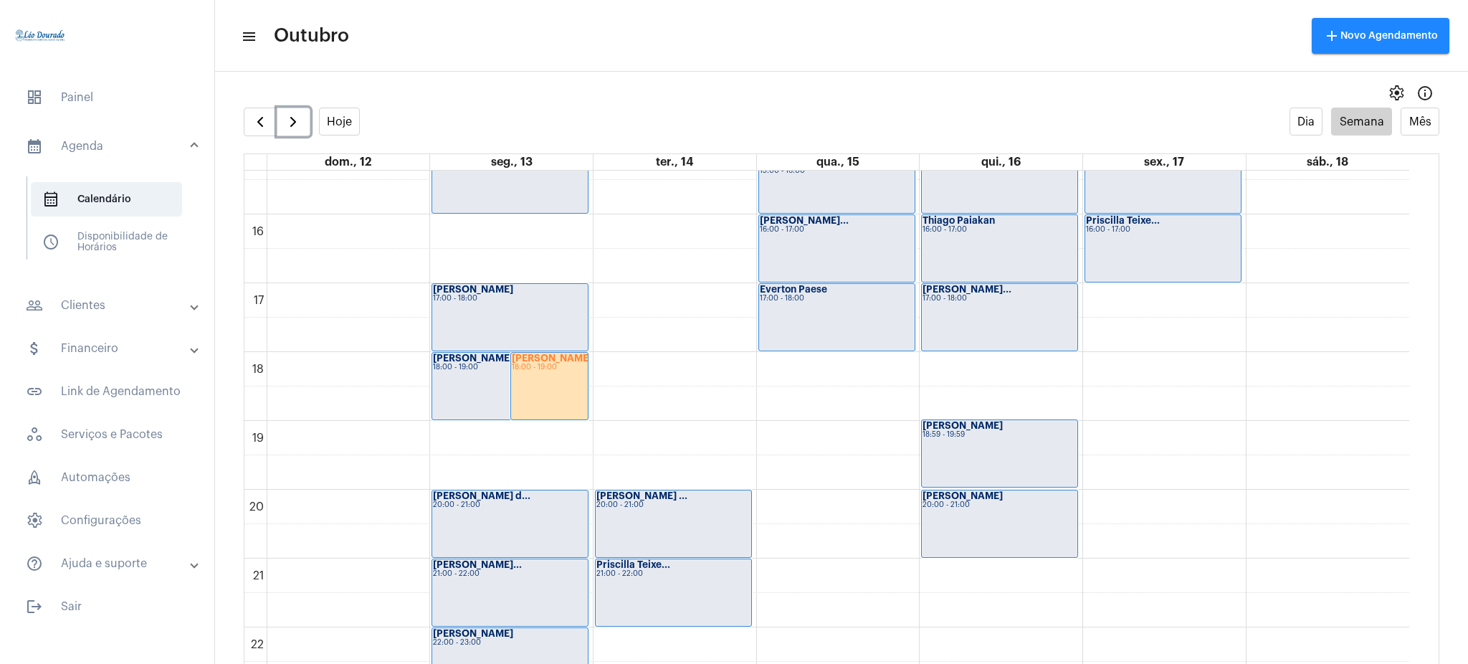
scroll to position [1070, 0]
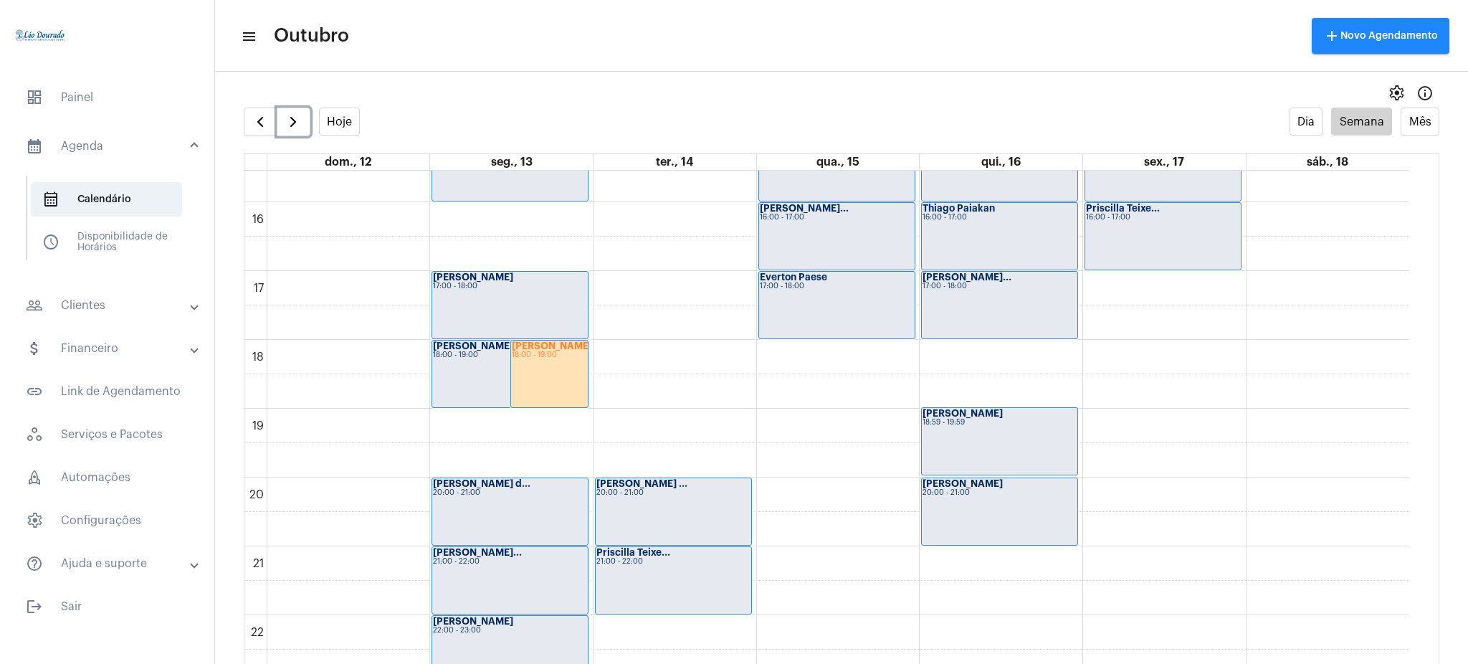
click at [536, 372] on div "[PERSON_NAME] 18:00 - 19:00" at bounding box center [549, 374] width 77 height 67
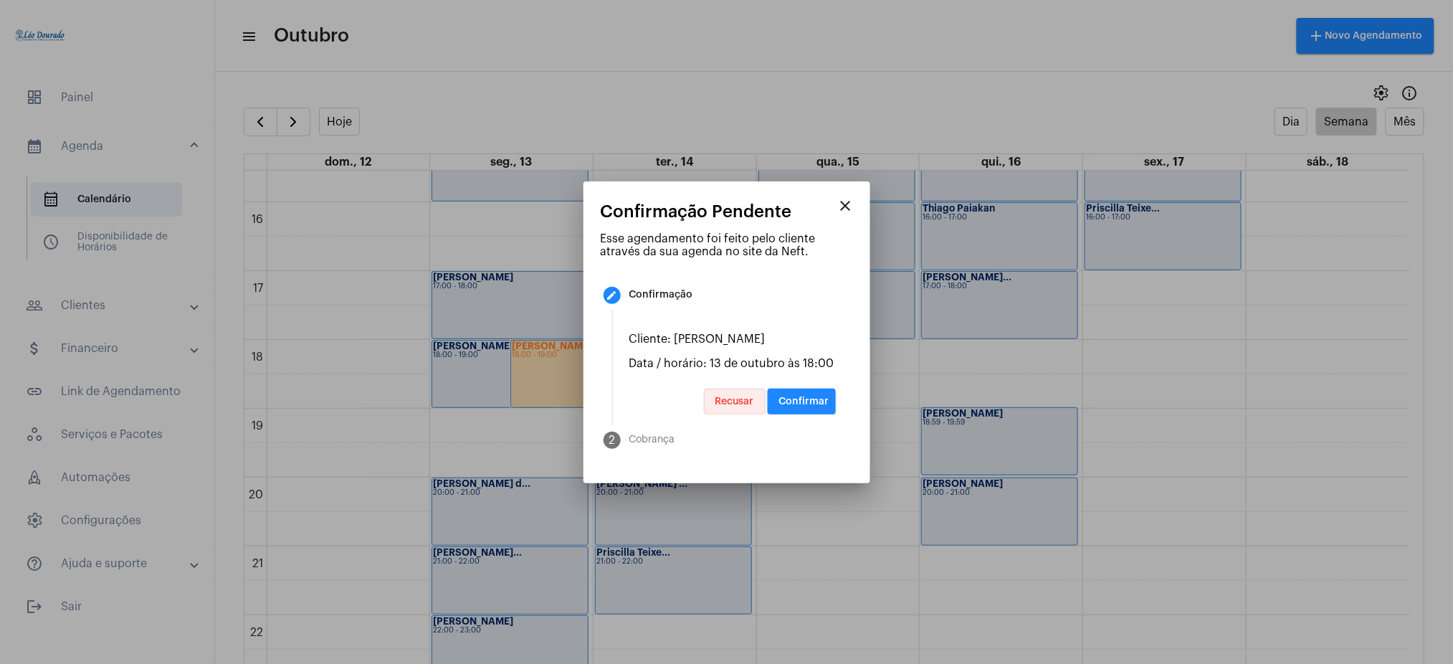
click at [746, 394] on button "Recusar" at bounding box center [735, 402] width 62 height 26
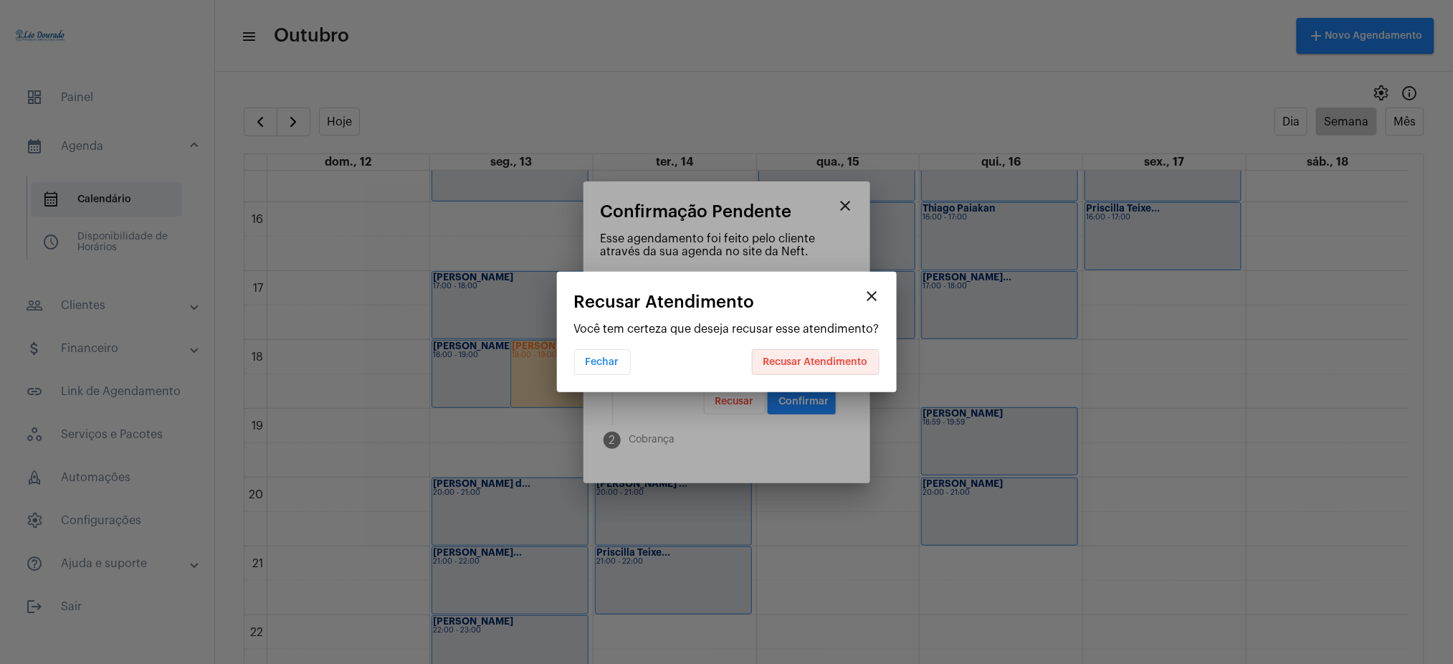
click at [804, 365] on span "Recusar Atendimento" at bounding box center [815, 362] width 105 height 10
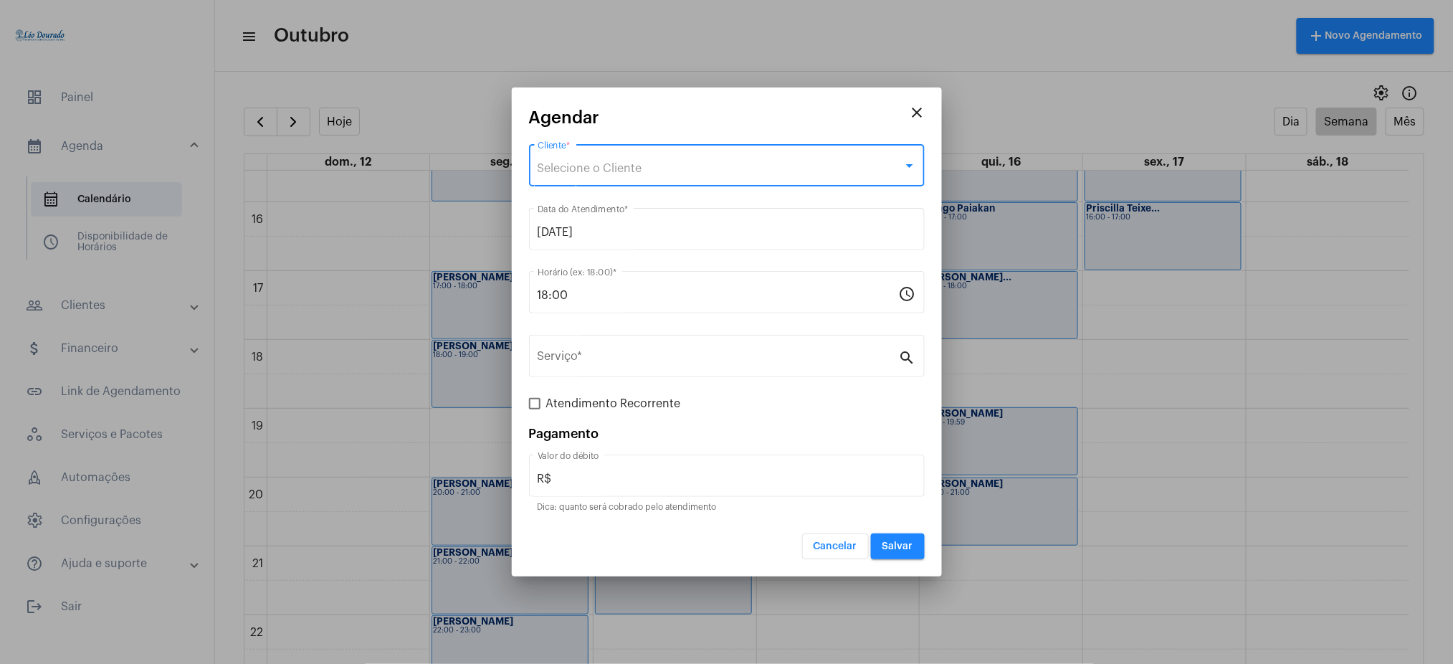
click at [631, 168] on span "Selecione o Cliente" at bounding box center [590, 168] width 105 height 11
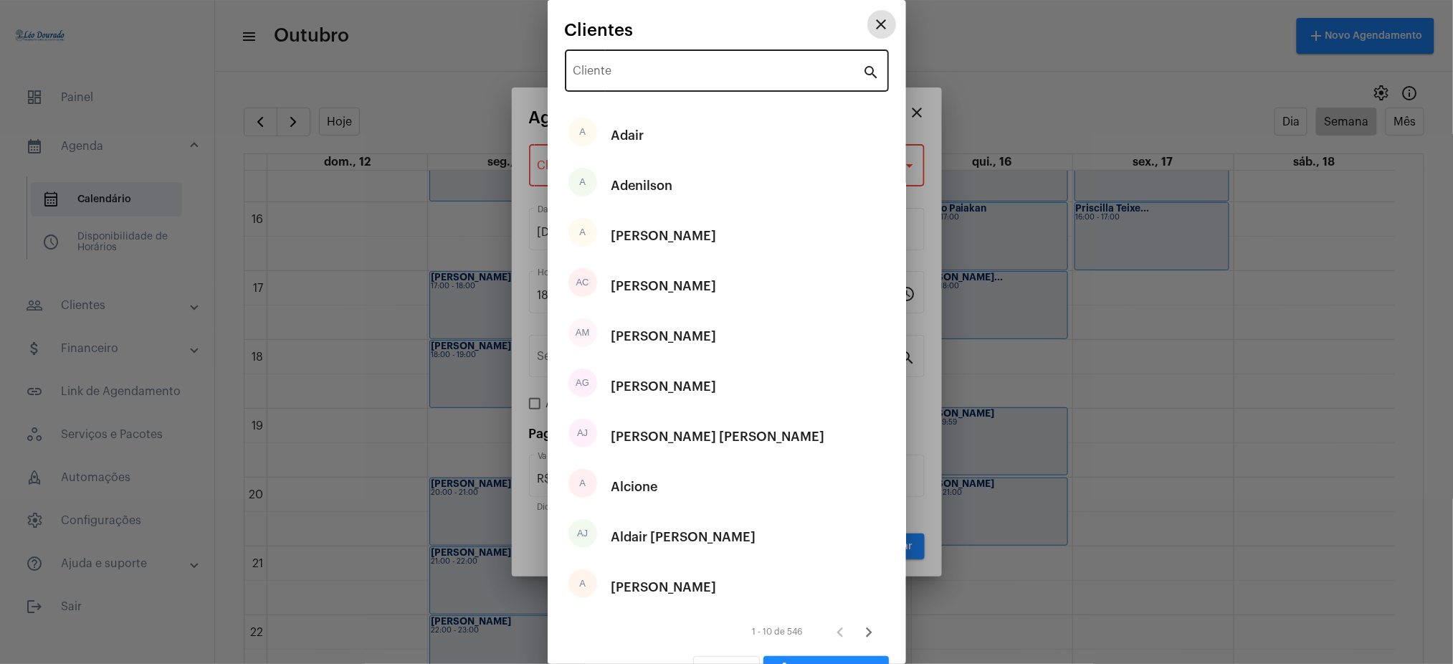
click at [629, 65] on div "Cliente" at bounding box center [719, 69] width 290 height 45
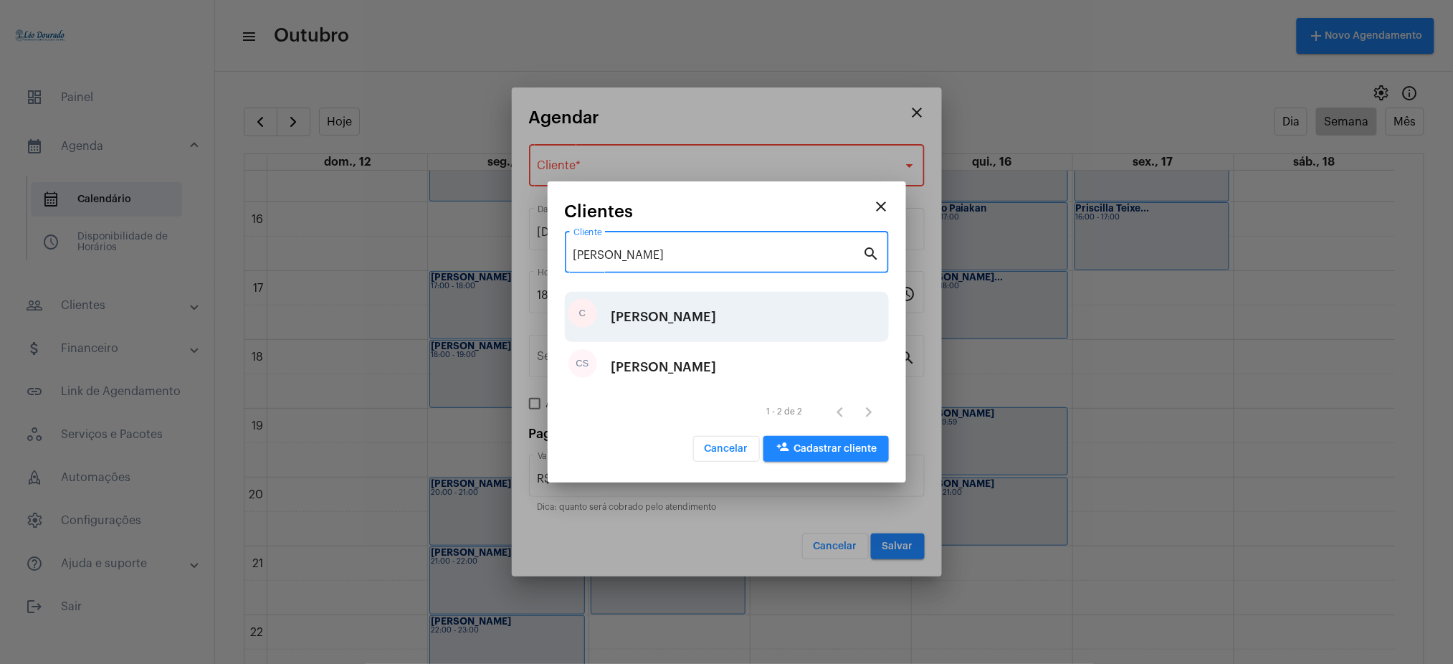
type input "[PERSON_NAME]"
click at [612, 317] on div "[PERSON_NAME]" at bounding box center [664, 316] width 105 height 43
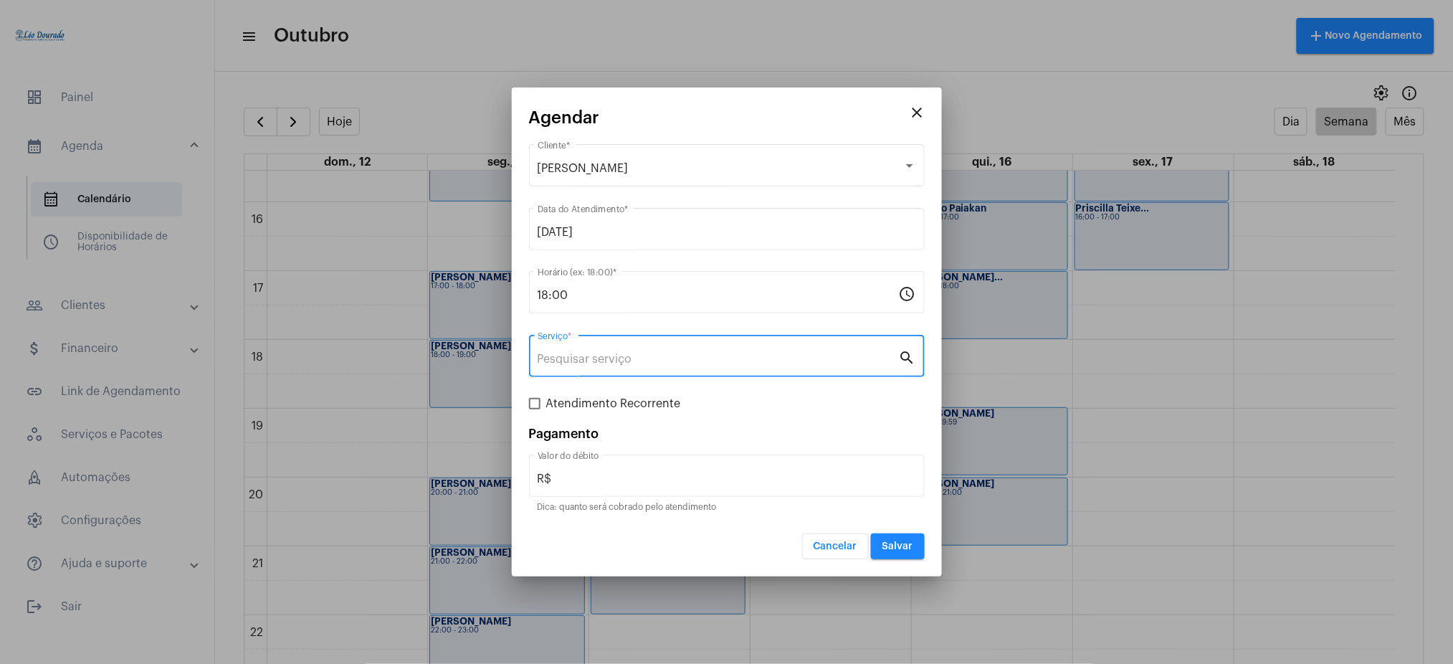
click at [584, 353] on input "Serviço *" at bounding box center [718, 359] width 361 height 13
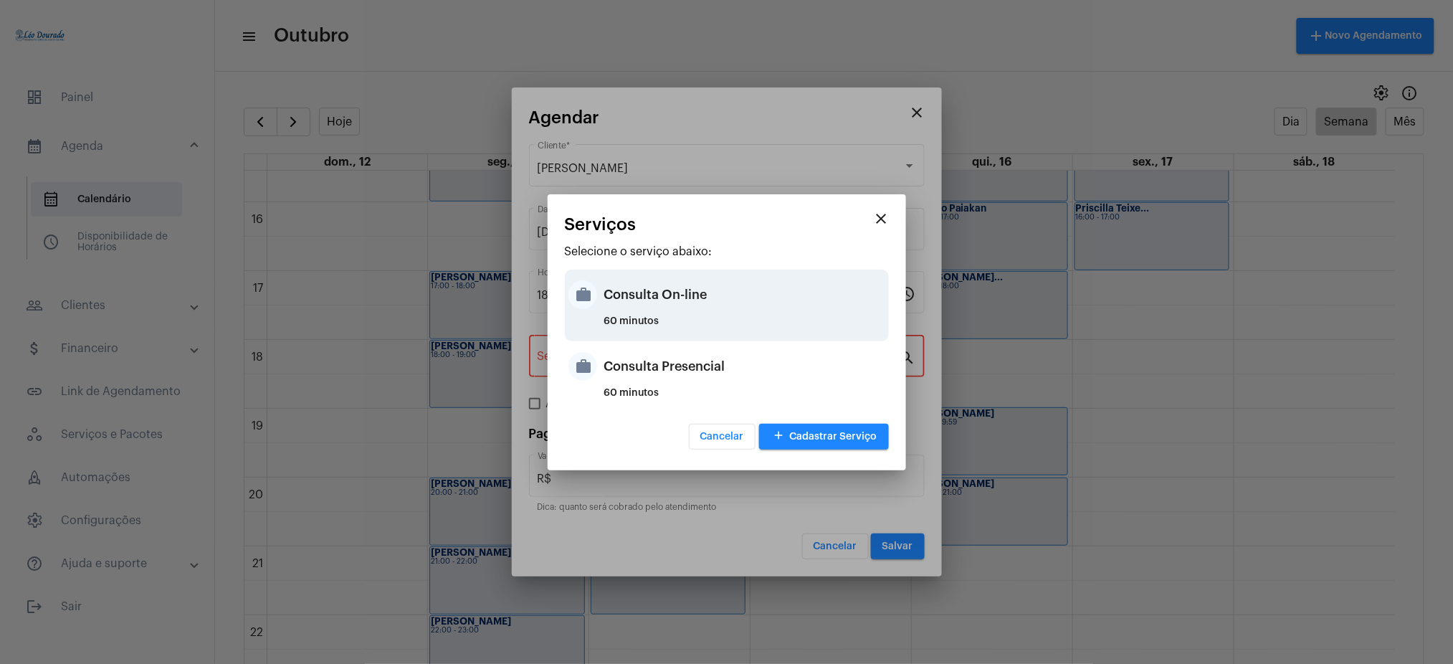
click at [633, 309] on div "Consulta On-line" at bounding box center [744, 294] width 281 height 43
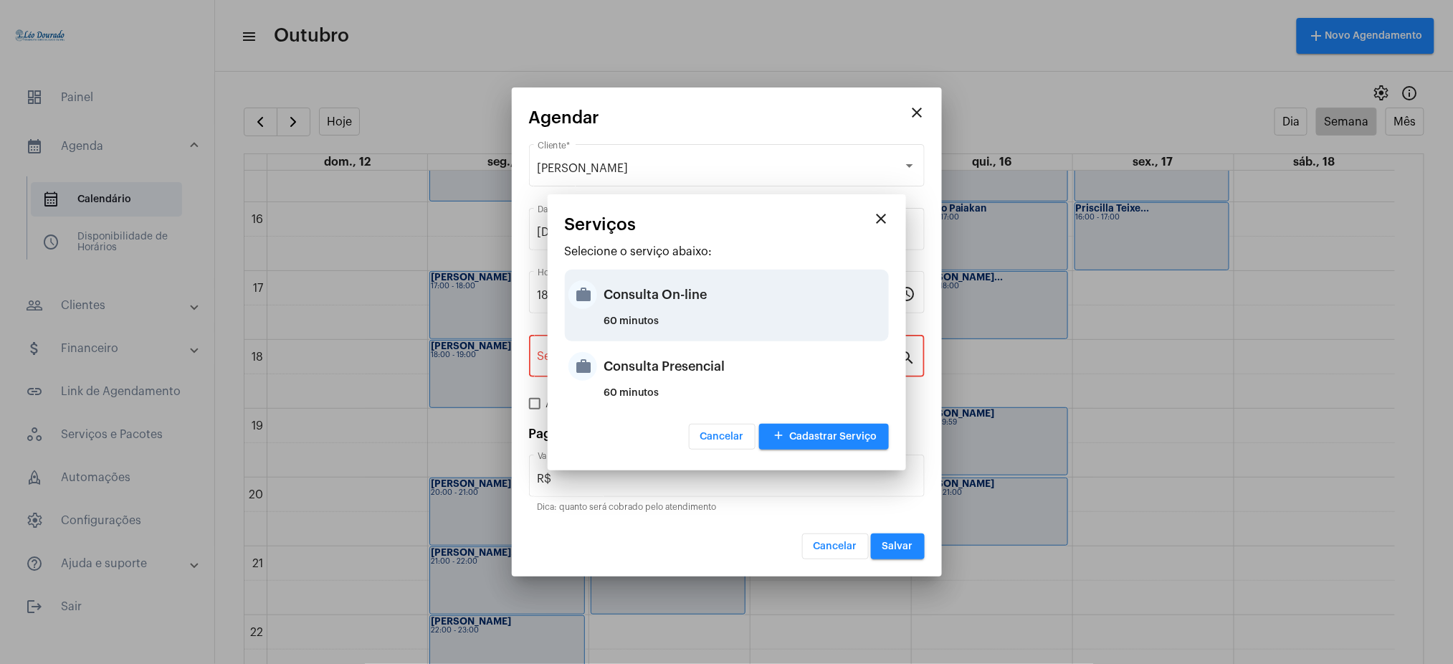
type input "Consulta On-line"
type input "R$ 150"
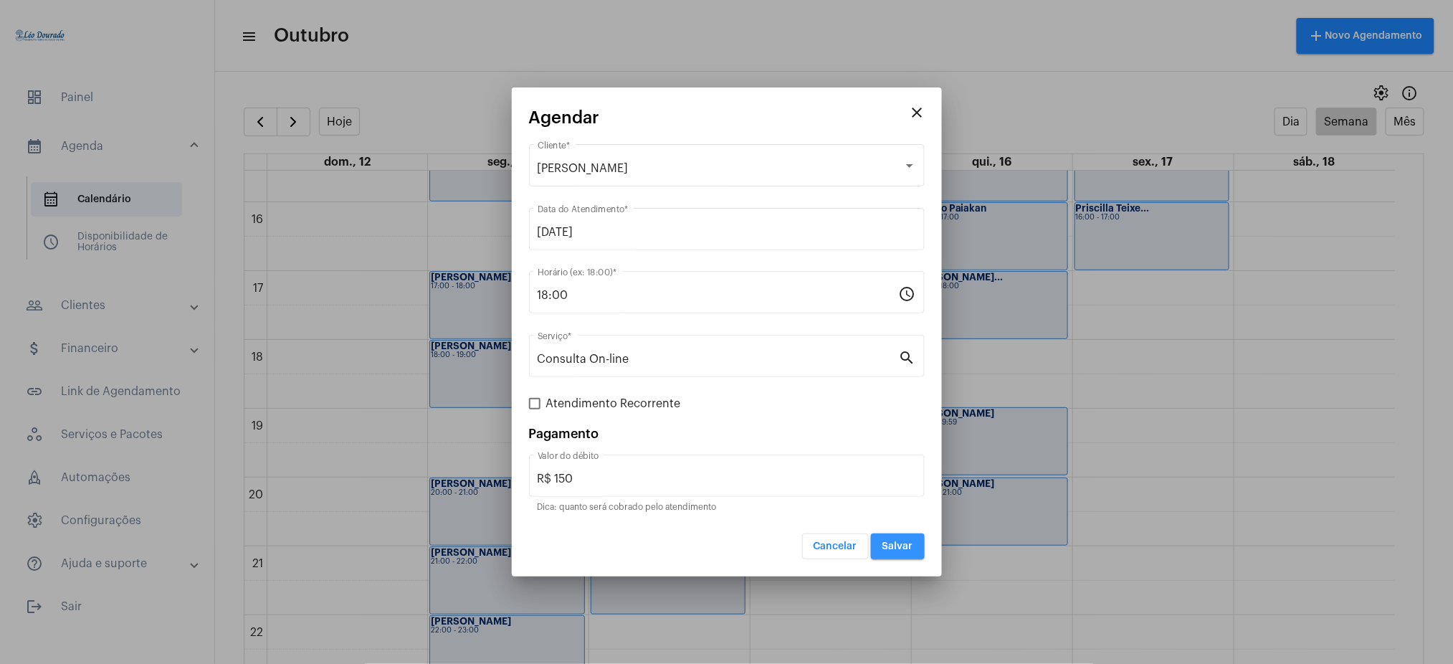
click at [902, 543] on span "Salvar" at bounding box center [897, 546] width 31 height 10
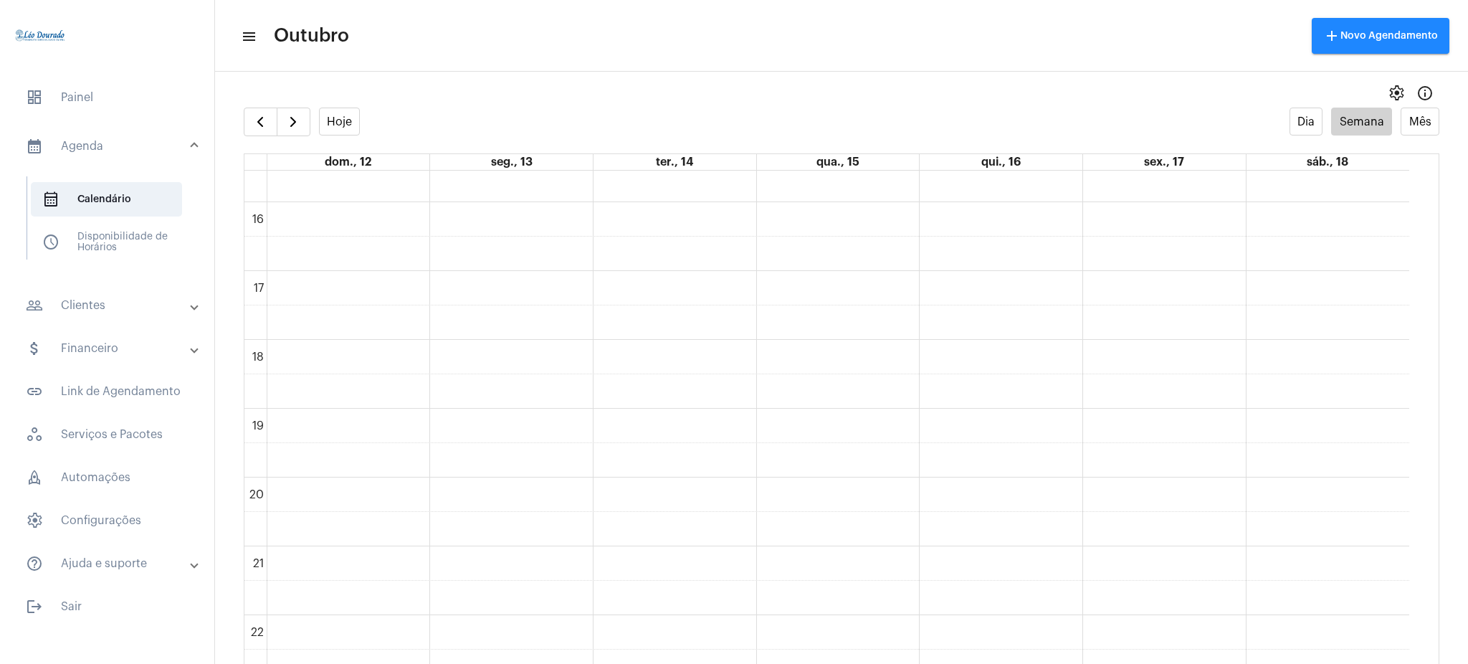
click at [130, 304] on mat-panel-title "people_outline Clientes" at bounding box center [109, 305] width 166 height 17
click at [120, 249] on span "people_outline Meus Clientes" at bounding box center [106, 245] width 151 height 34
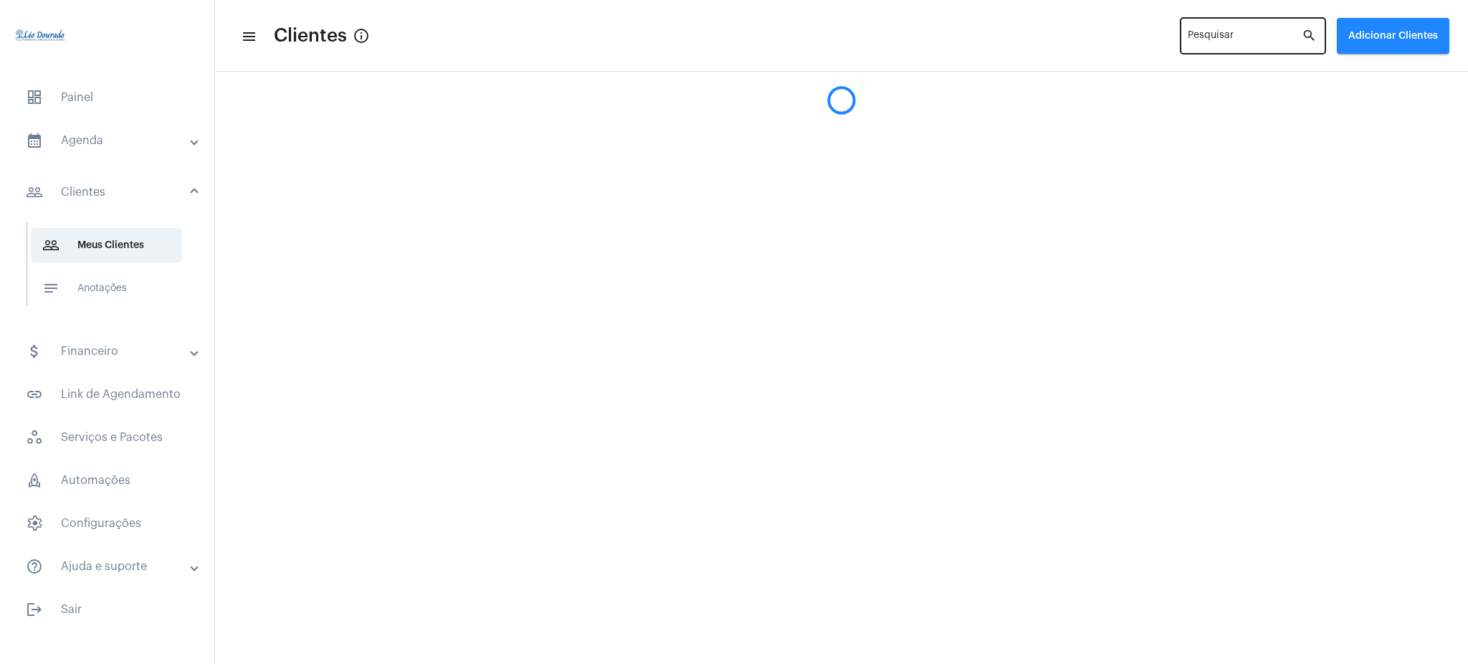
click at [1242, 31] on div "Pesquisar" at bounding box center [1245, 34] width 114 height 39
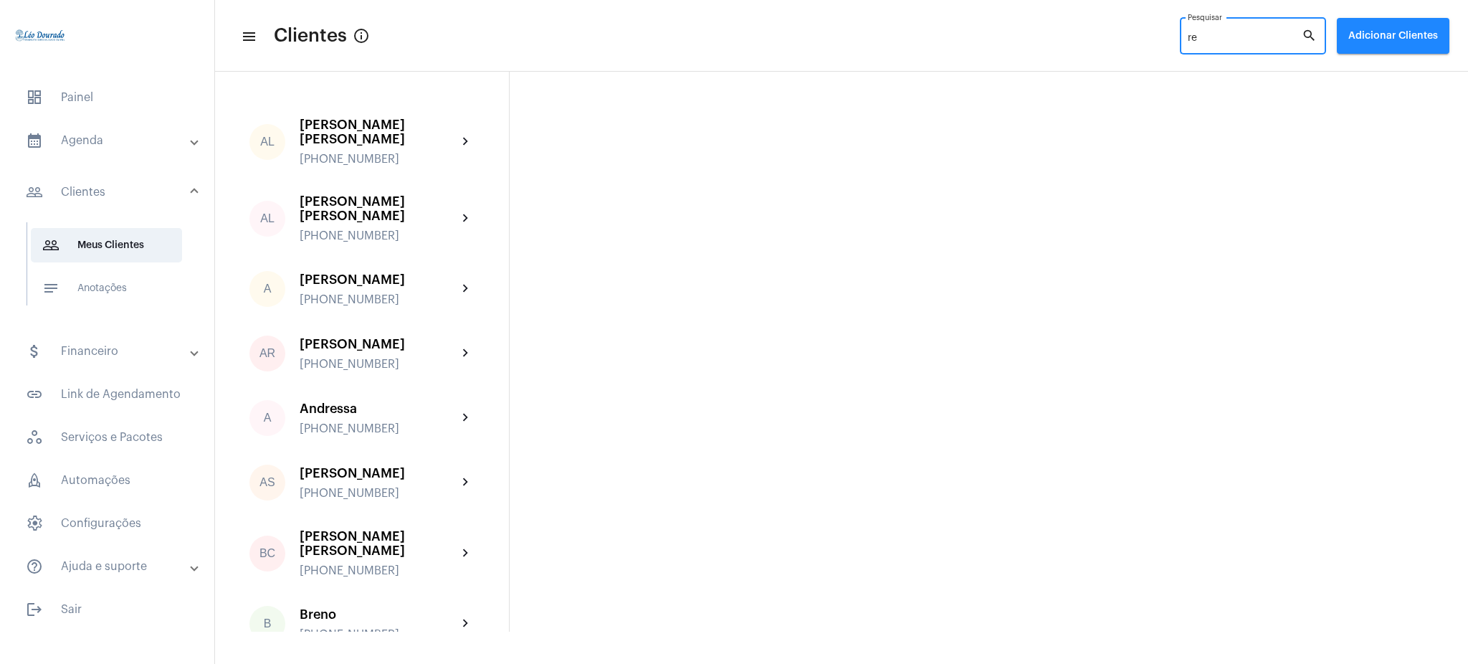
type input "re"
click at [111, 133] on mat-panel-title "calendar_month_outlined Agenda" at bounding box center [109, 140] width 166 height 17
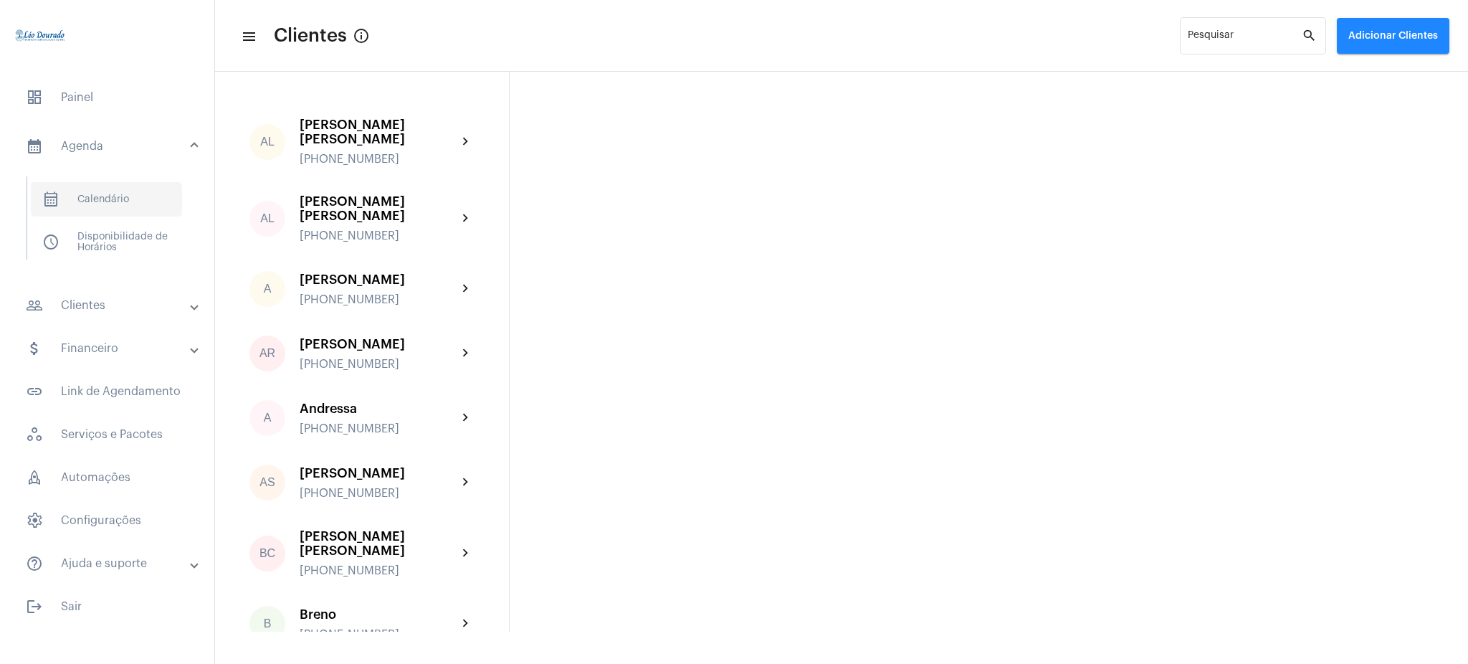
click at [130, 194] on span "calendar_month_outlined Calendário" at bounding box center [106, 199] width 151 height 34
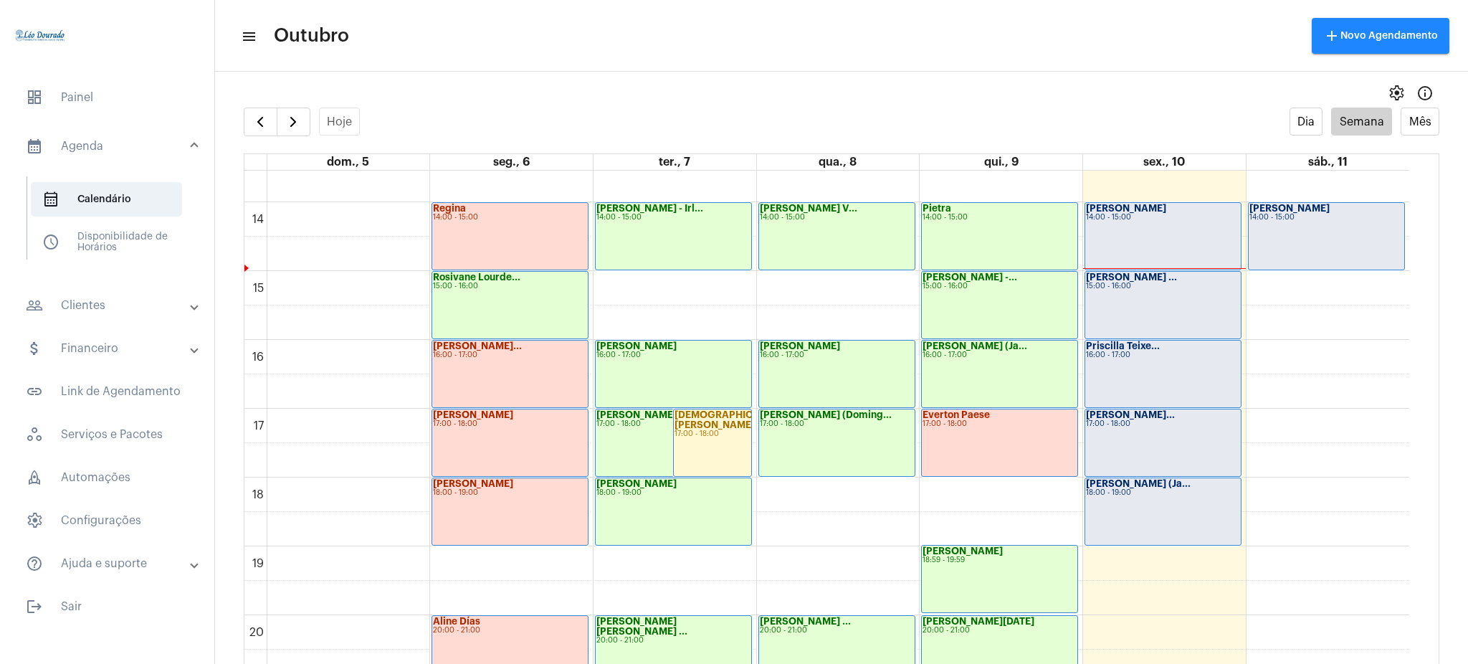
scroll to position [958, 0]
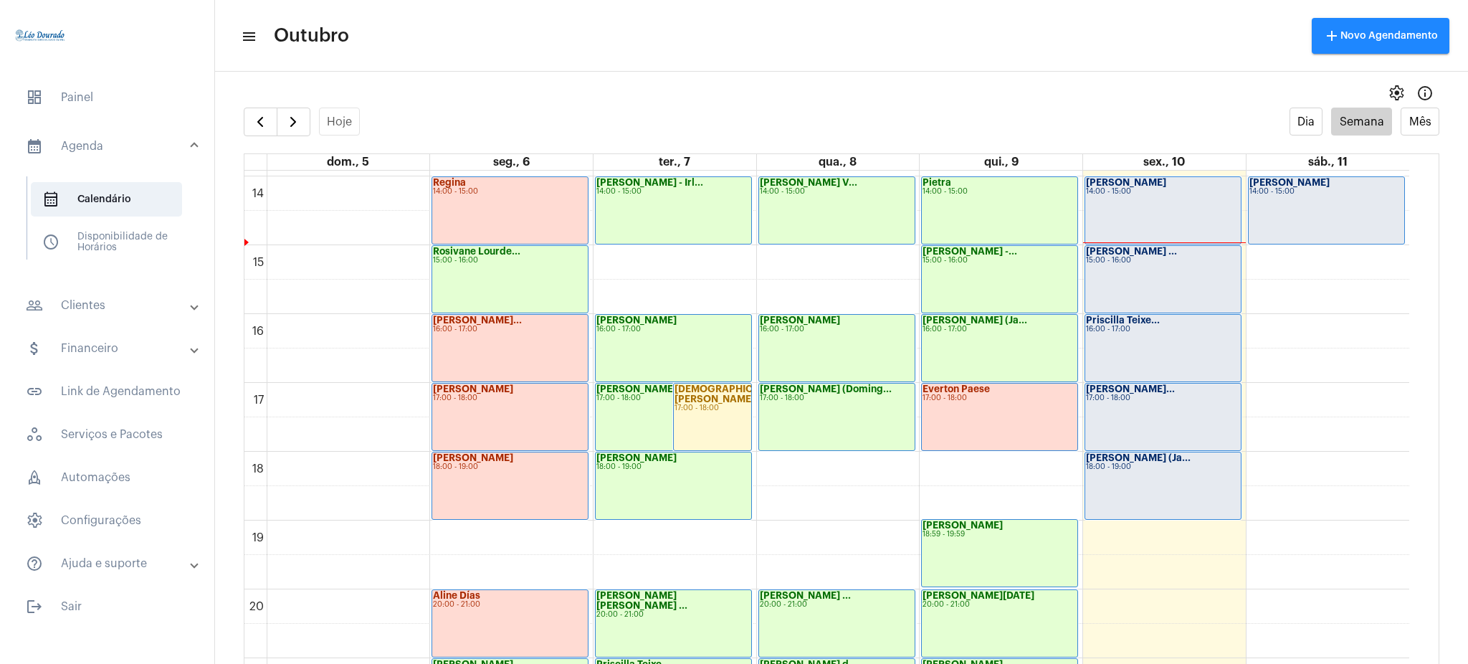
click at [99, 319] on mat-expansion-panel-header "people_outline Clientes" at bounding box center [112, 305] width 206 height 34
click at [134, 246] on span "people_outline Meus Clientes" at bounding box center [106, 245] width 151 height 34
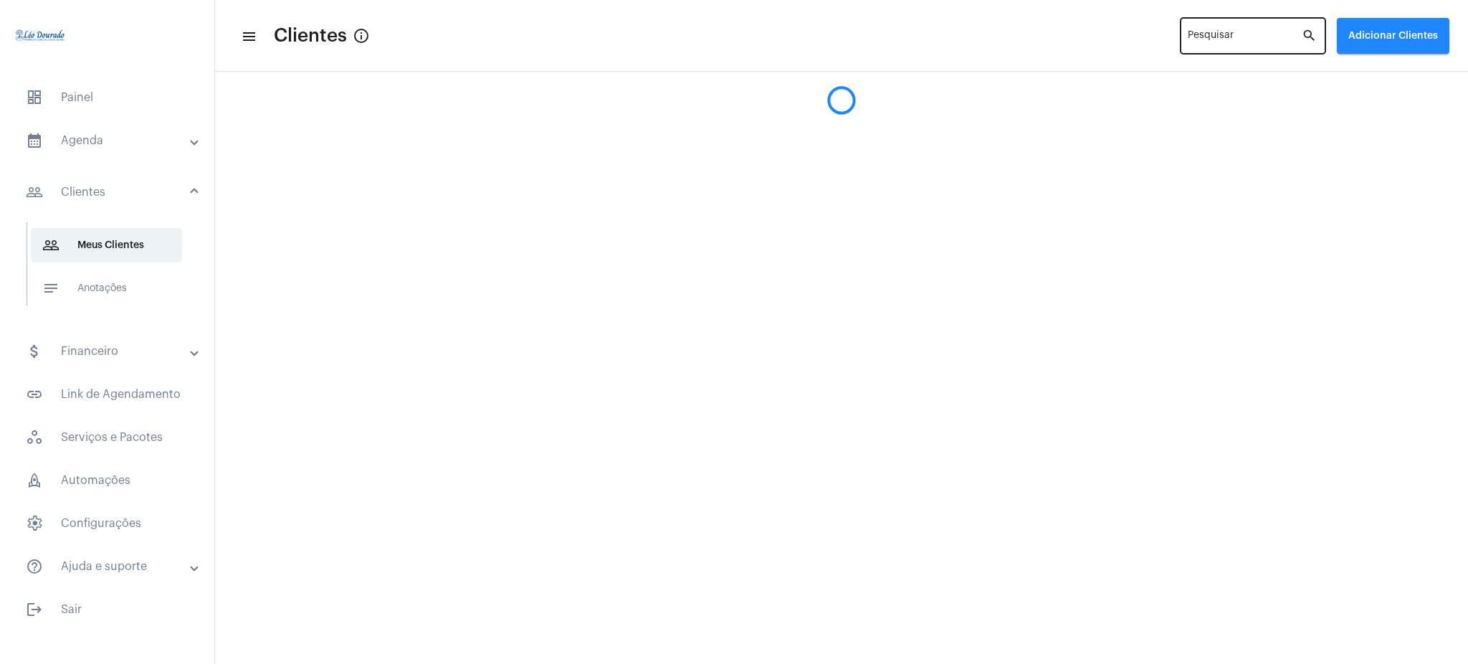
click at [1196, 32] on div "Pesquisar" at bounding box center [1245, 34] width 114 height 39
type input "e"
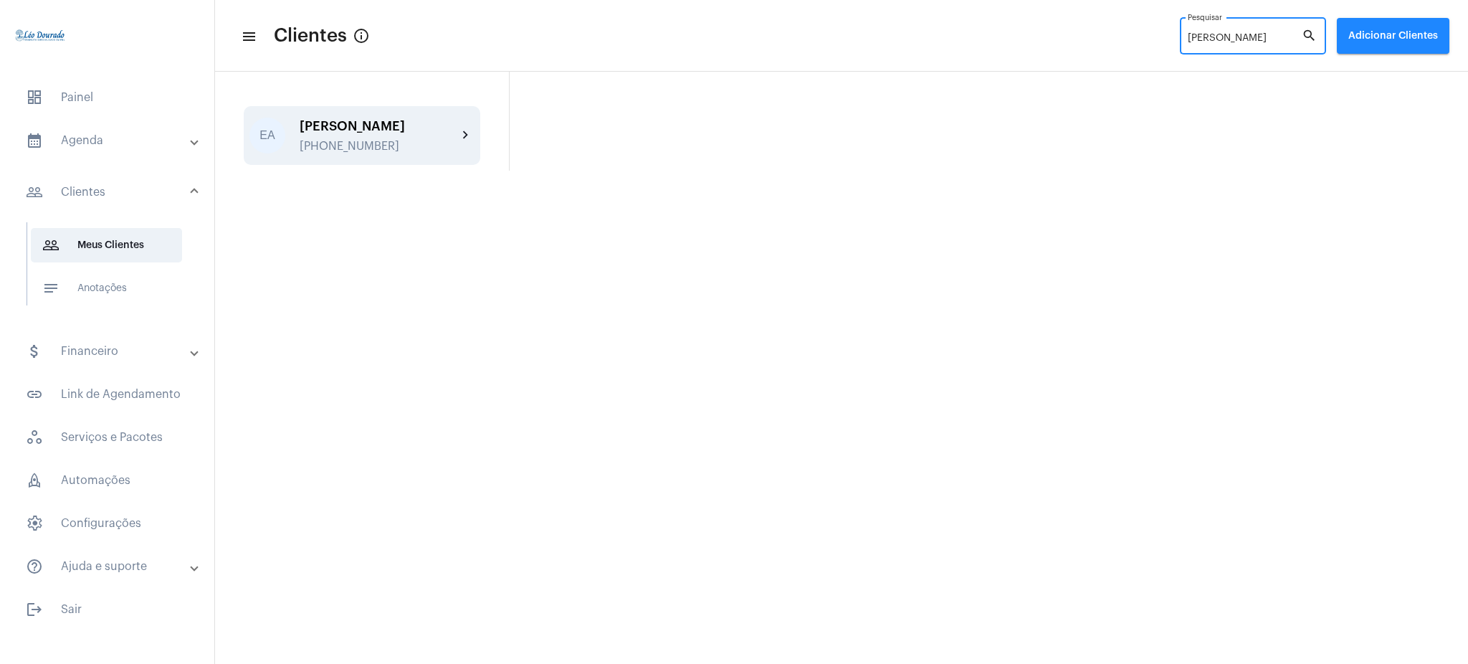
type input "[PERSON_NAME]"
click at [457, 141] on mat-icon "chevron_right" at bounding box center [465, 135] width 17 height 17
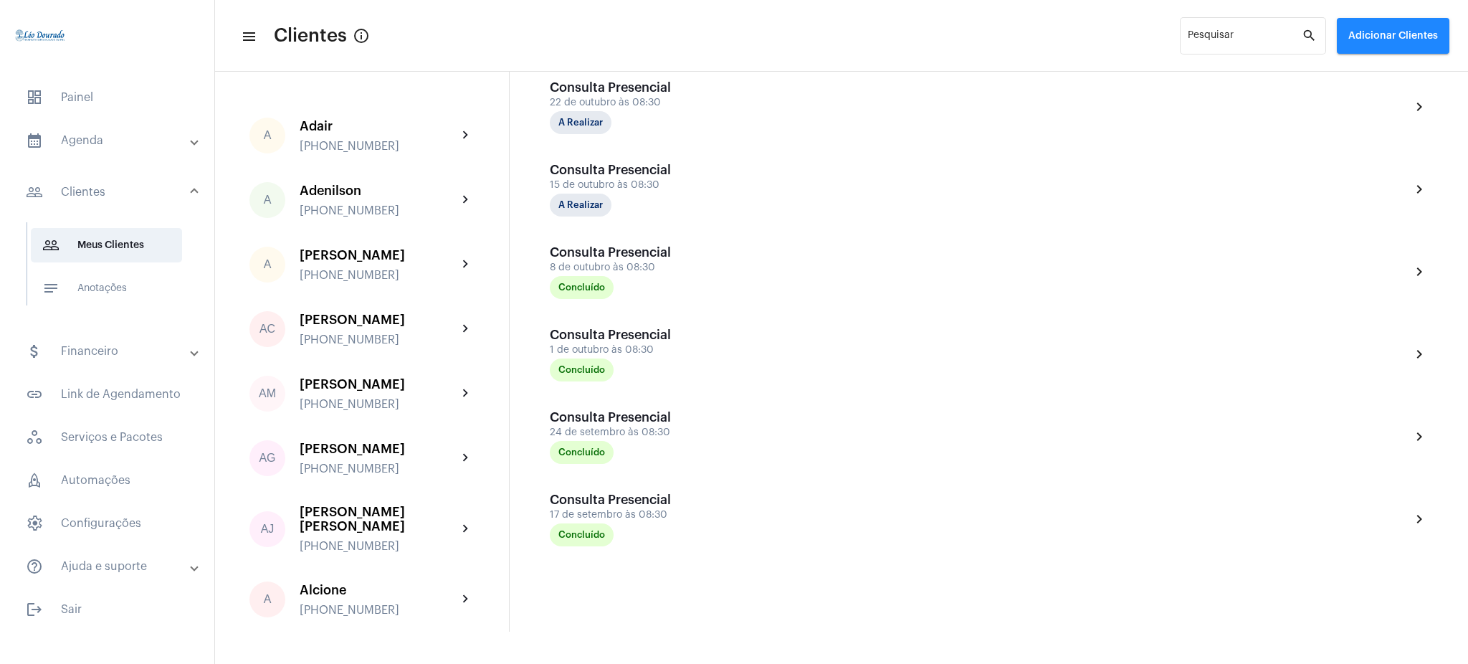
scroll to position [590, 0]
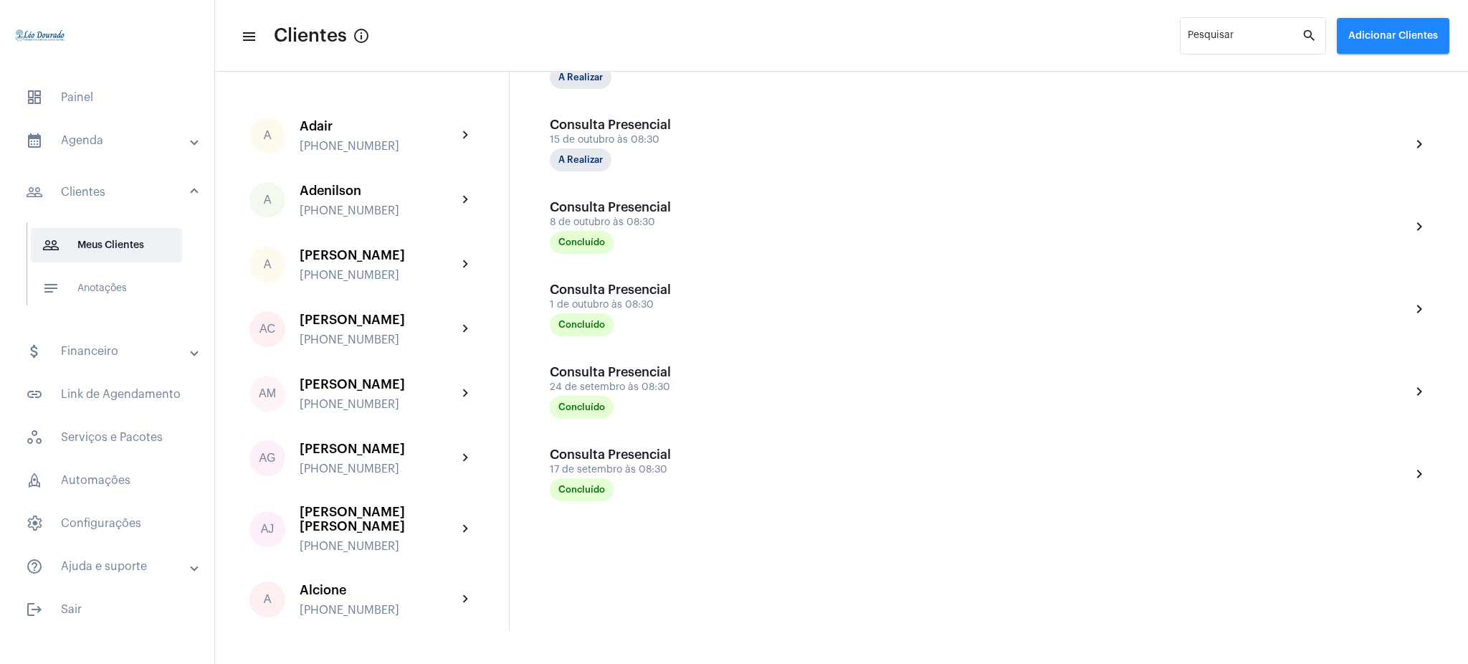
click at [110, 123] on mat-expansion-panel-header "calendar_month_outlined Agenda" at bounding box center [112, 140] width 206 height 34
click at [145, 201] on span "calendar_month_outlined Calendário" at bounding box center [106, 199] width 151 height 34
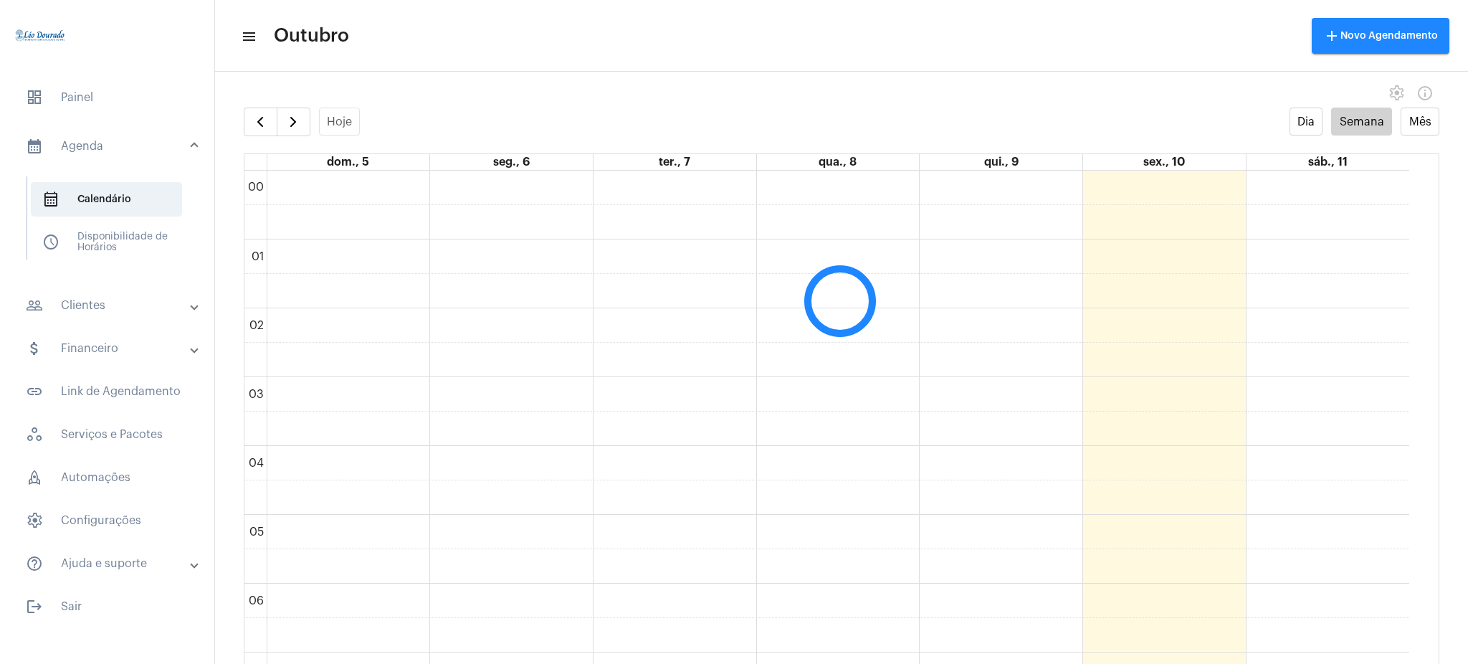
scroll to position [414, 0]
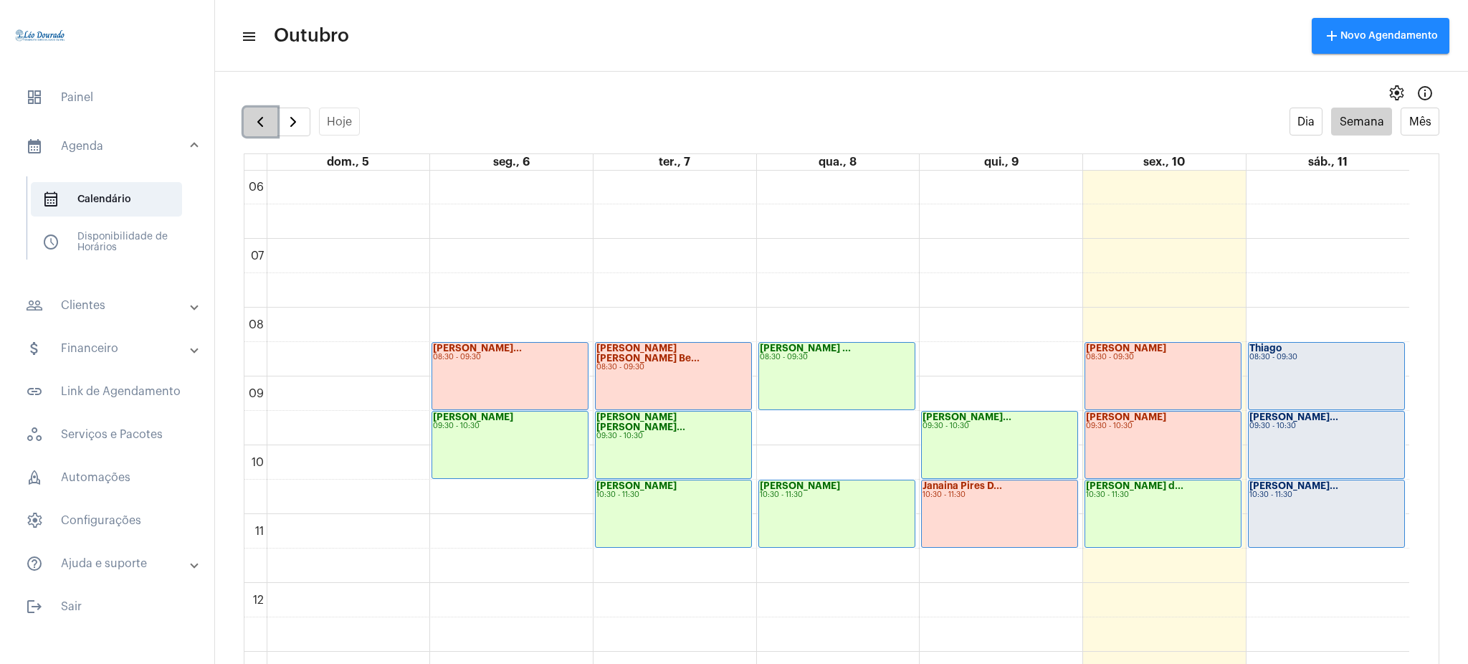
click at [267, 109] on button "button" at bounding box center [261, 122] width 34 height 29
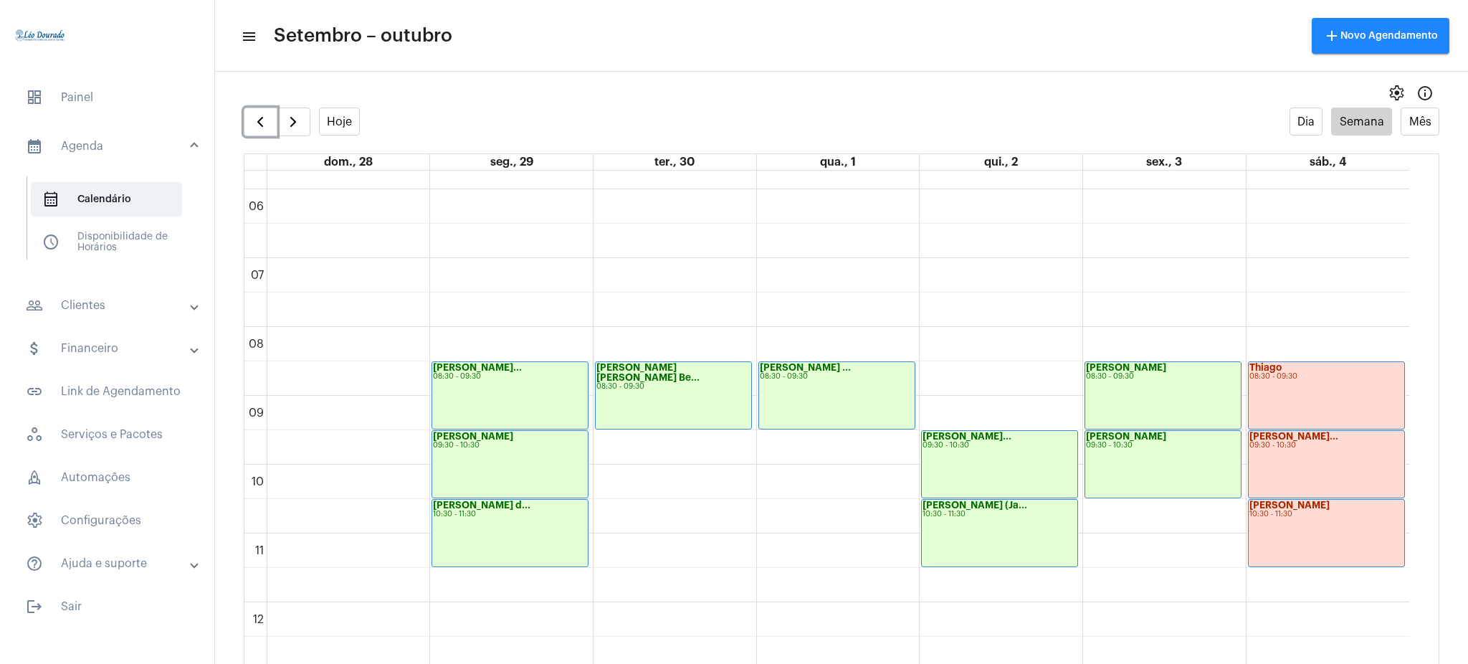
scroll to position [402, 0]
